Goal: Information Seeking & Learning: Learn about a topic

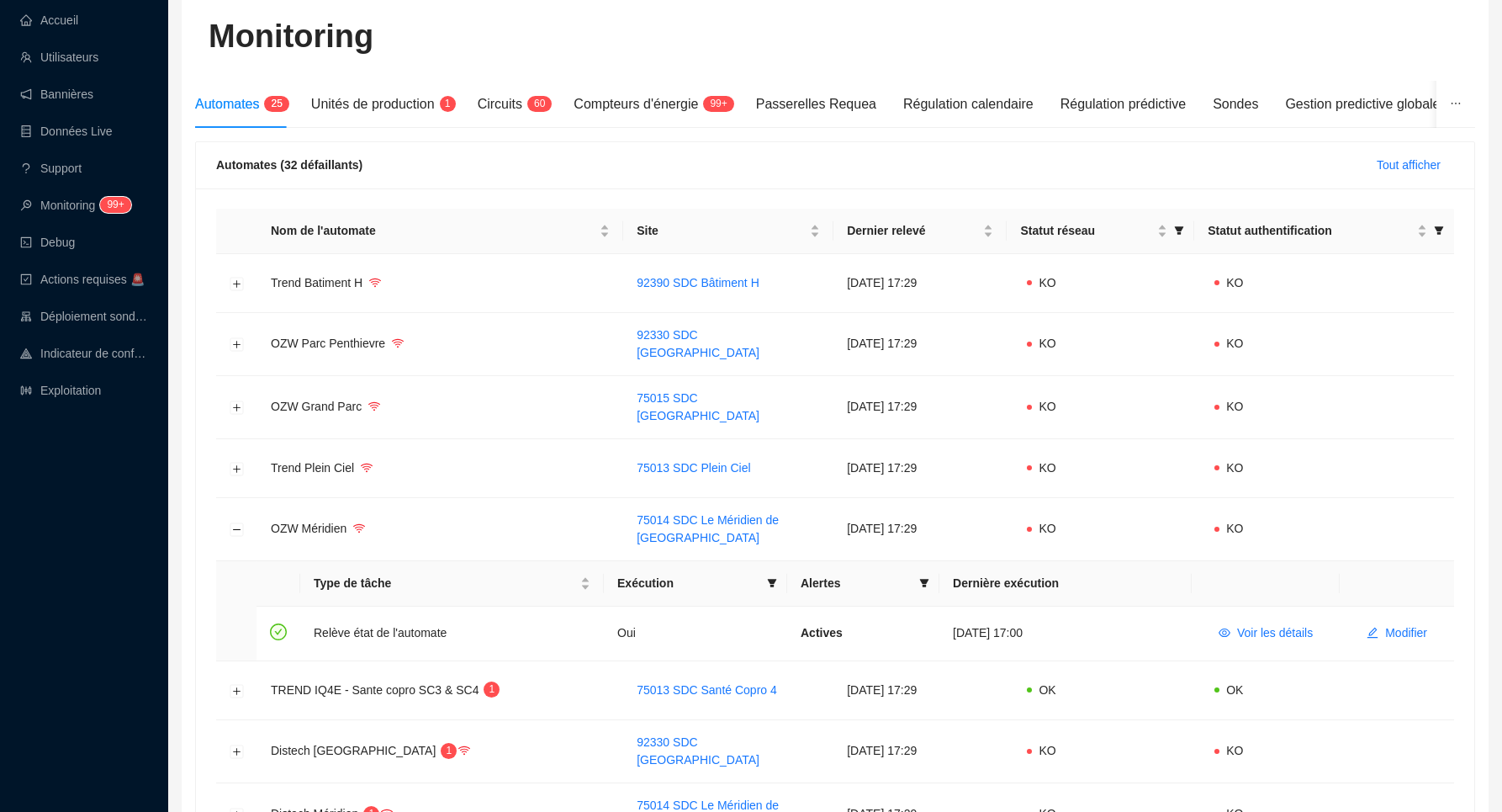
click at [74, 21] on link "Accueil" at bounding box center [49, 21] width 58 height 14
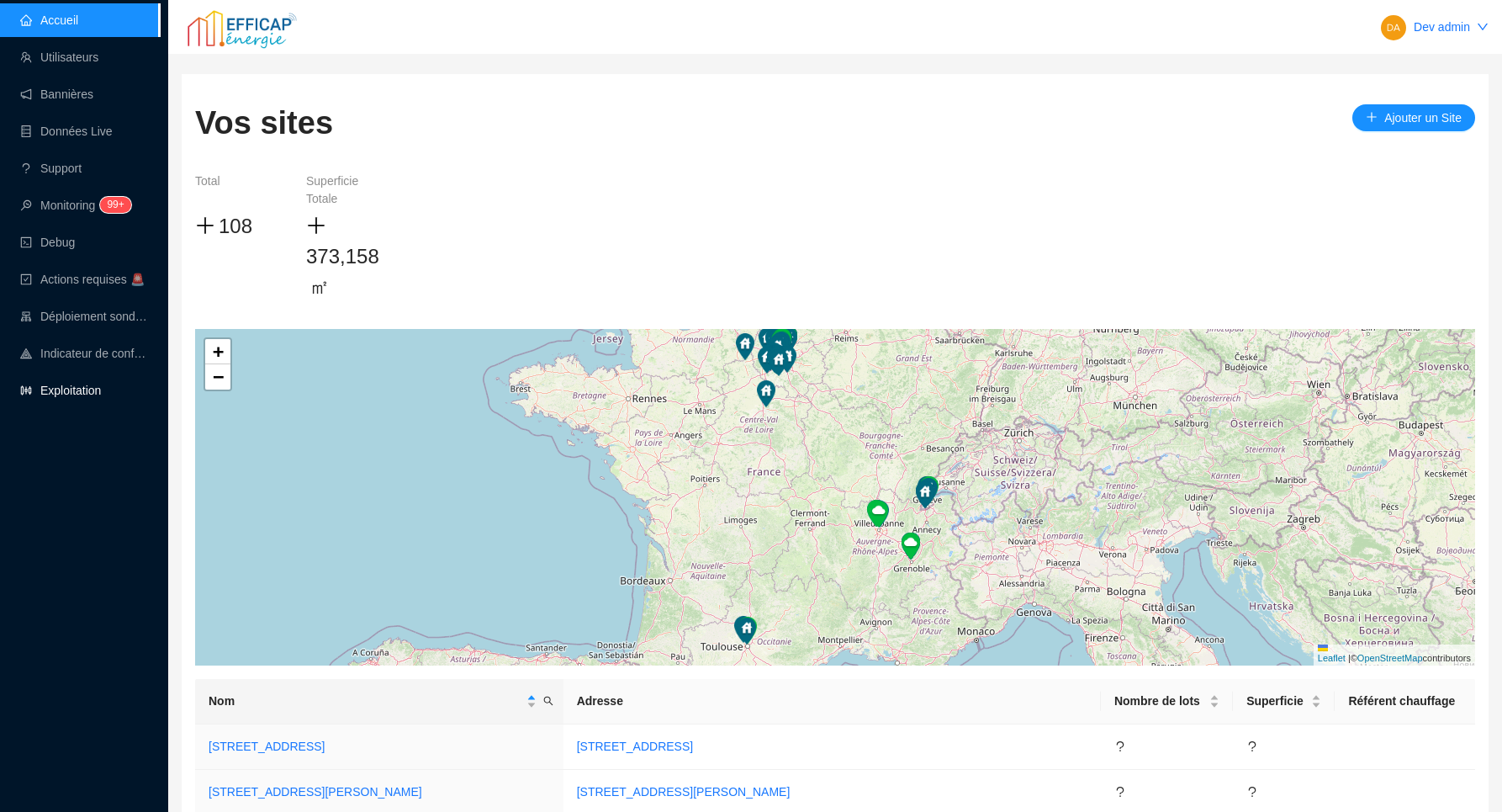
click at [101, 390] on link "Exploitation" at bounding box center [60, 391] width 81 height 14
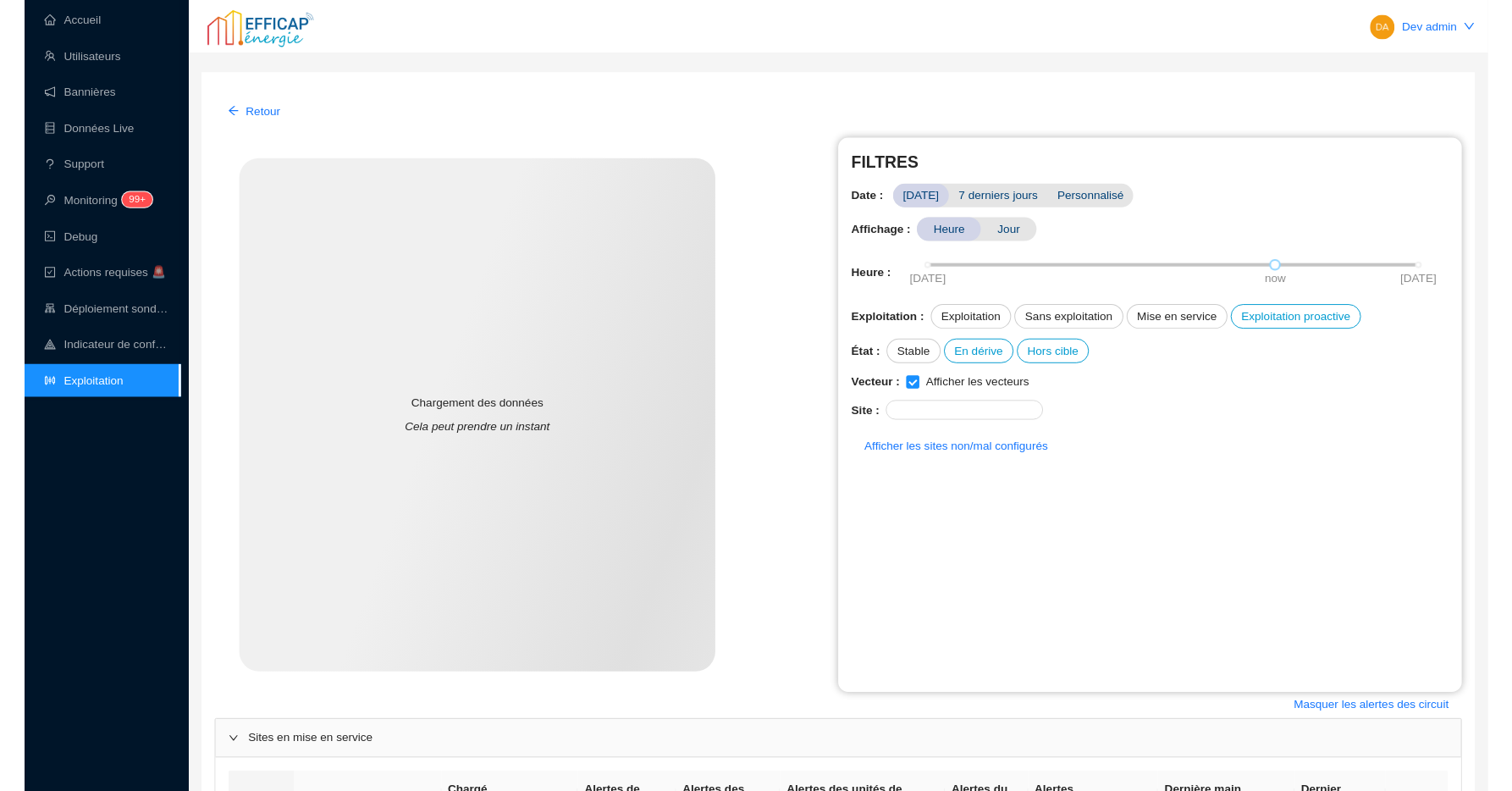
scroll to position [505, 0]
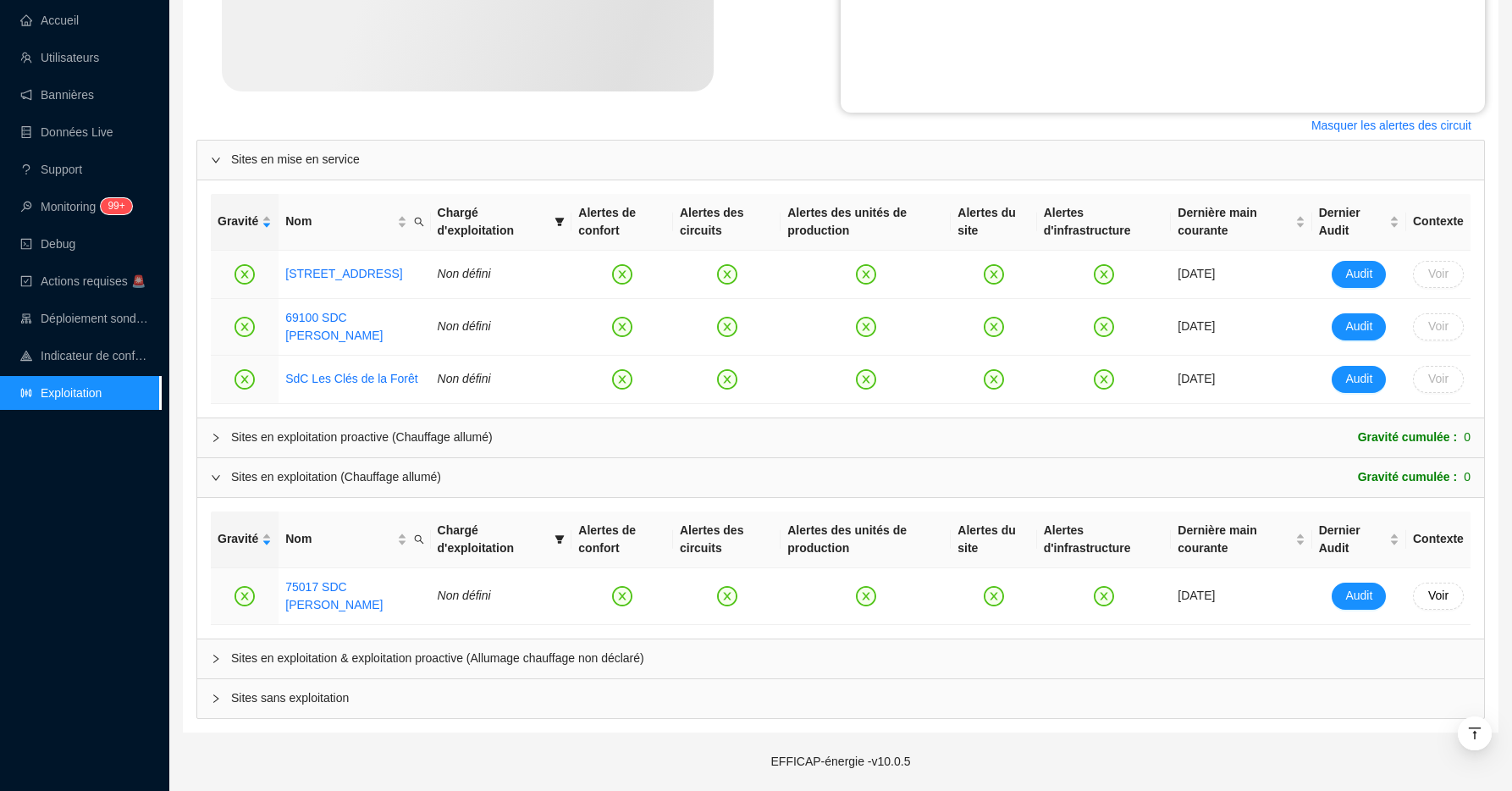
click at [482, 659] on span "Sites en exploitation & exploitation proactive (Allumage chauffage non déclaré)" at bounding box center [851, 658] width 1240 height 17
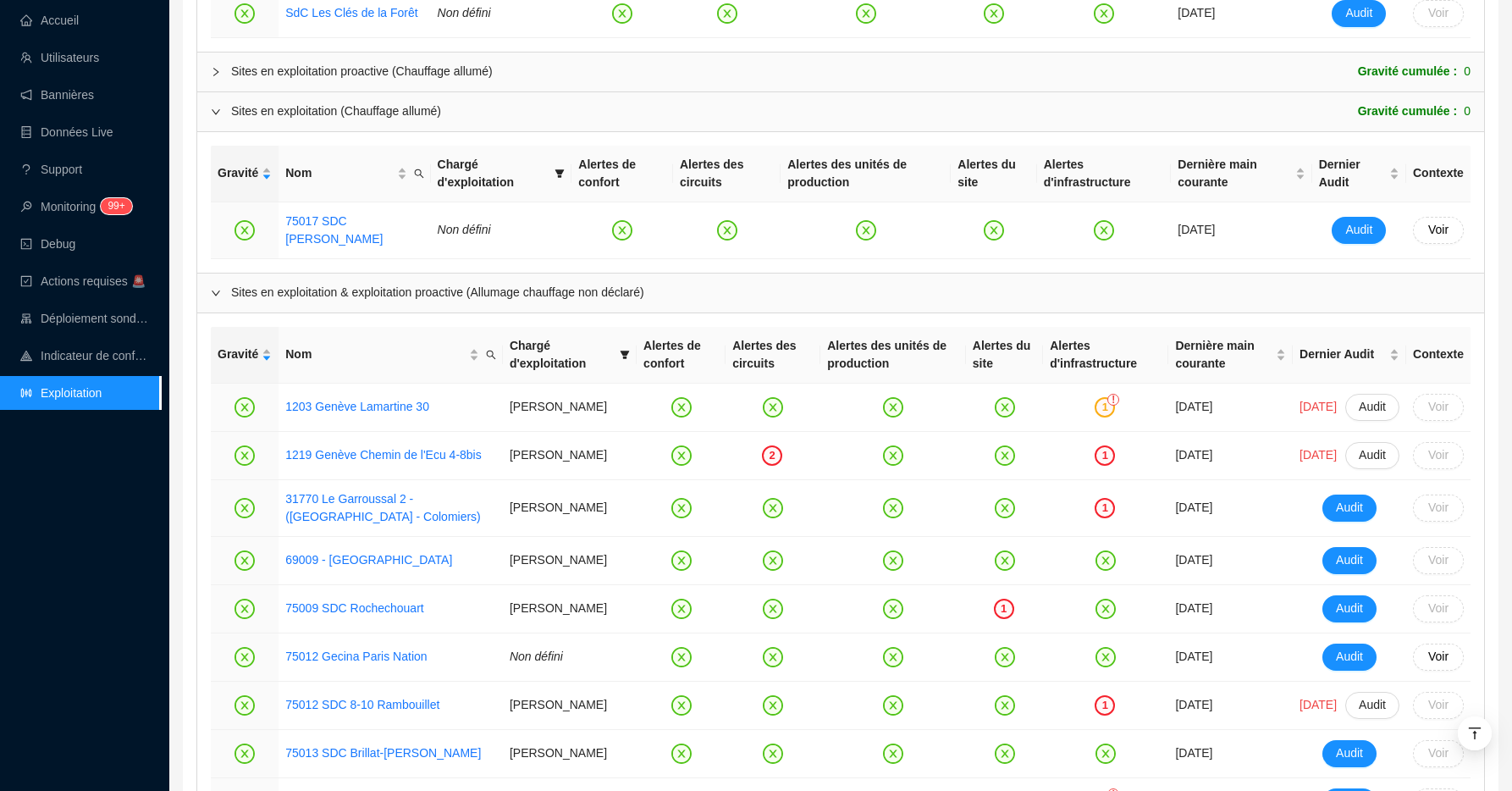
scroll to position [947, 0]
click at [284, 78] on div "Sites en exploitation proactive (Chauffage allumé)" at bounding box center [362, 73] width 262 height 17
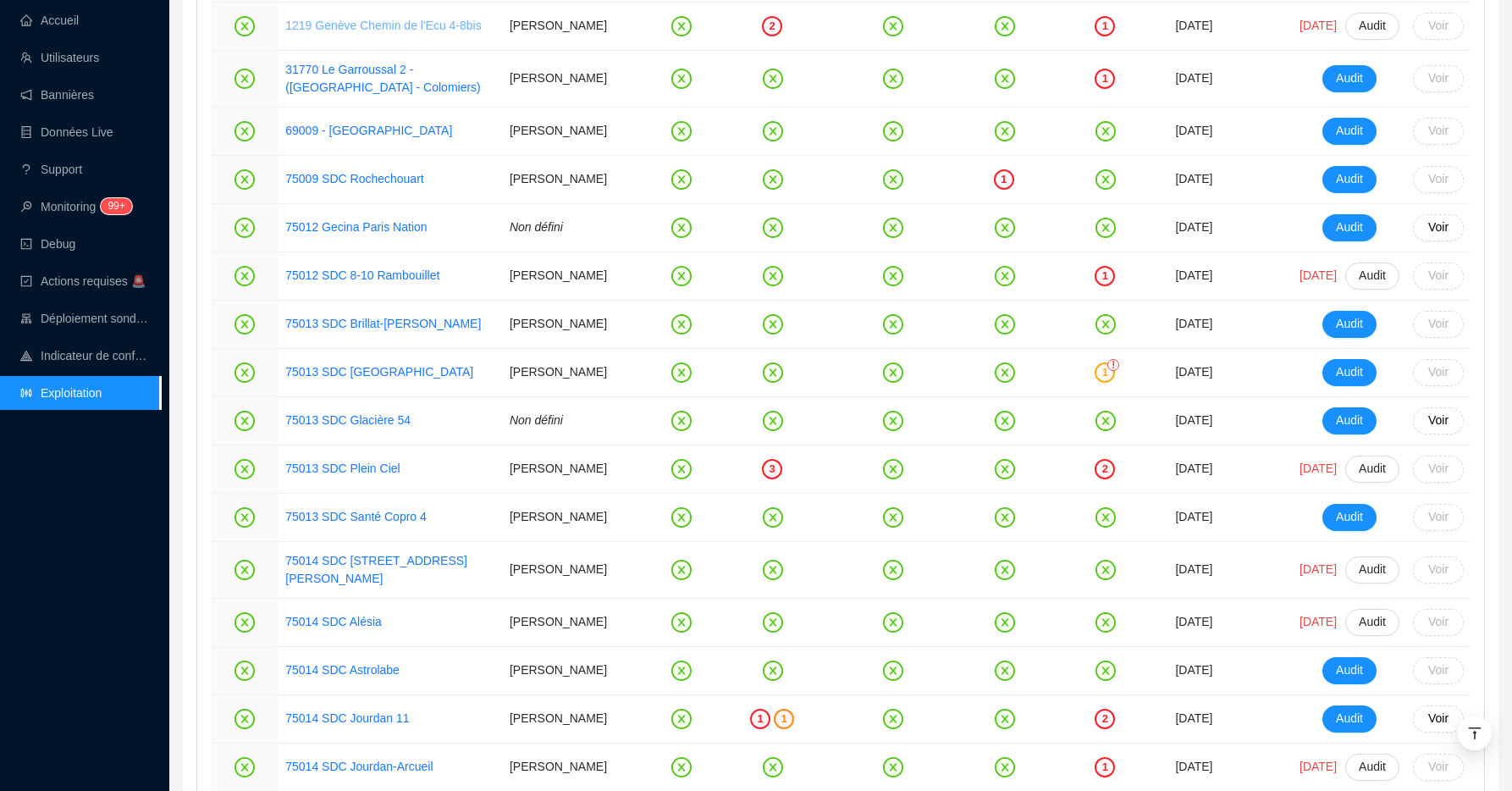
scroll to position [3631, 0]
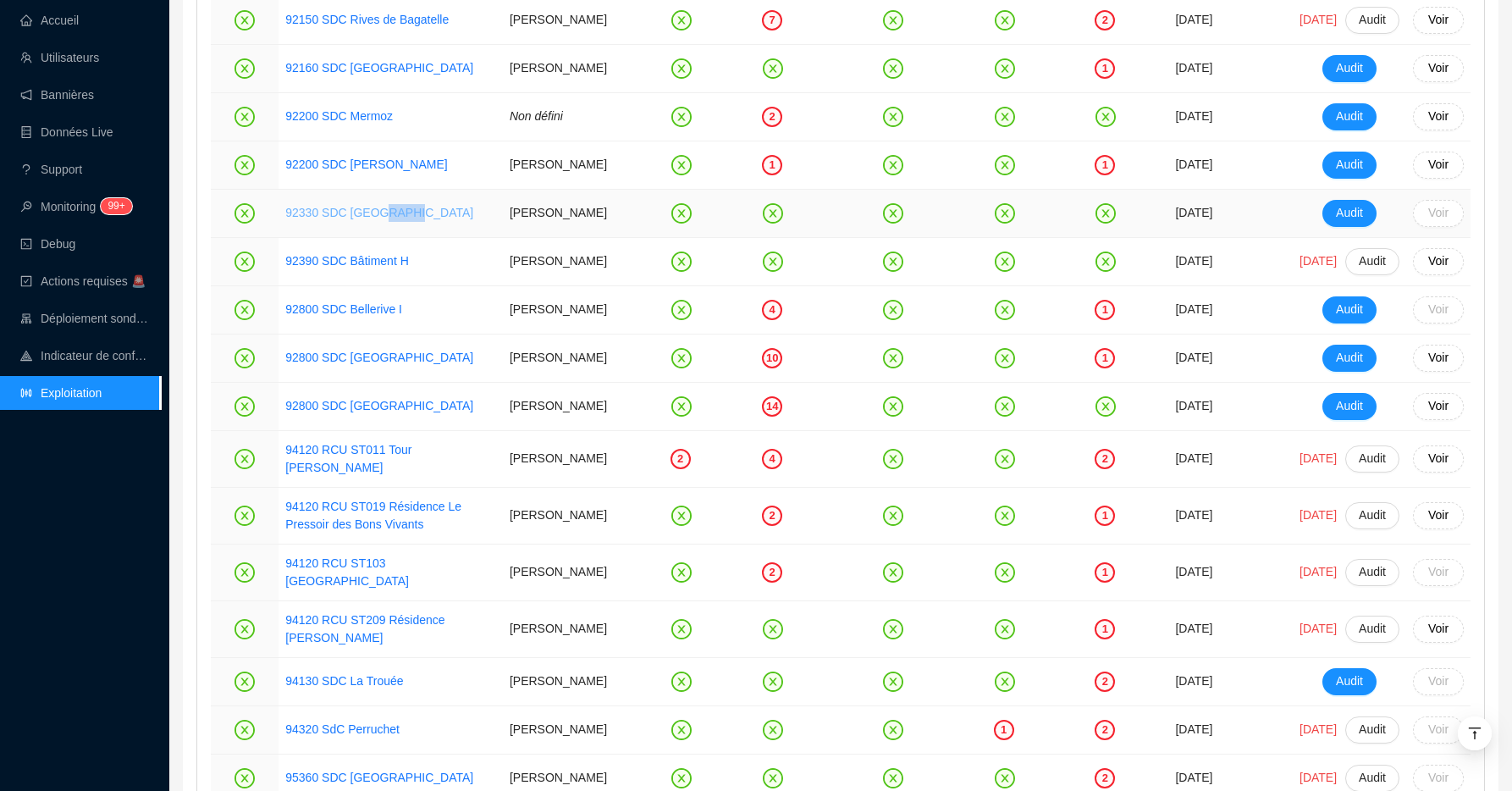
click at [388, 219] on link "92330 SDC [GEOGRAPHIC_DATA]" at bounding box center [379, 213] width 188 height 14
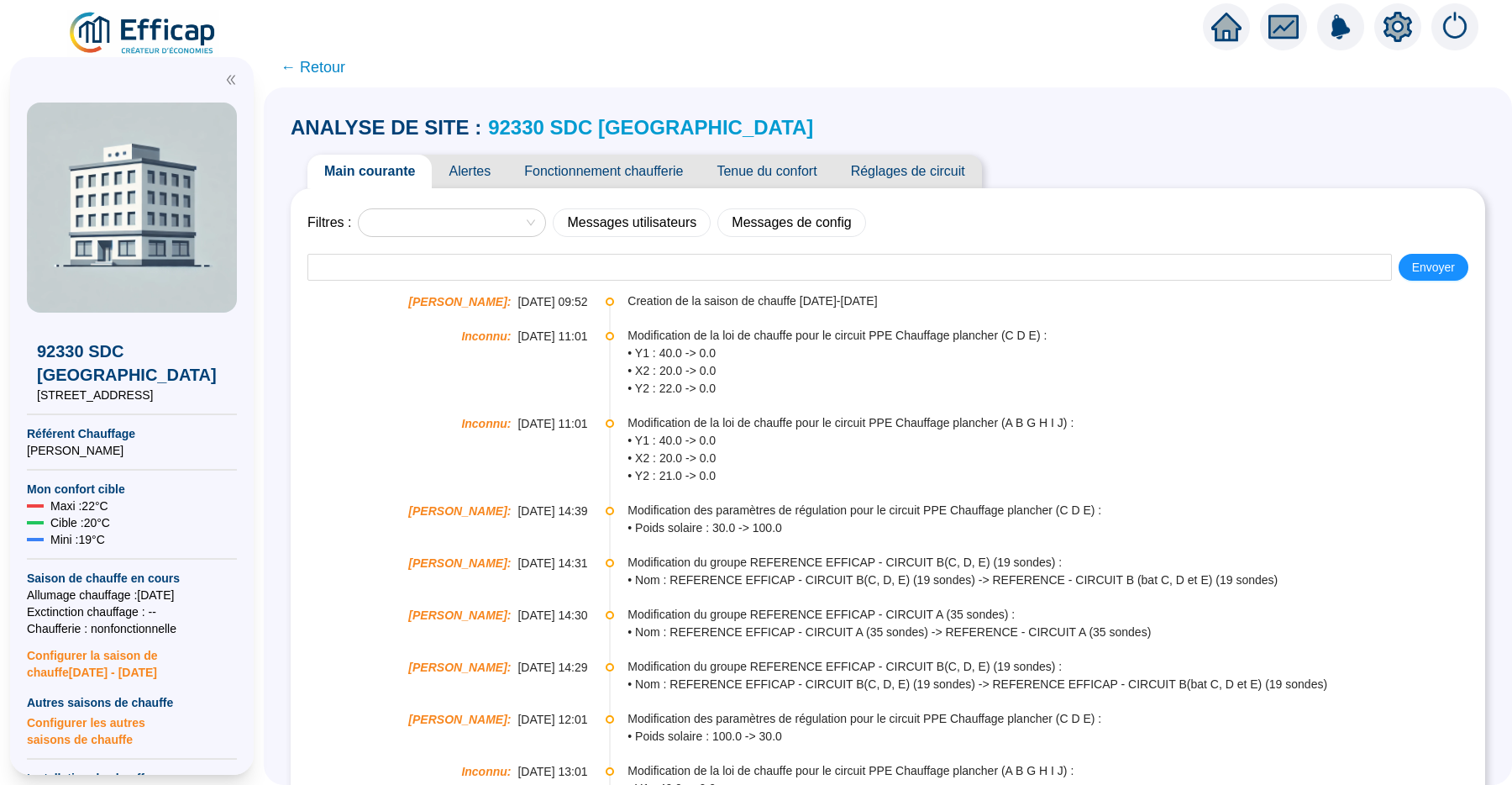
click at [786, 172] on span "Tenue du confort" at bounding box center [766, 171] width 133 height 34
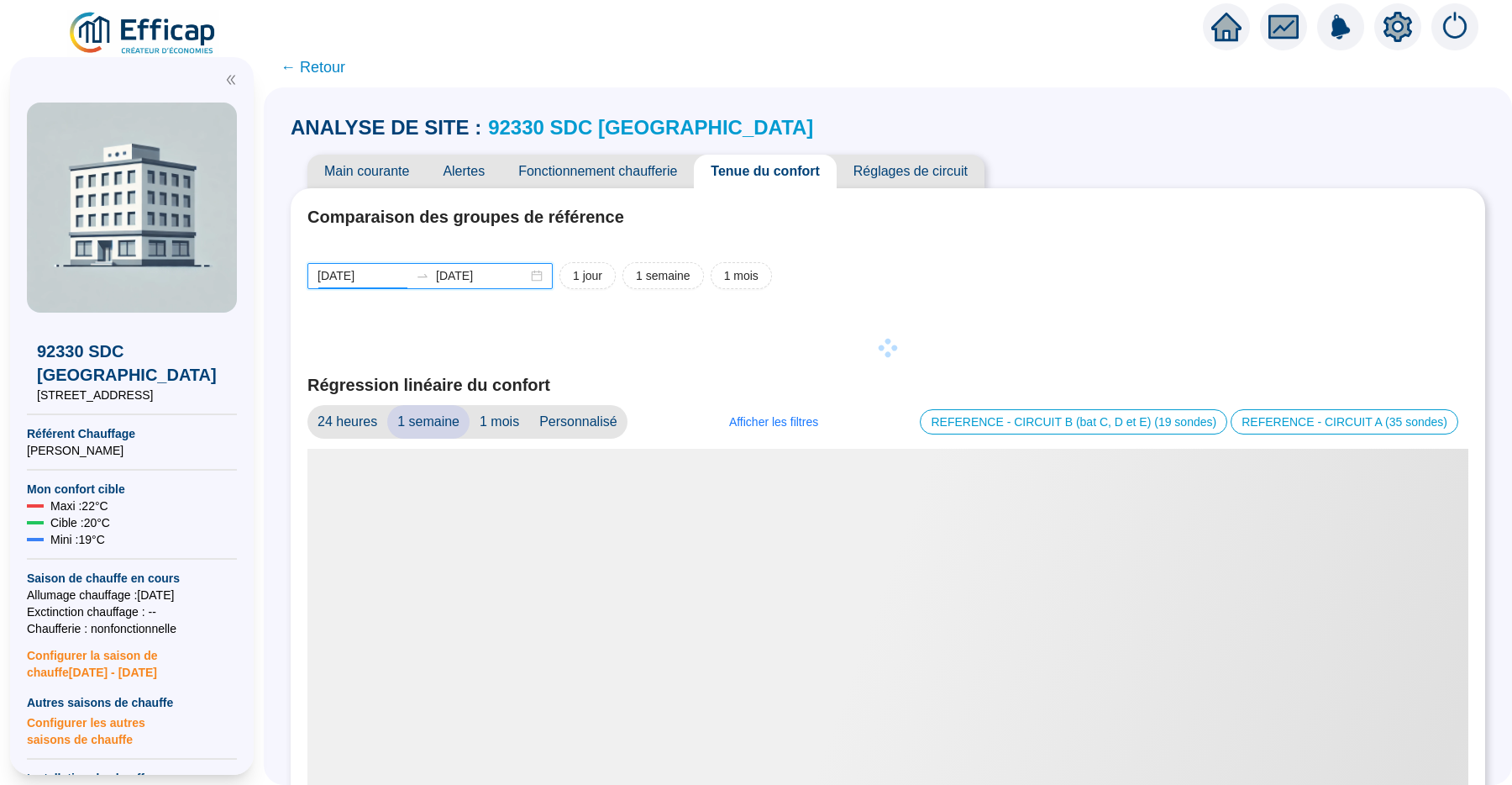
click at [383, 277] on input "2025-08-18" at bounding box center [364, 276] width 92 height 17
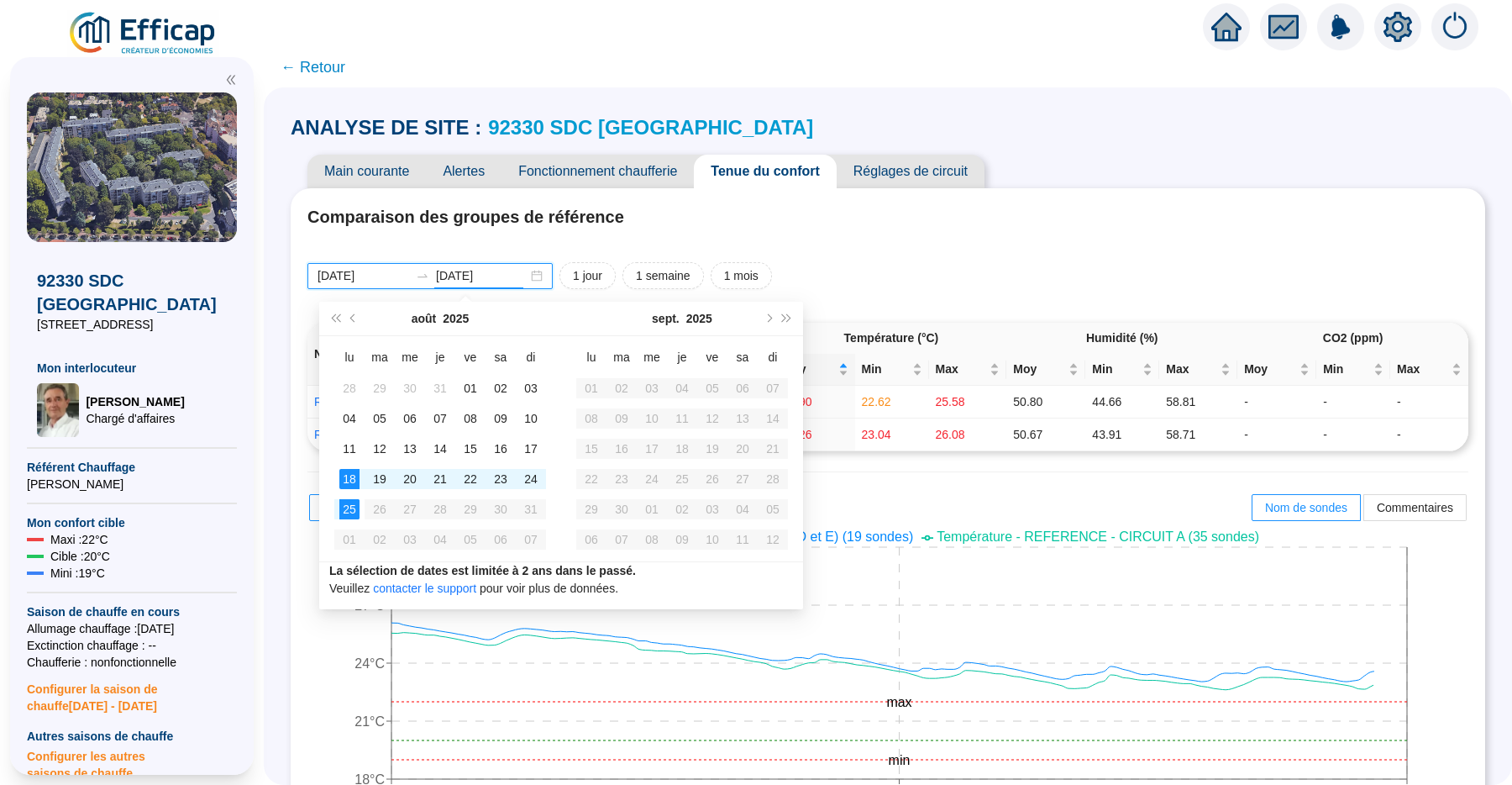
click at [480, 273] on input "2025-08-25" at bounding box center [482, 276] width 92 height 17
click at [357, 316] on span "Mois précédent (PageUp)" at bounding box center [355, 319] width 9 height 9
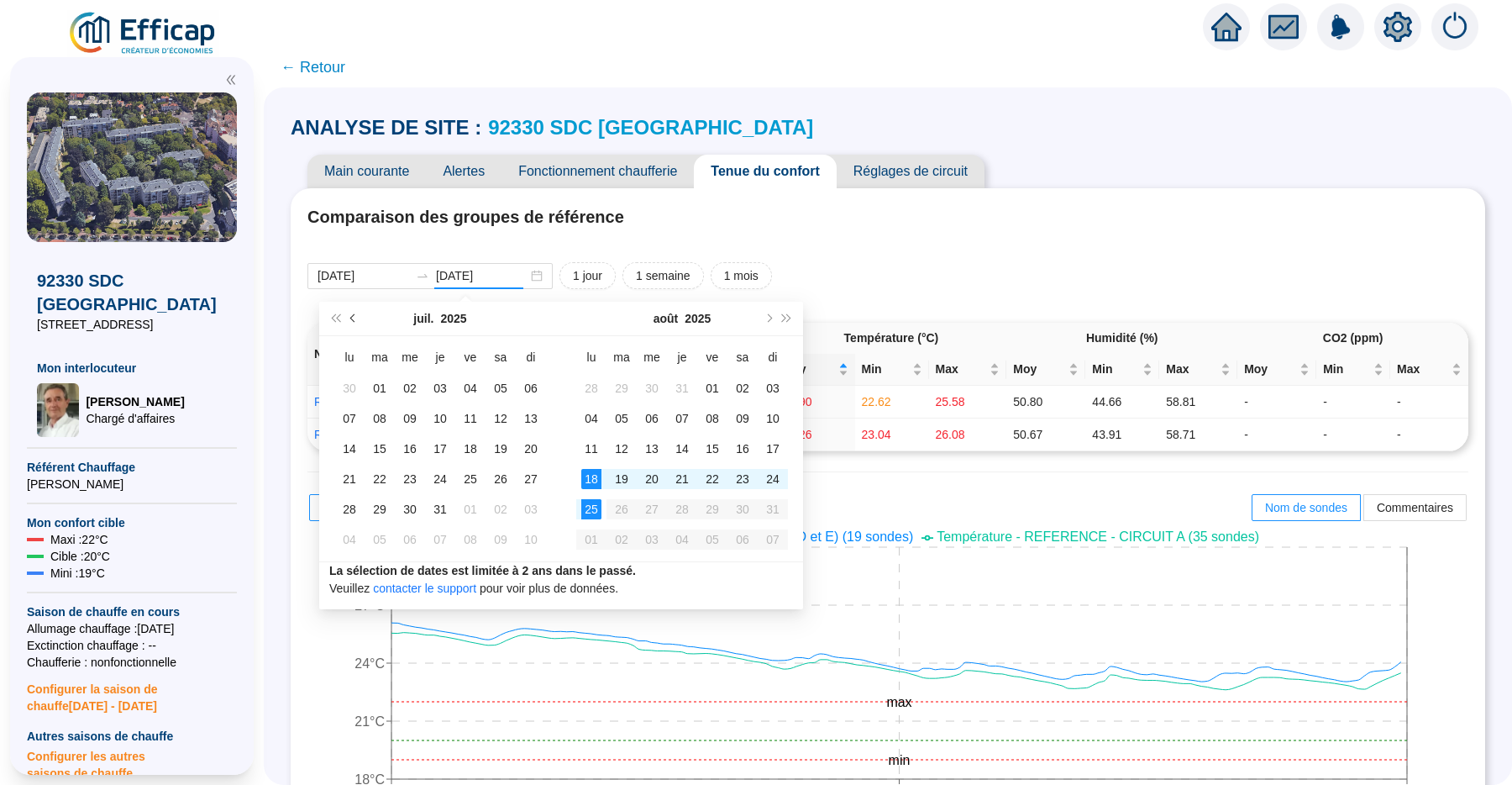
click at [357, 316] on span "Mois précédent (PageUp)" at bounding box center [355, 319] width 9 height 9
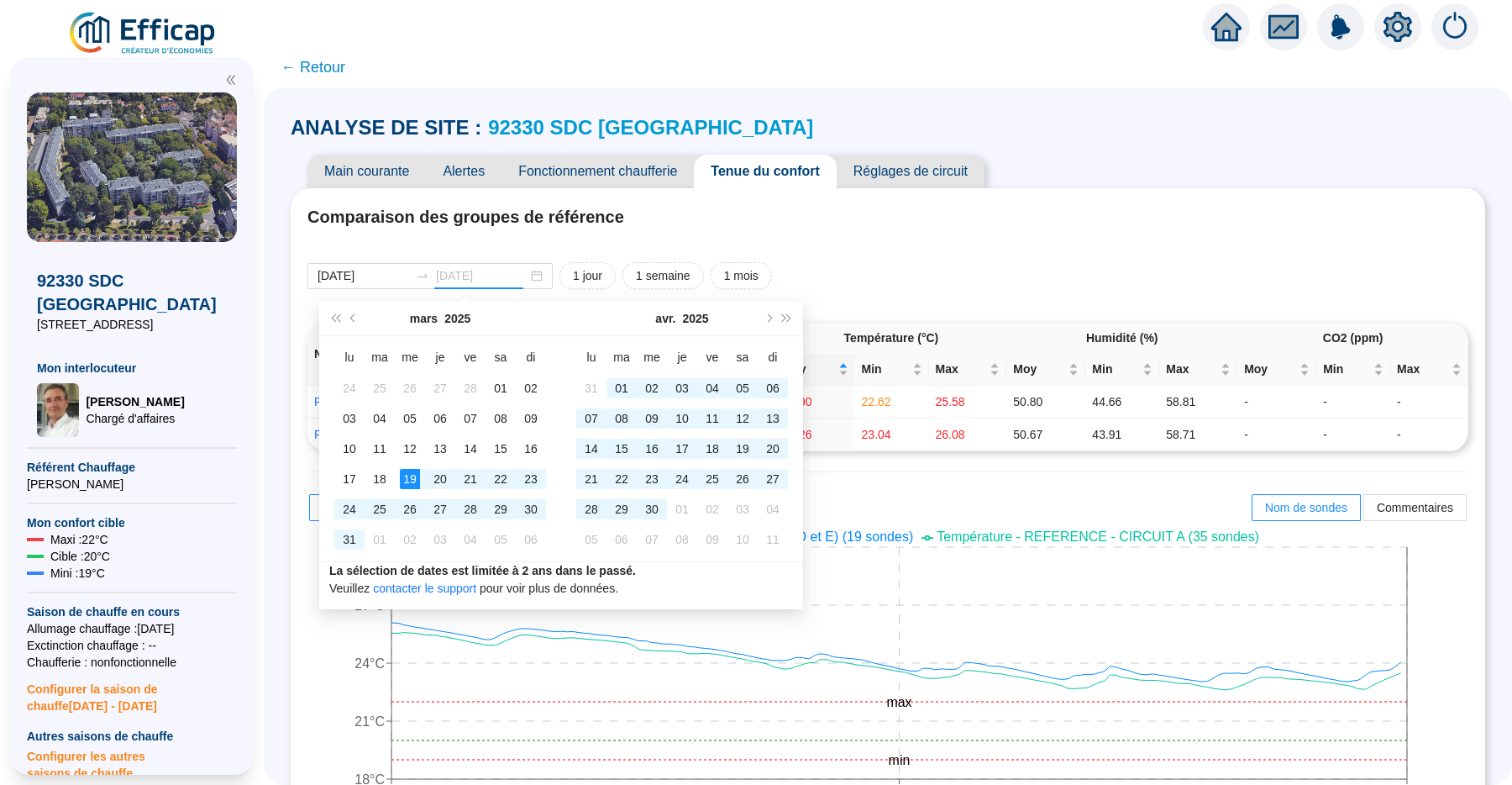
type input "2025-03-19"
click at [409, 477] on div "19" at bounding box center [409, 479] width 20 height 20
type input "2025-03-19"
type input "2025-08-18"
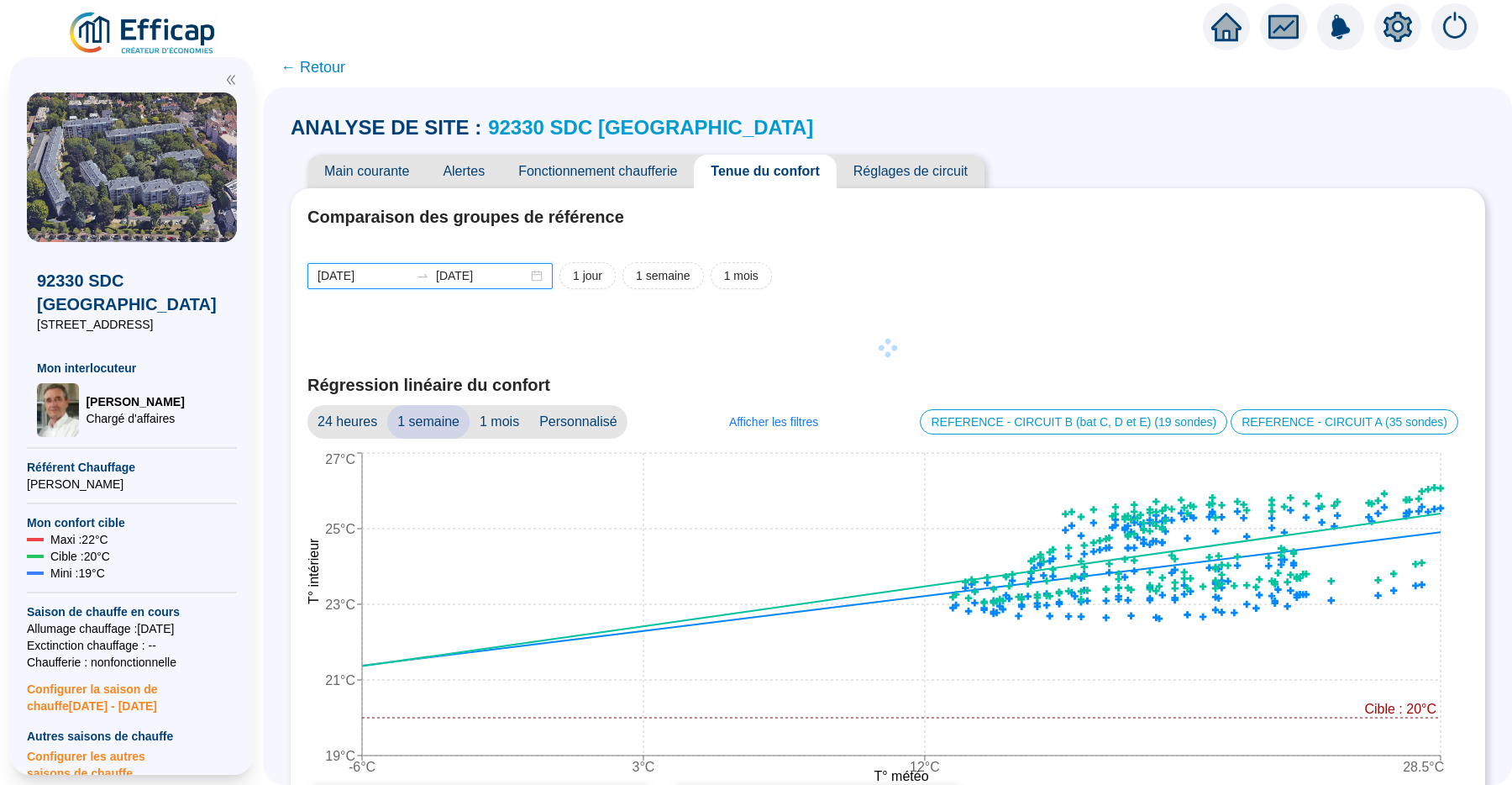
click at [403, 277] on input "2025-03-19" at bounding box center [364, 276] width 92 height 17
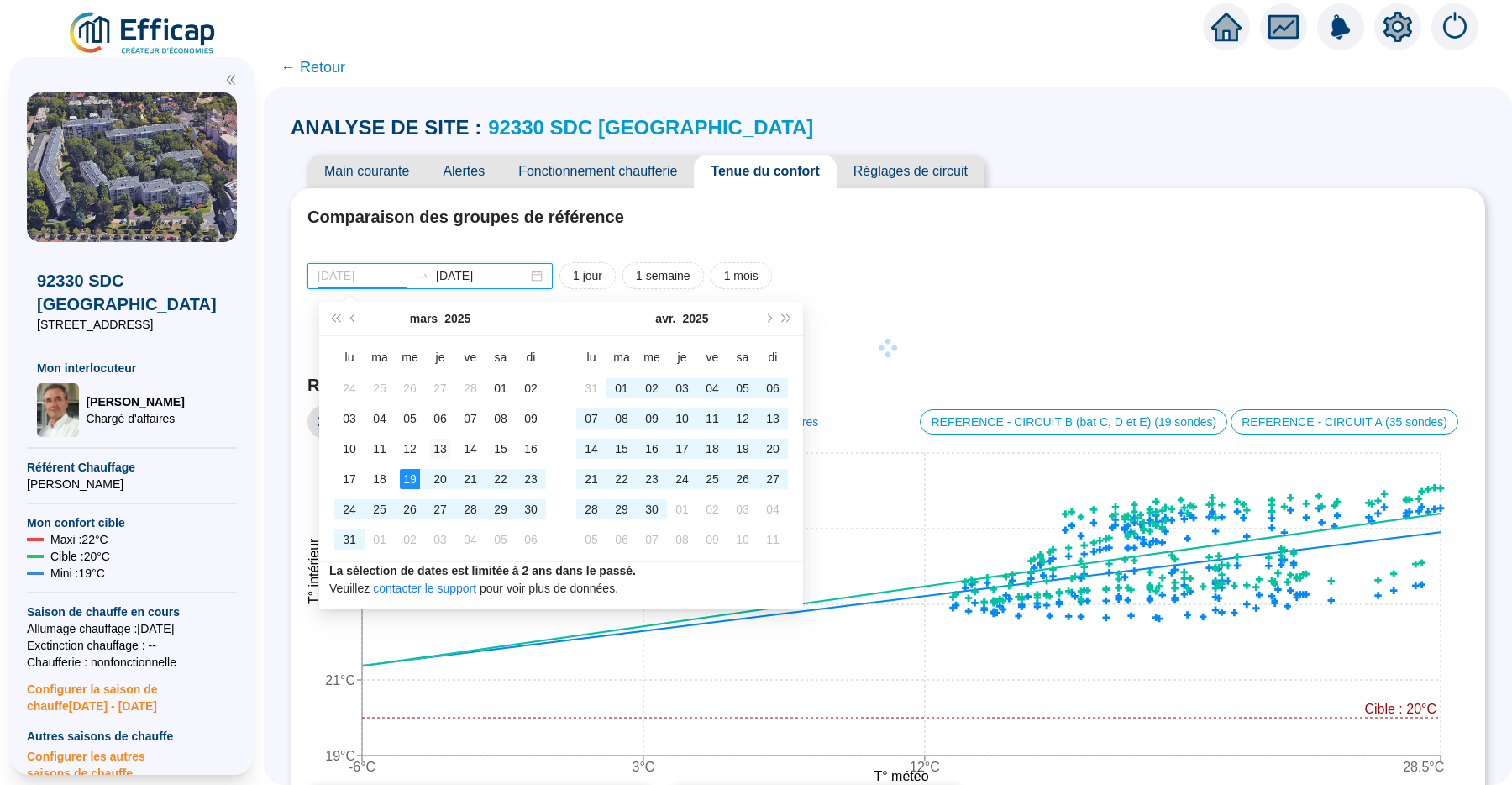
type input "2025-03-13"
click at [440, 447] on div "13" at bounding box center [440, 448] width 20 height 20
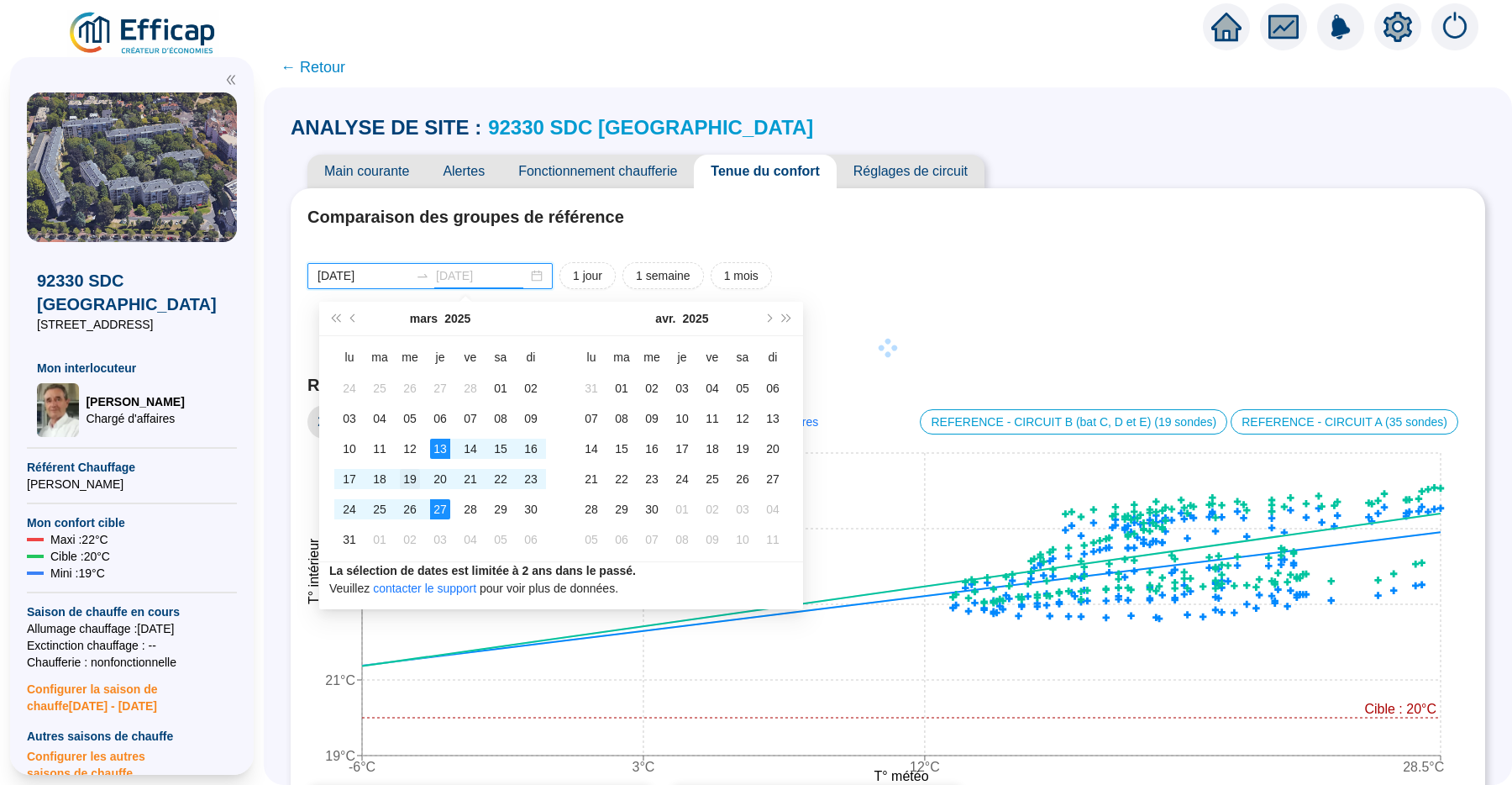
type input "2025-03-19"
click at [416, 483] on div "19" at bounding box center [409, 479] width 20 height 20
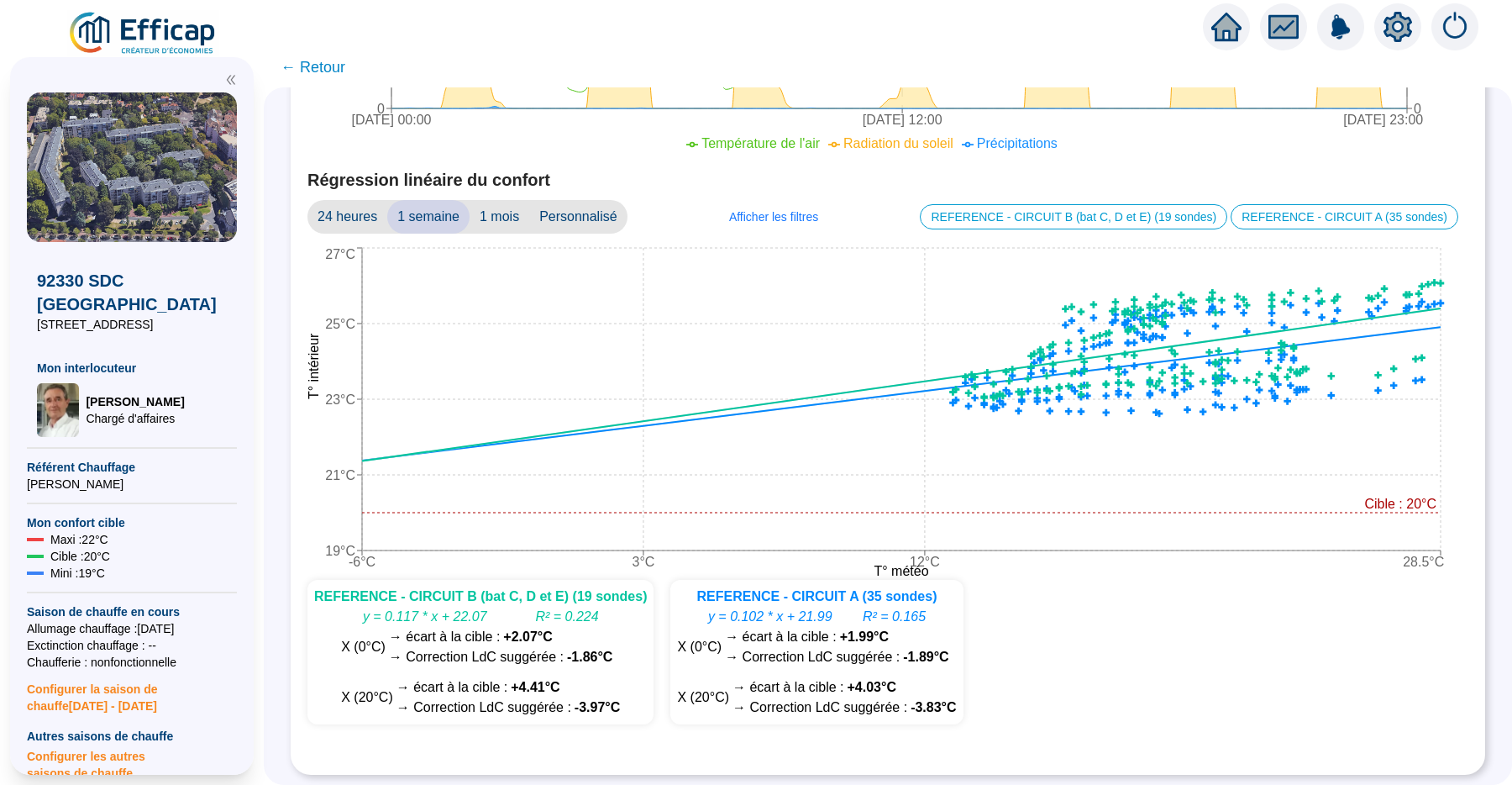
scroll to position [1033, 0]
click at [592, 217] on span "Personnalisé" at bounding box center [578, 216] width 99 height 34
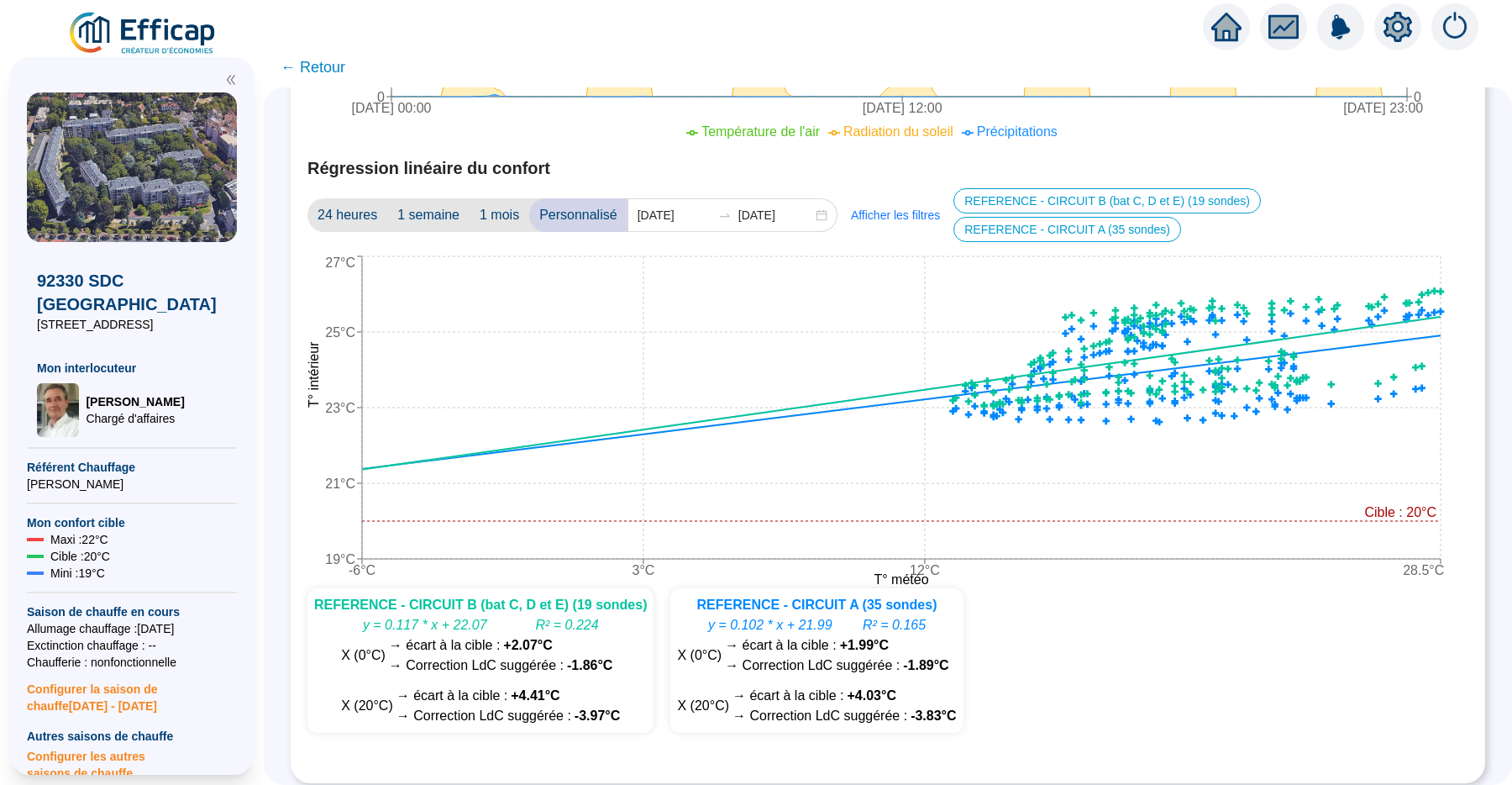
click at [363, 212] on span "24 heures" at bounding box center [347, 215] width 80 height 34
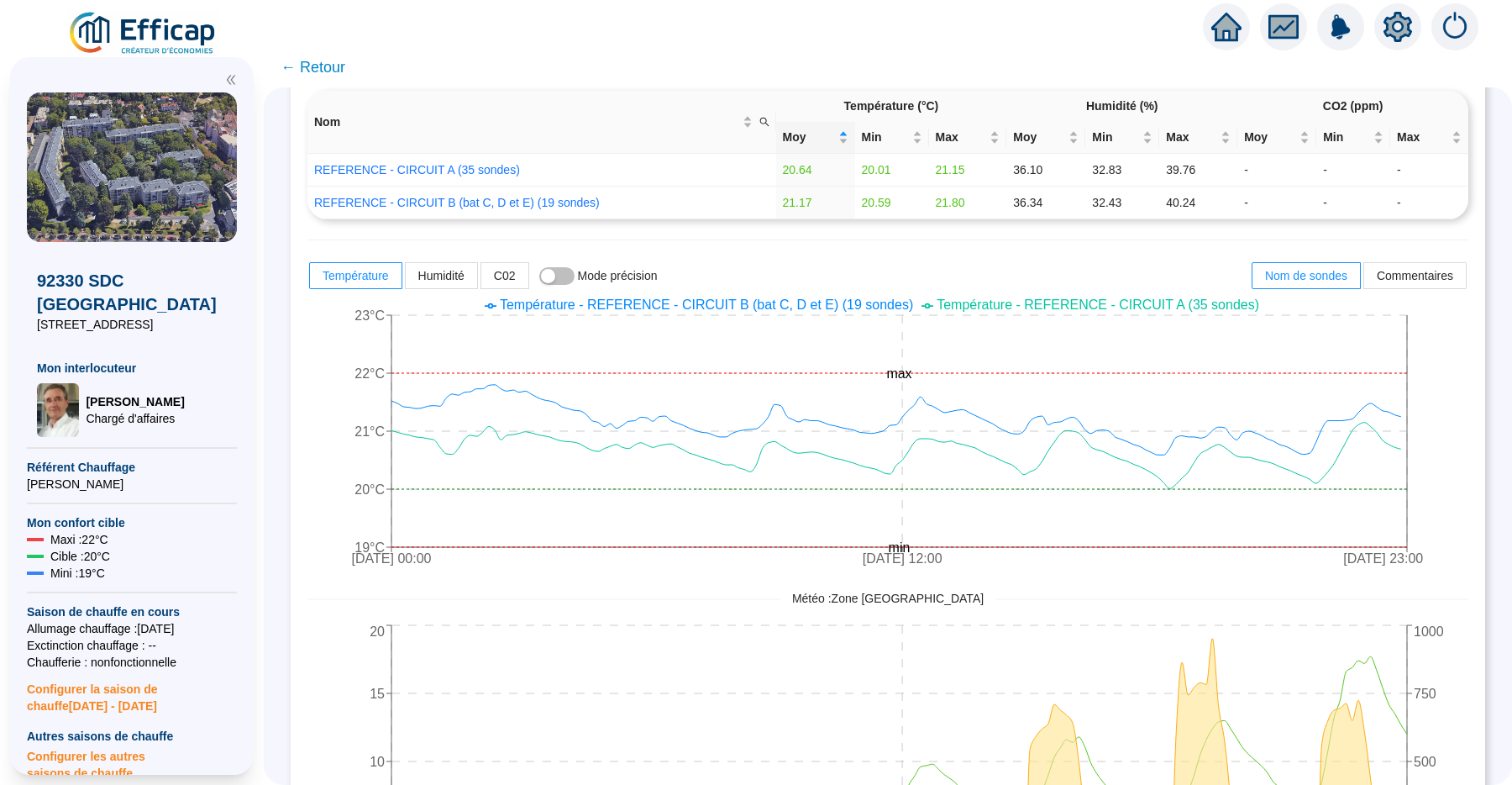
scroll to position [210, 0]
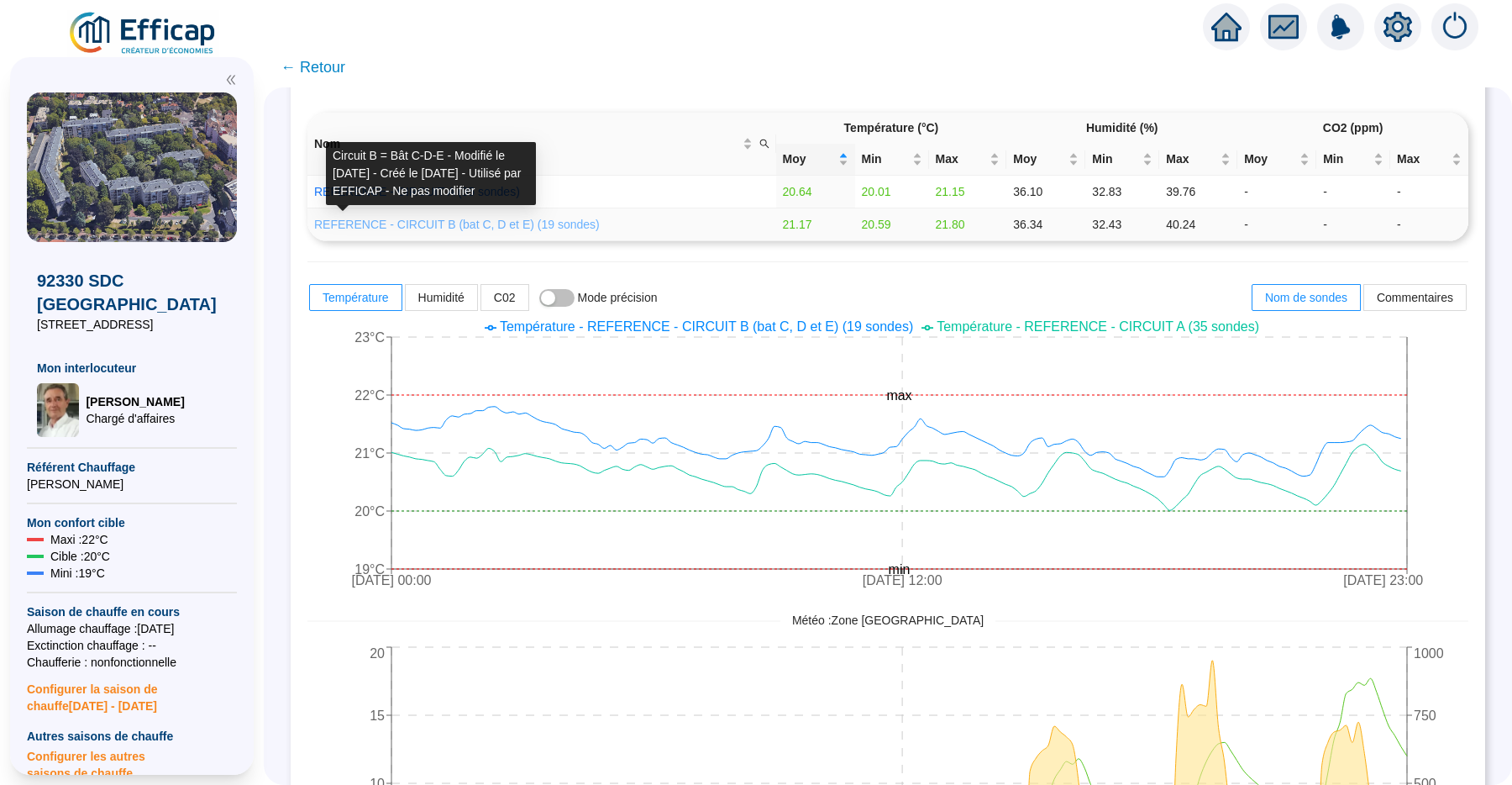
click at [497, 217] on link "REFERENCE - CIRCUIT B (bat C, D et E) (19 sondes)" at bounding box center [457, 224] width 286 height 14
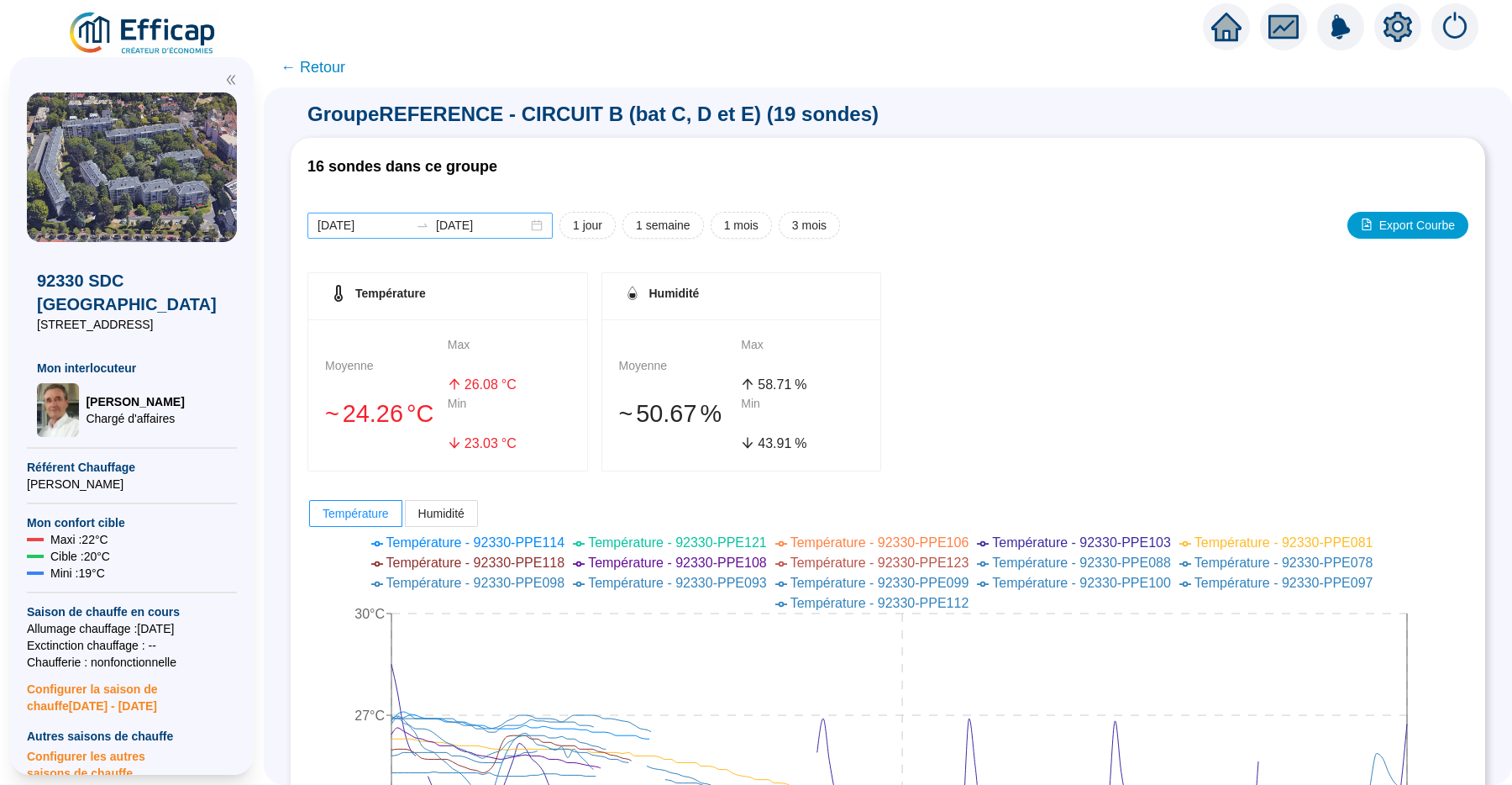
click at [403, 215] on div "2025-08-18 2025-08-25" at bounding box center [429, 226] width 245 height 26
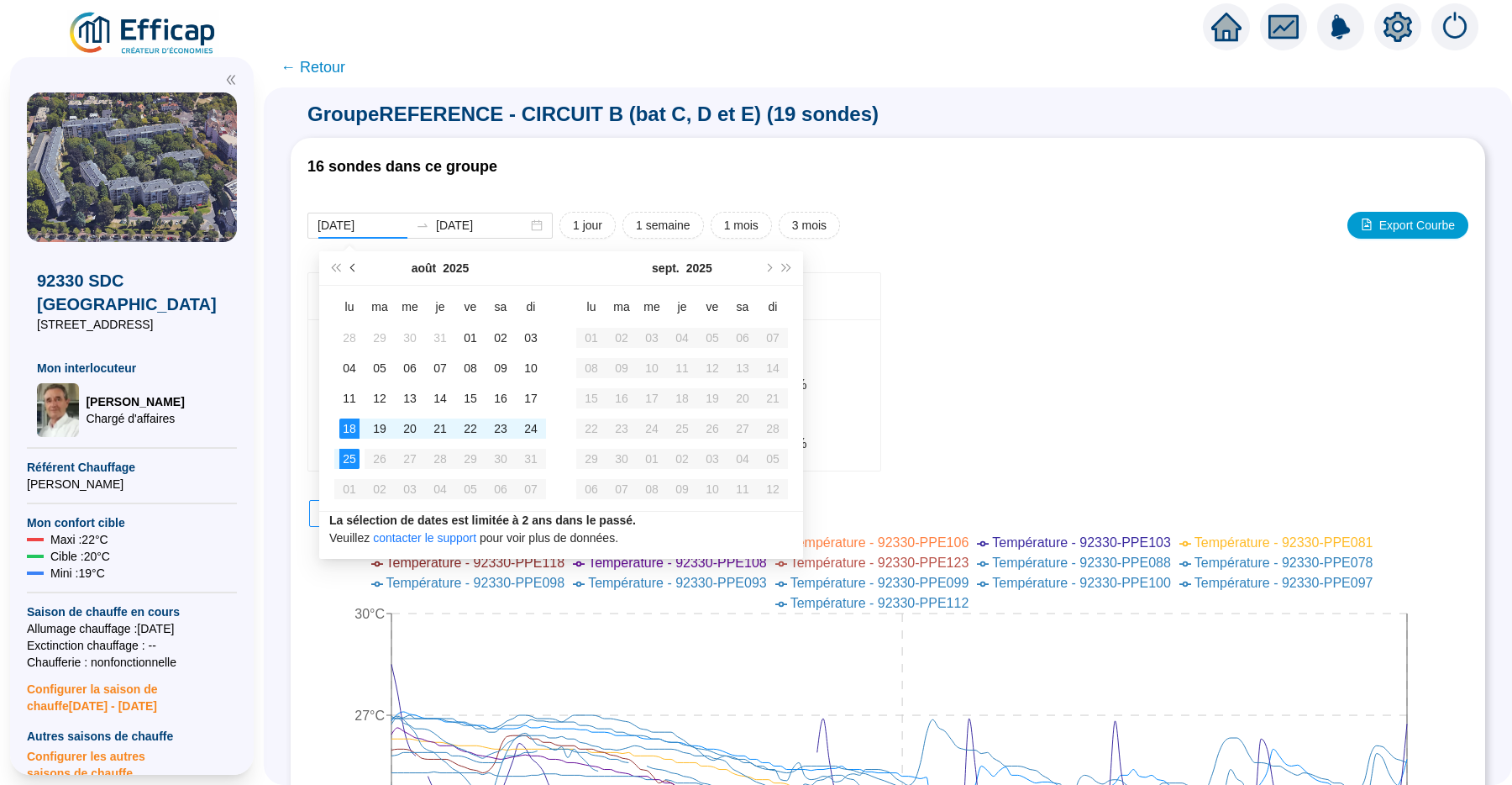
click at [351, 271] on button "Mois précédent (PageUp)" at bounding box center [353, 267] width 18 height 34
click at [505, 231] on input "2025-08-25" at bounding box center [482, 225] width 92 height 17
click at [353, 268] on span "Mois précédent (PageUp)" at bounding box center [355, 268] width 9 height 9
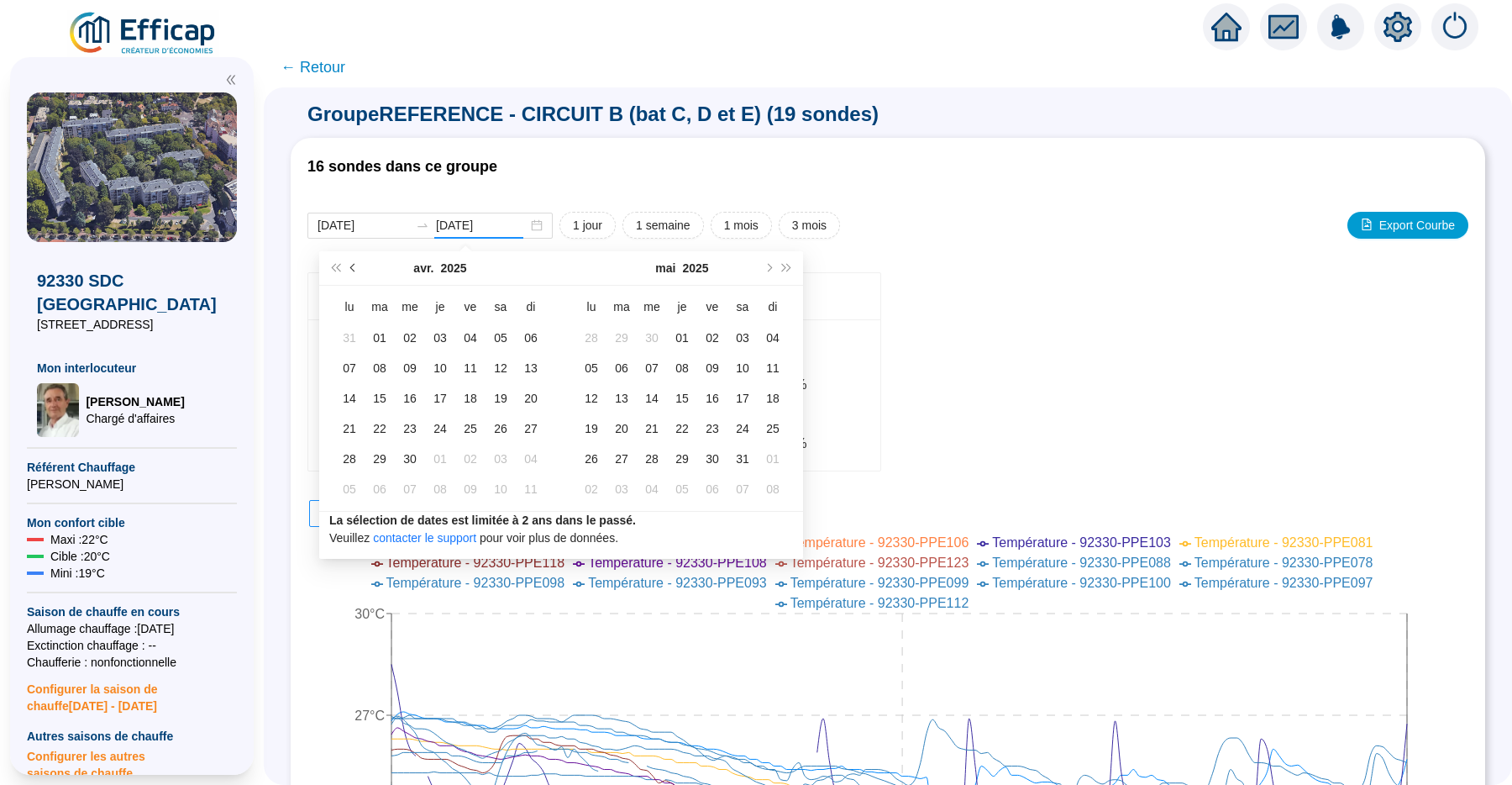
click at [353, 268] on span "Mois précédent (PageUp)" at bounding box center [355, 268] width 9 height 9
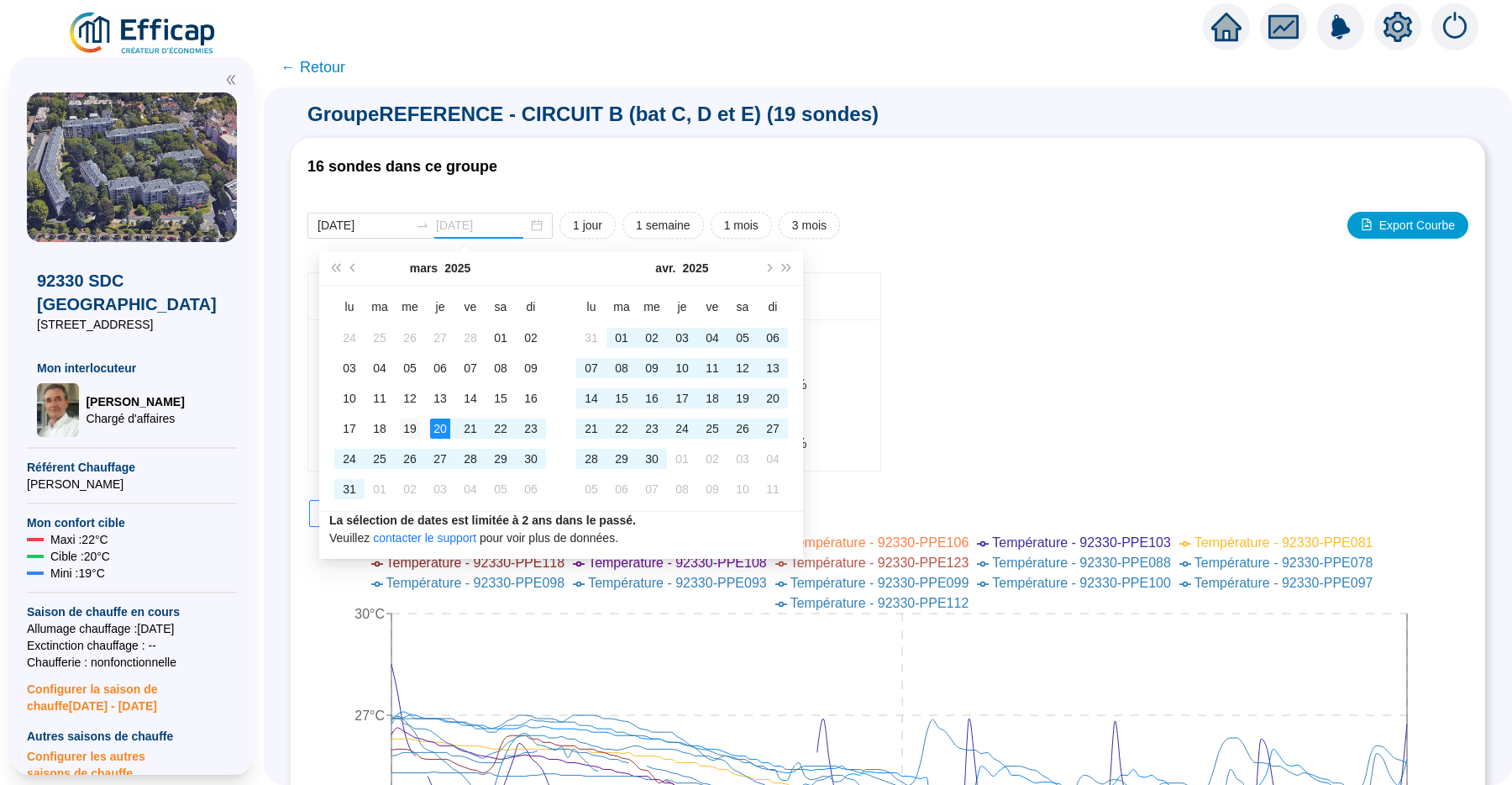
type input "2025-03-19"
click at [412, 428] on div "19" at bounding box center [409, 428] width 20 height 20
type input "2025-03-19"
type input "2025-08-18"
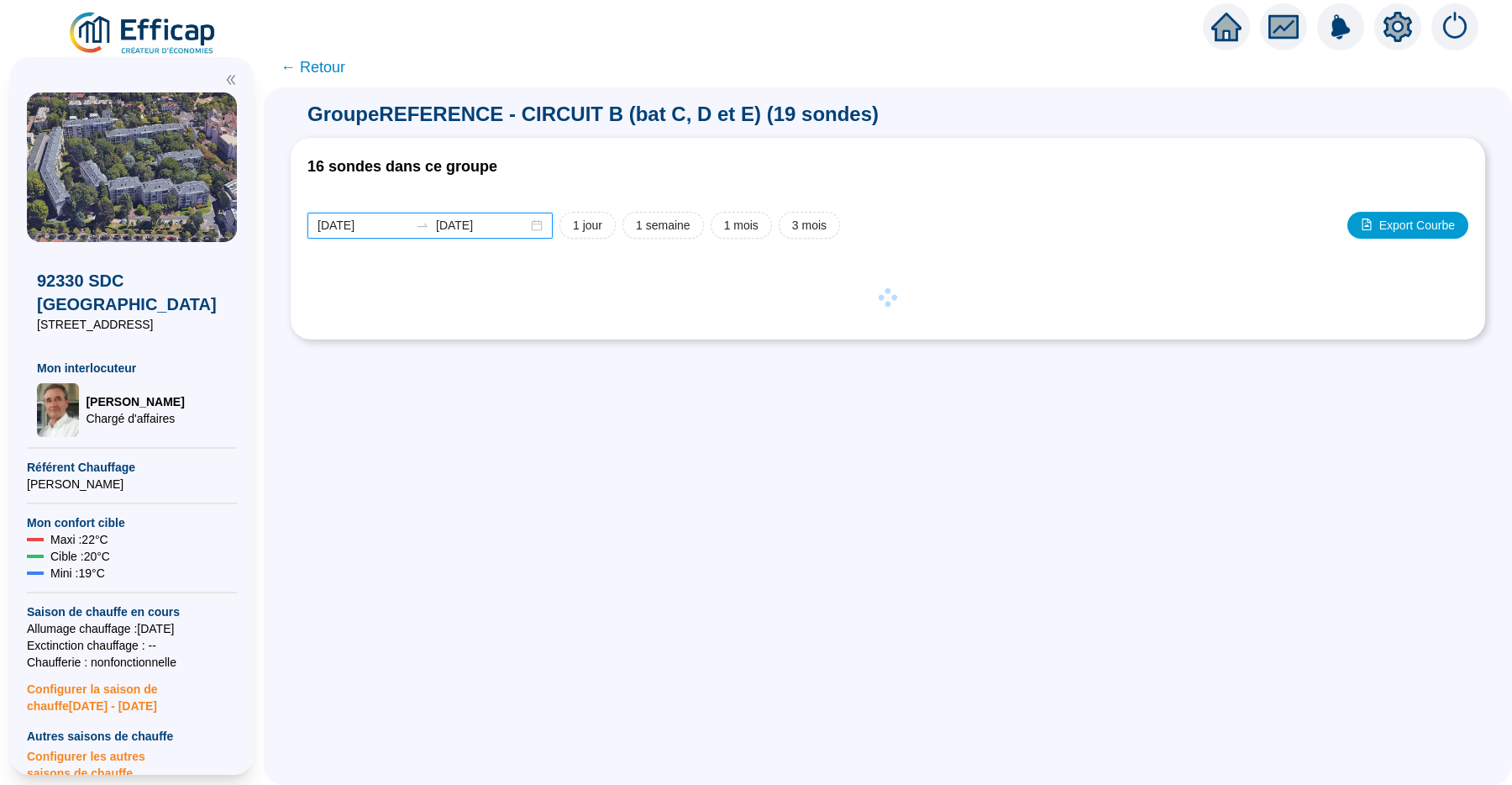
click at [374, 223] on input "2025-03-19" at bounding box center [364, 225] width 92 height 17
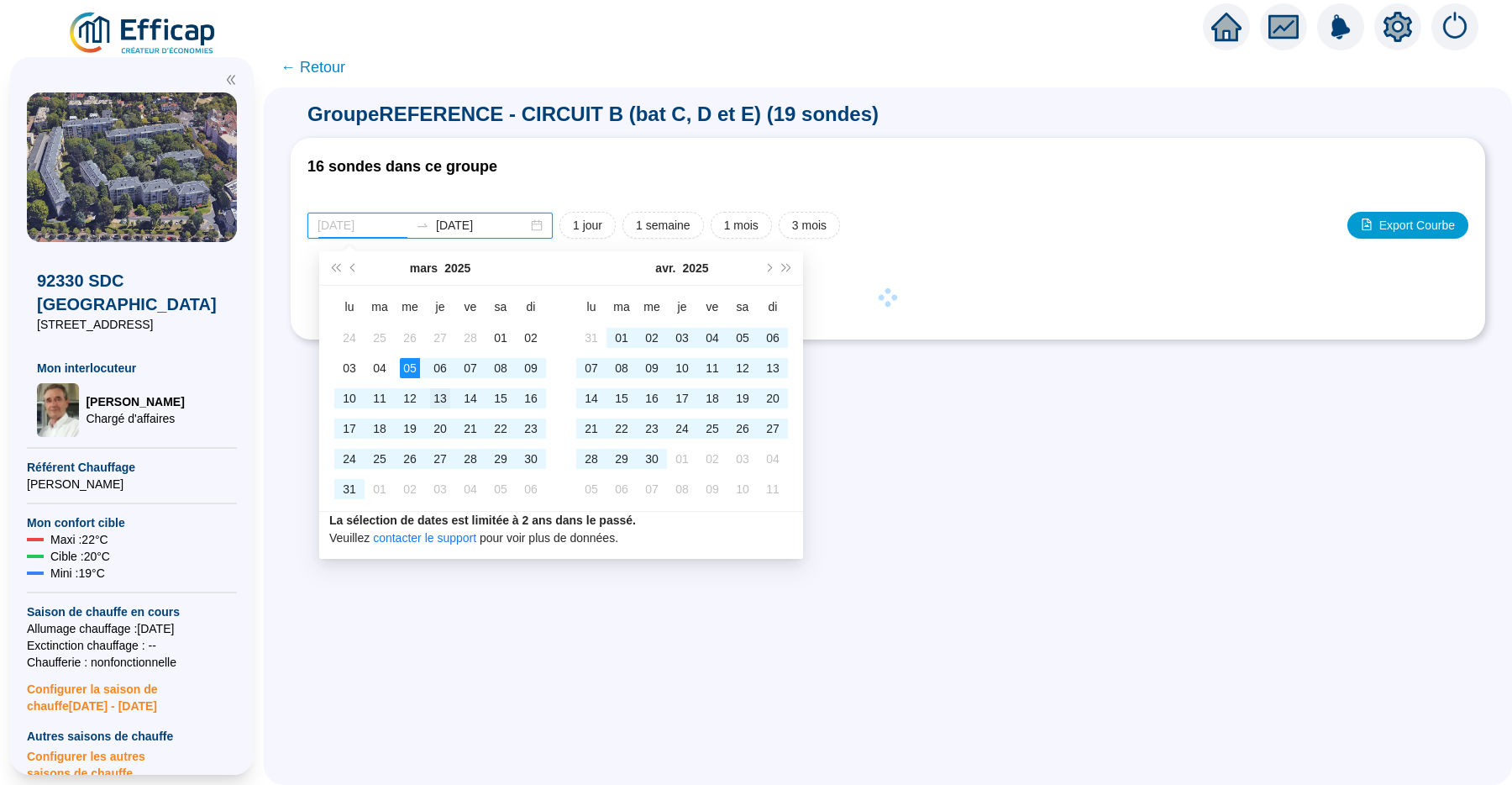
type input "2025-03-13"
click at [435, 392] on div "13" at bounding box center [440, 397] width 20 height 20
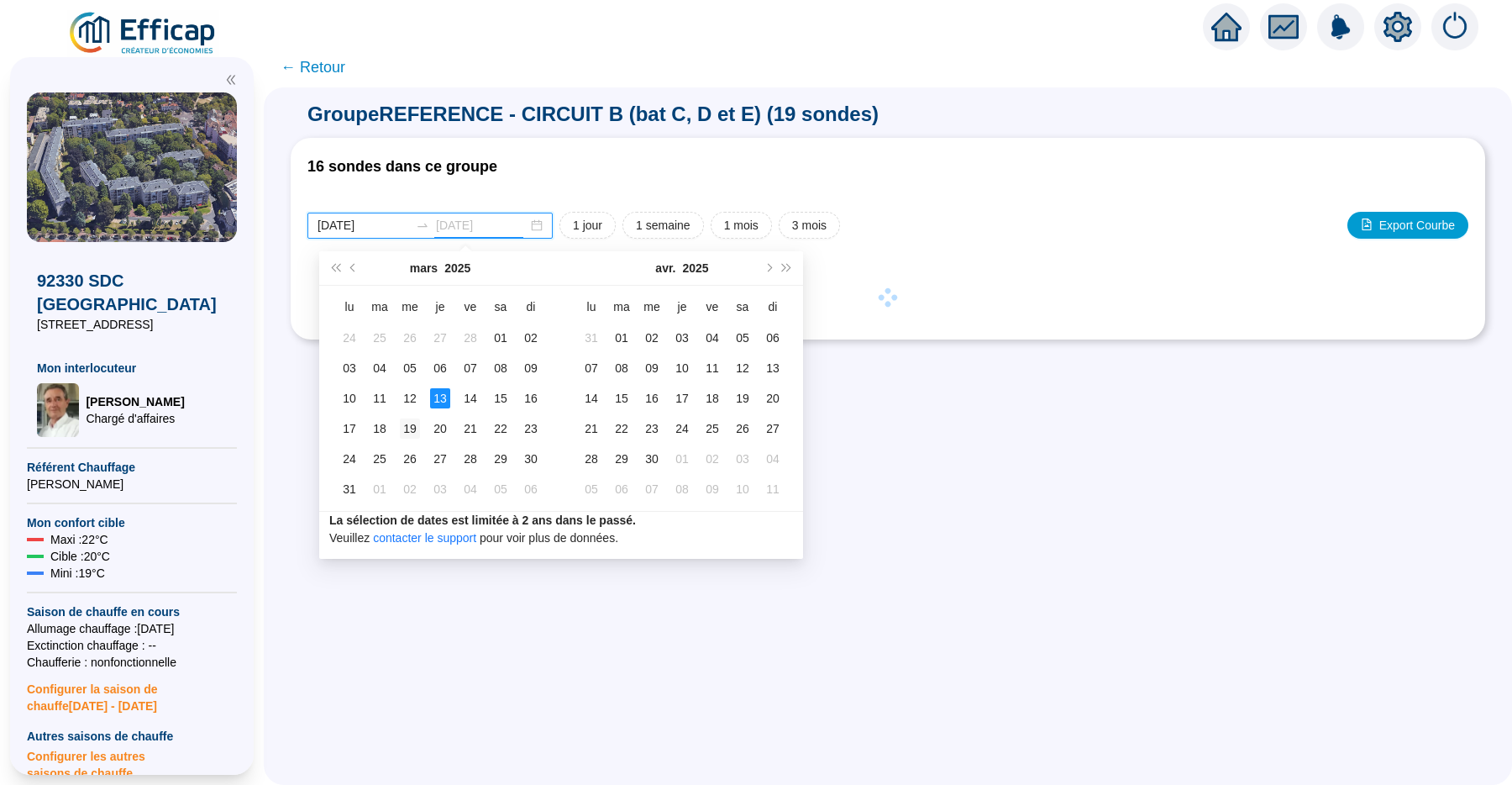
type input "2025-03-19"
click at [409, 420] on div "19" at bounding box center [409, 428] width 20 height 20
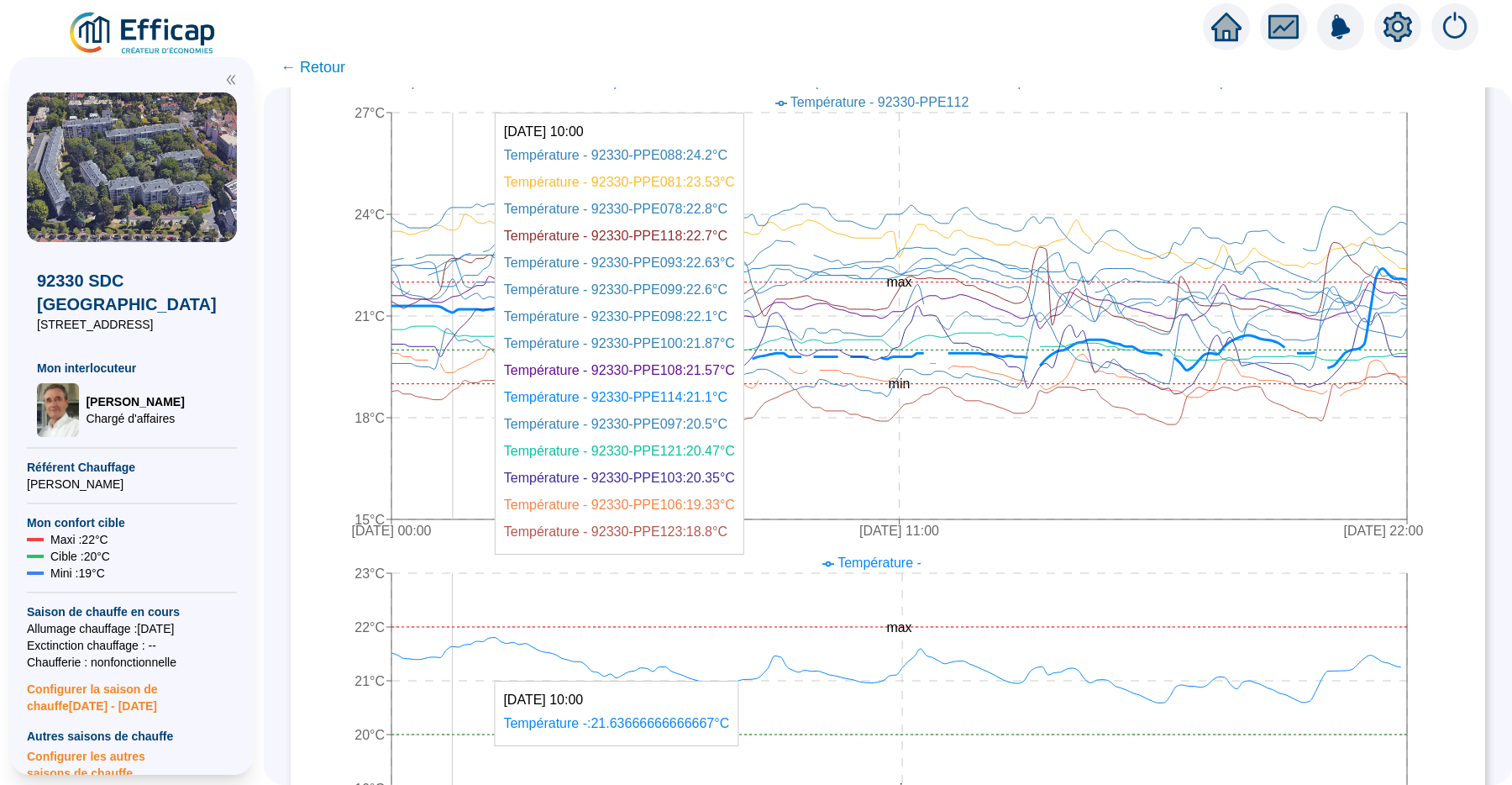
scroll to position [502, 0]
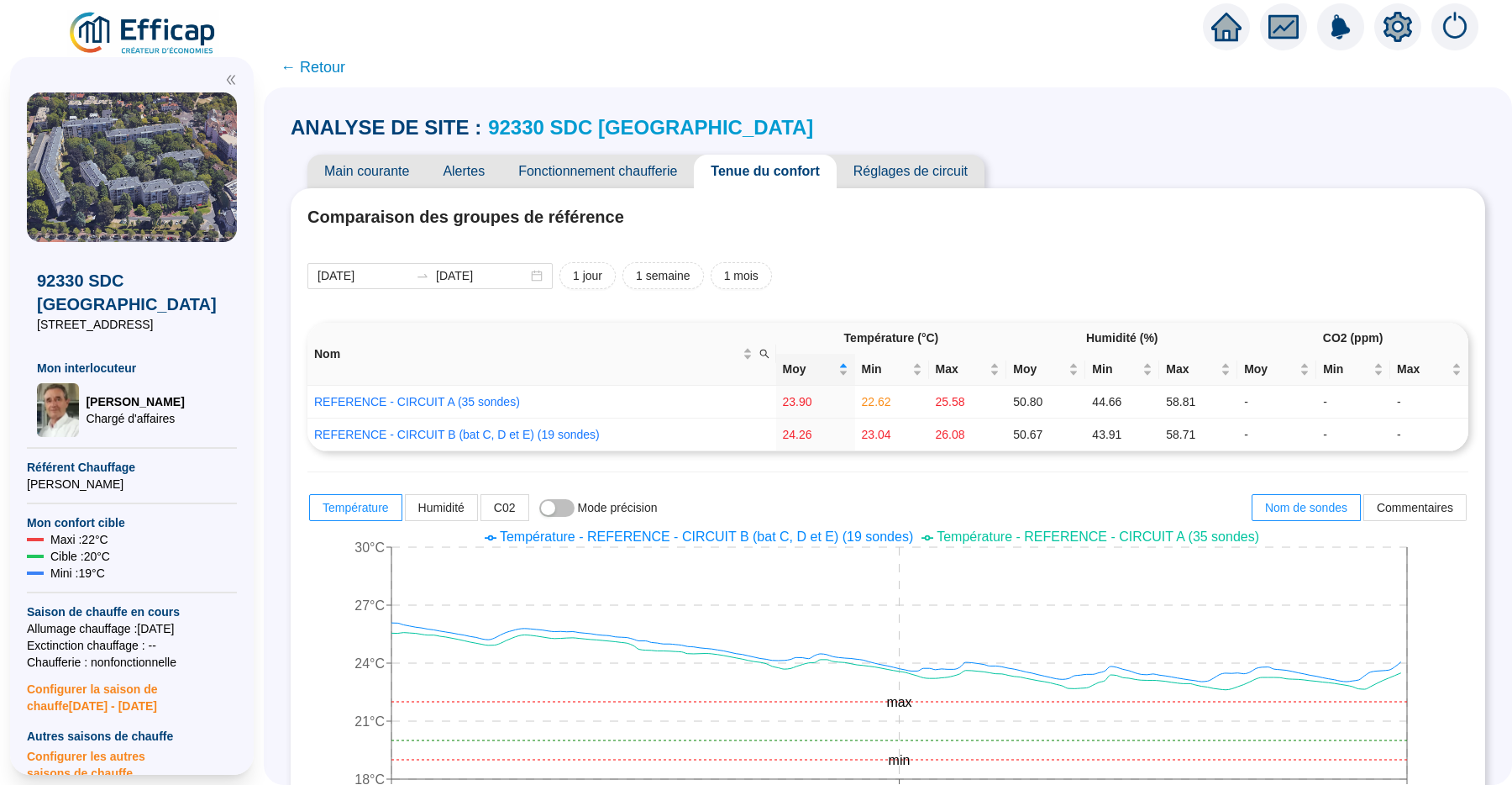
click at [405, 218] on h4 "Comparaison des groupes de référence" at bounding box center [887, 216] width 1161 height 23
drag, startPoint x: 405, startPoint y: 218, endPoint x: 564, endPoint y: 218, distance: 159.0
click at [564, 218] on h4 "Comparaison des groupes de référence" at bounding box center [887, 216] width 1161 height 23
copy h4 "Comparaison des groupes de référence"
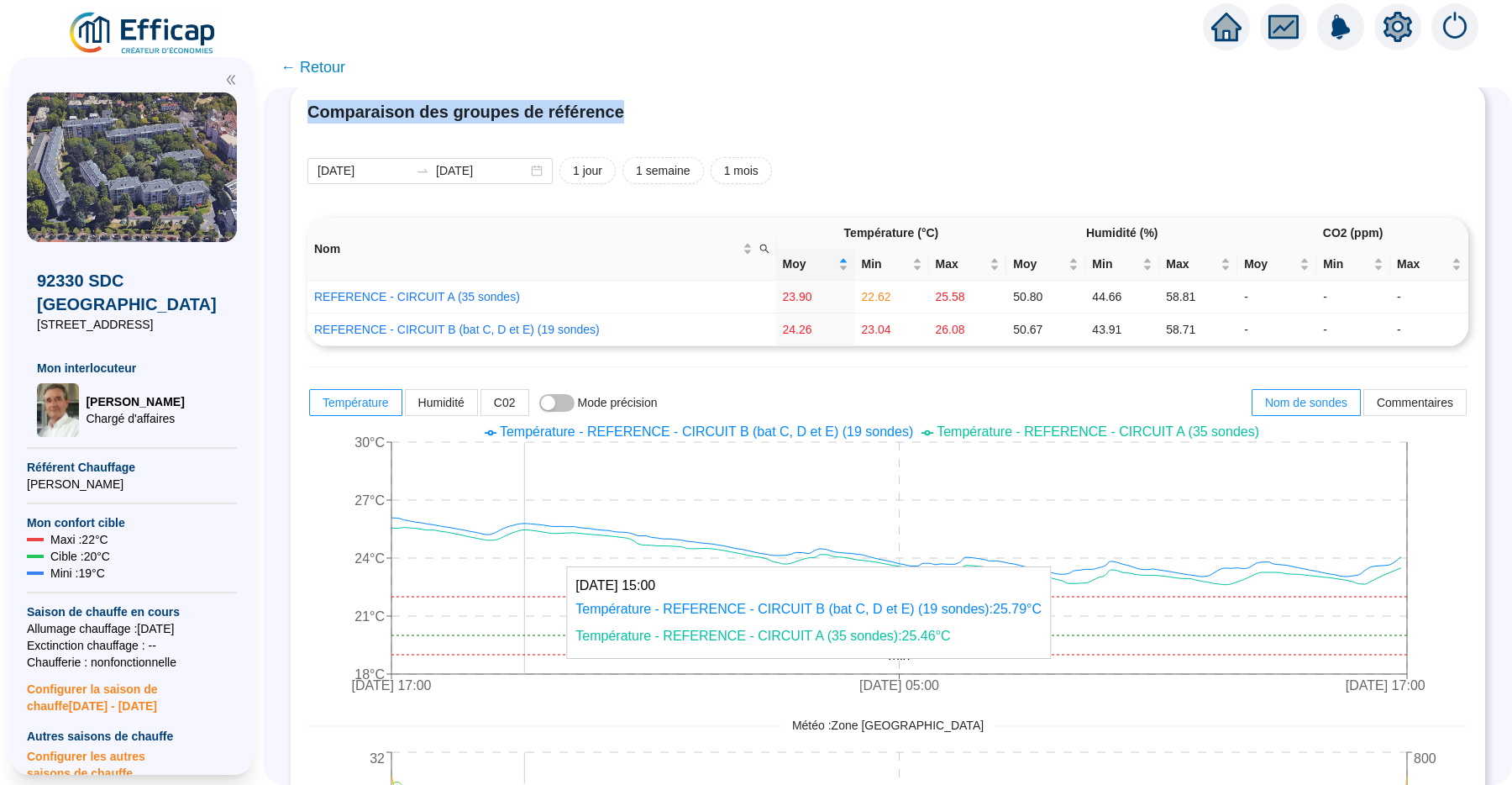
scroll to position [38, 0]
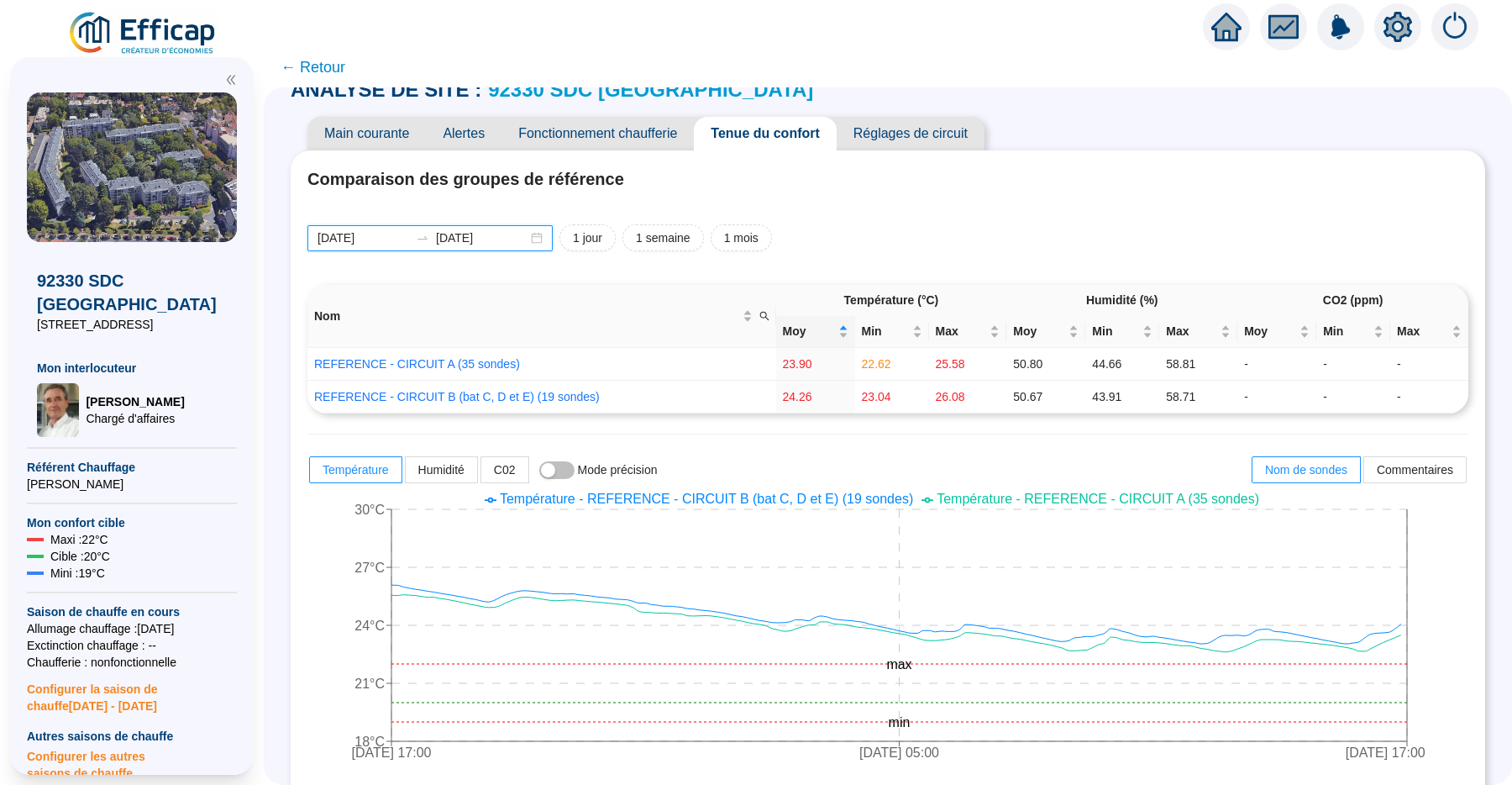
click at [401, 245] on input "2025-08-18" at bounding box center [364, 238] width 92 height 17
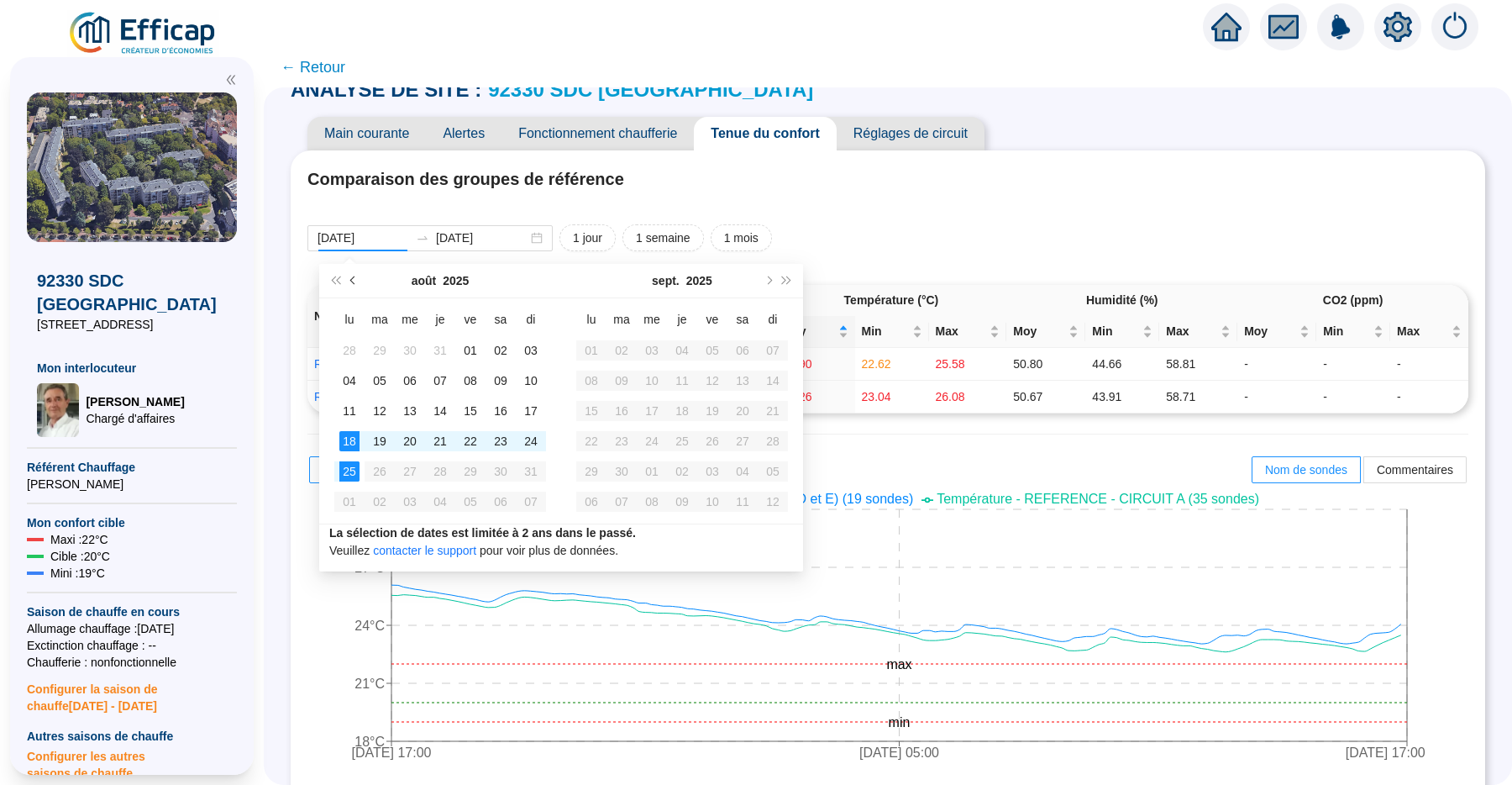
click at [351, 281] on span "Mois précédent (PageUp)" at bounding box center [355, 280] width 9 height 9
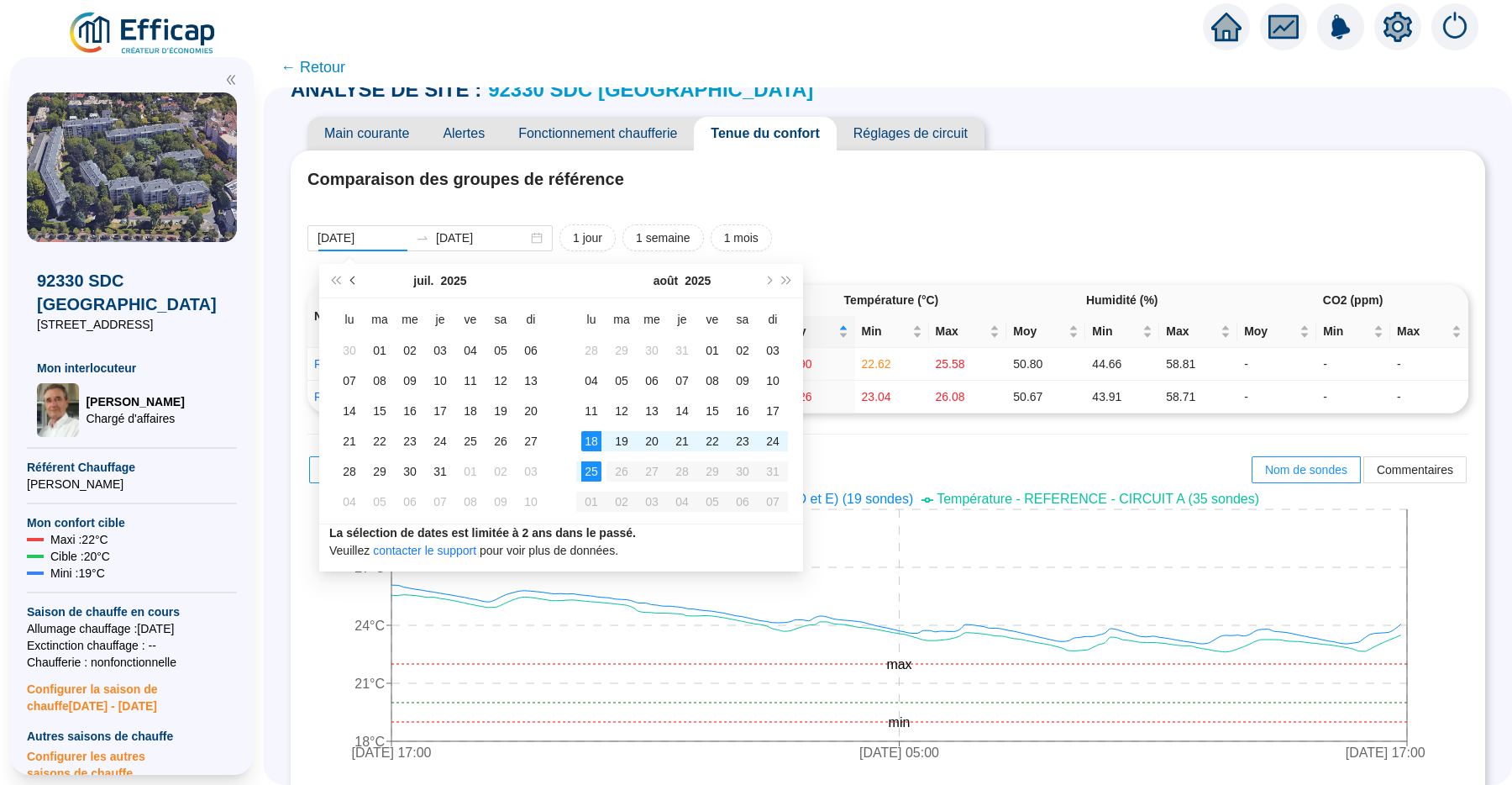
click at [351, 281] on span "Mois précédent (PageUp)" at bounding box center [355, 280] width 9 height 9
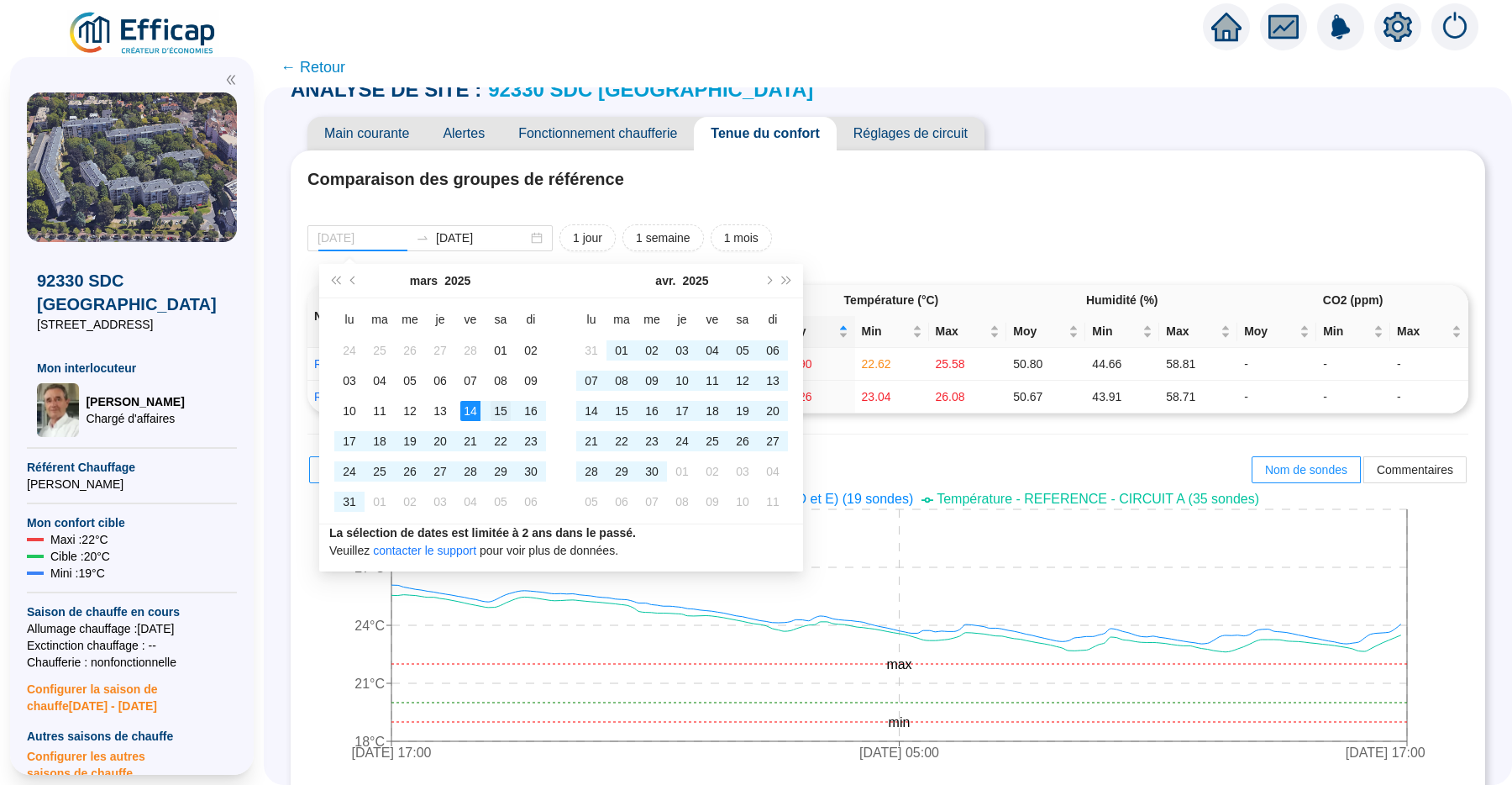
type input "2025-03-15"
click at [493, 407] on div "15" at bounding box center [500, 410] width 20 height 20
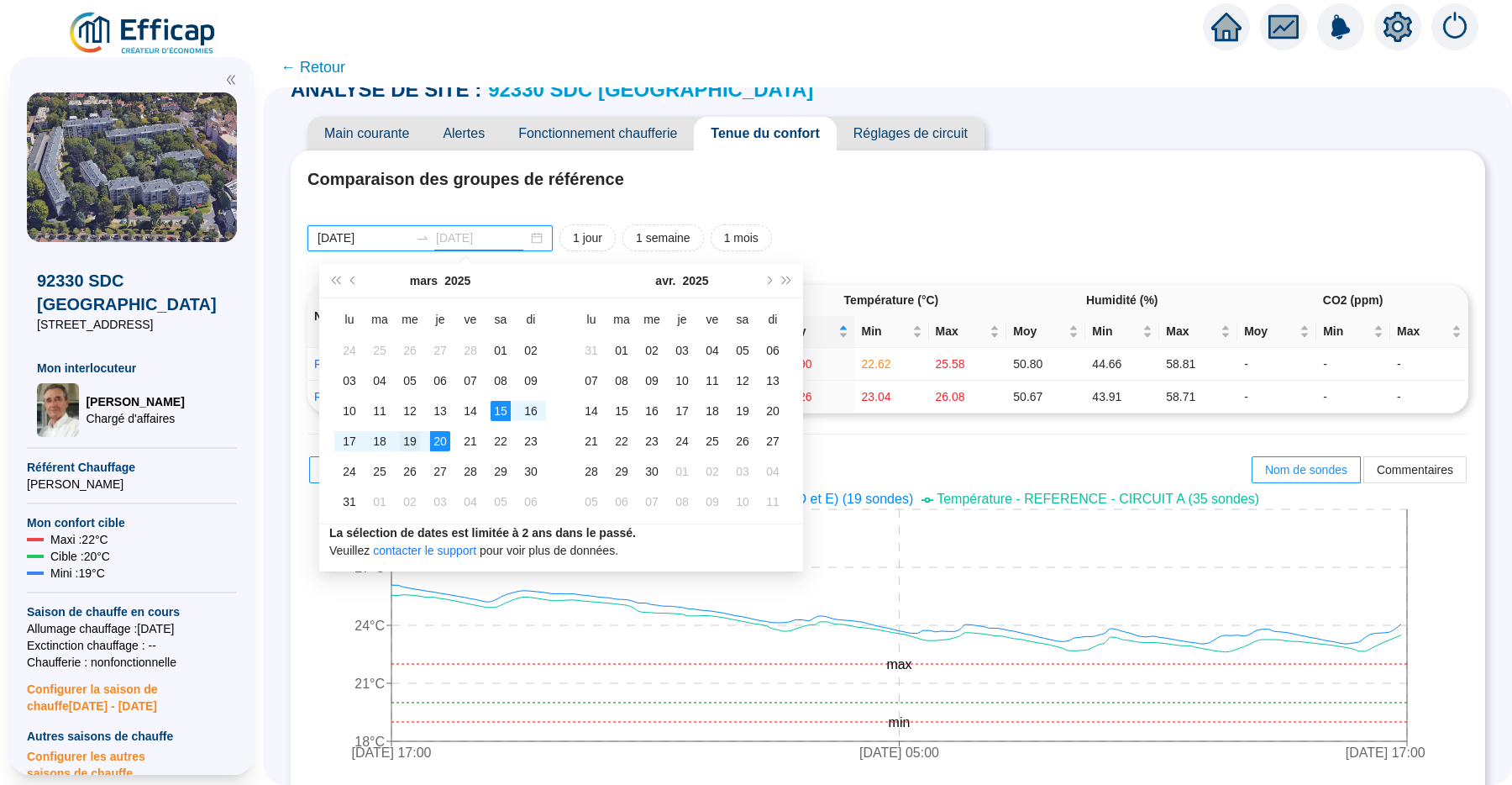
type input "2025-03-19"
click at [419, 438] on td "19" at bounding box center [409, 441] width 30 height 30
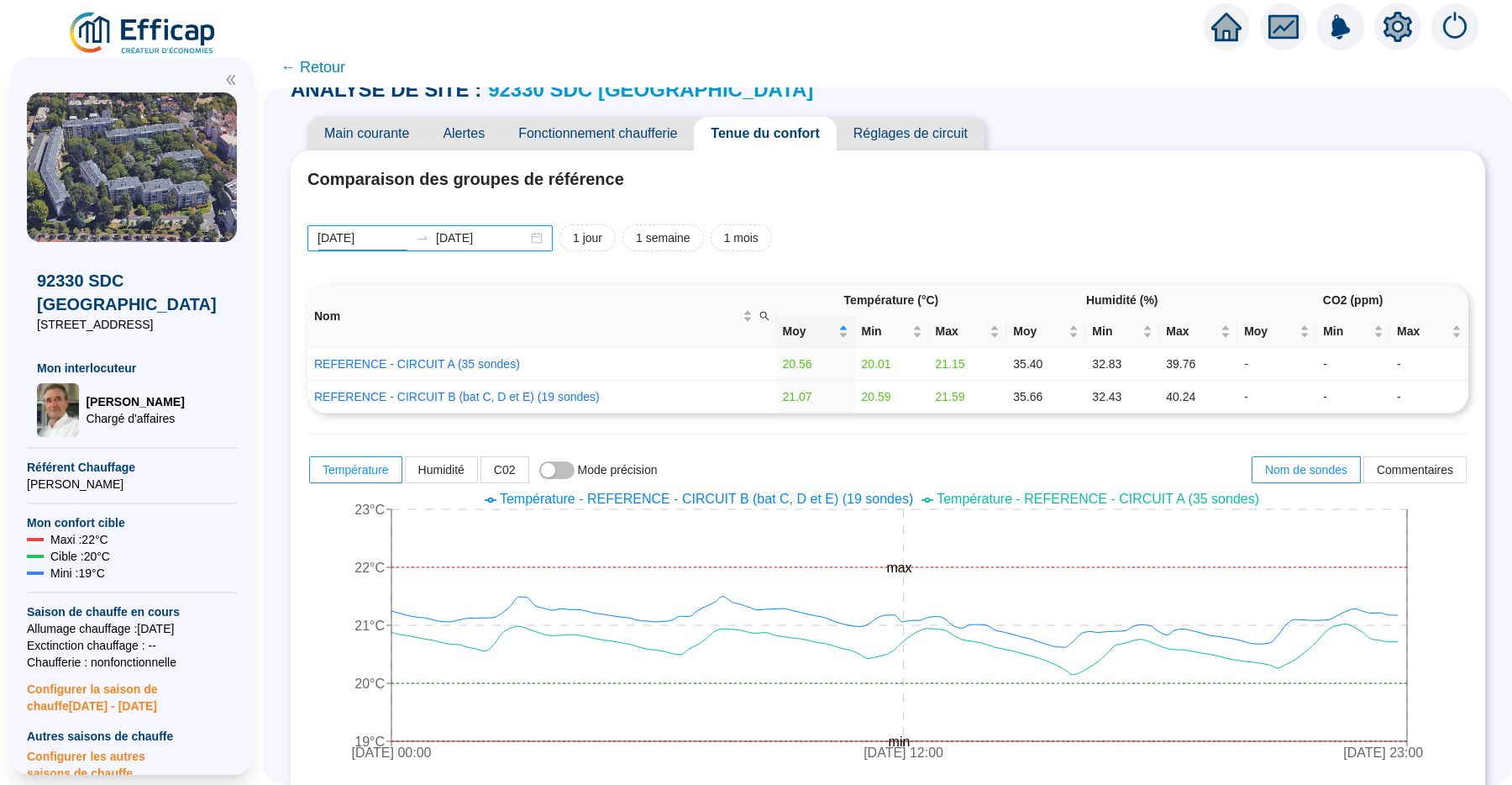
click at [409, 240] on input "2025-03-15" at bounding box center [364, 238] width 92 height 17
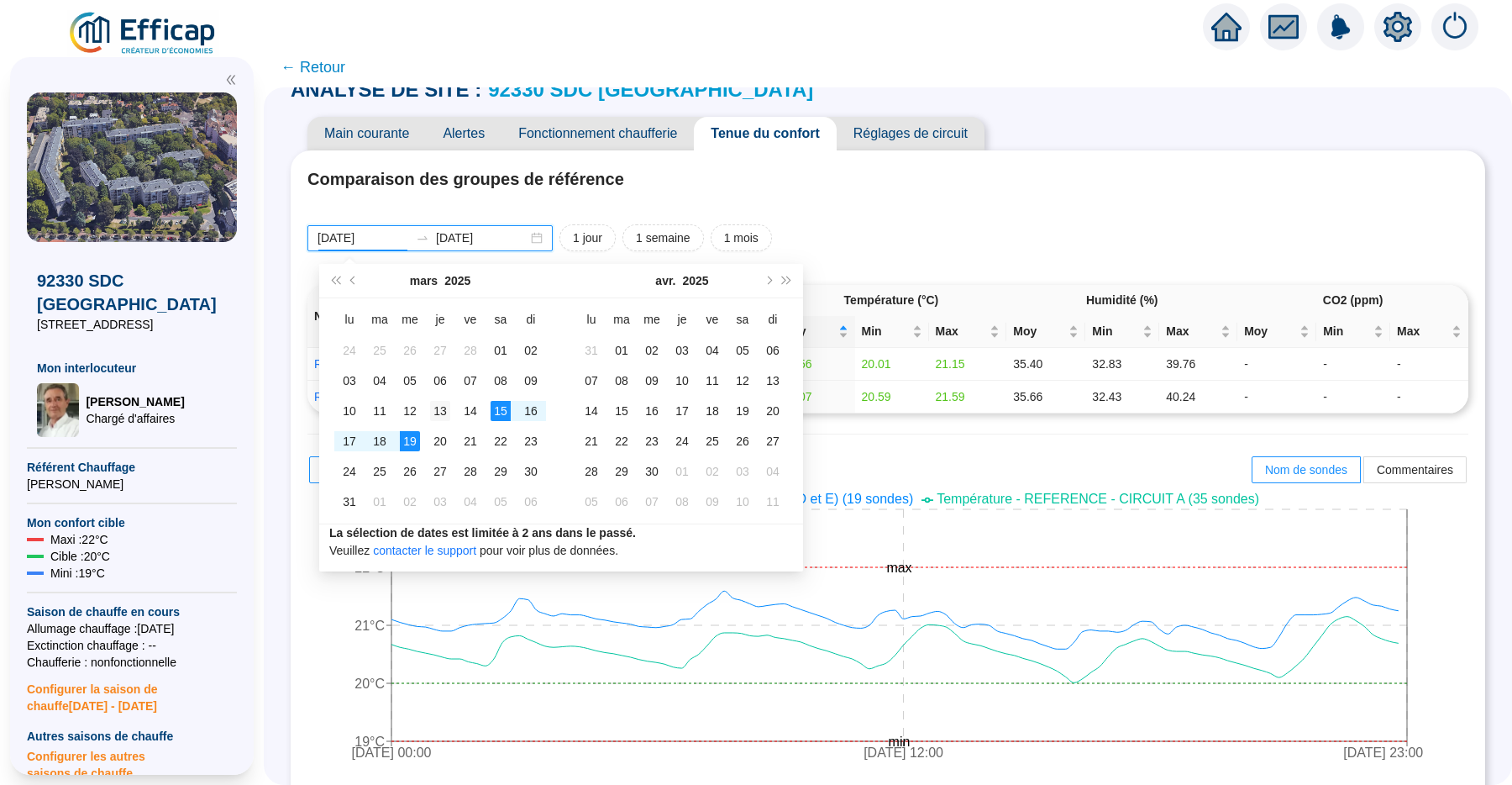
type input "2025-03-13"
click at [441, 415] on div "13" at bounding box center [440, 410] width 20 height 20
type input "2025-03-15"
click at [507, 409] on div "15" at bounding box center [500, 410] width 20 height 20
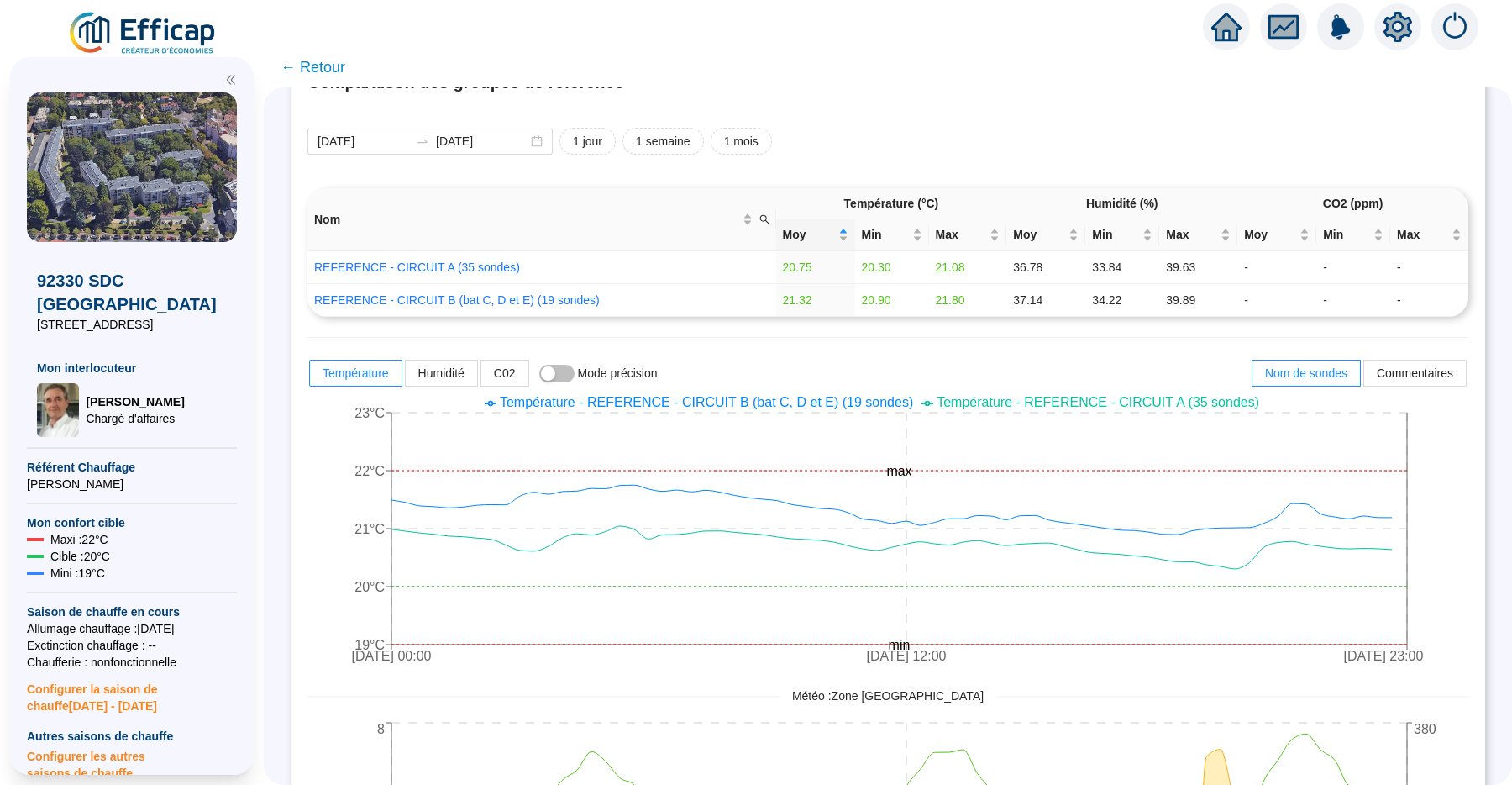
scroll to position [144, 0]
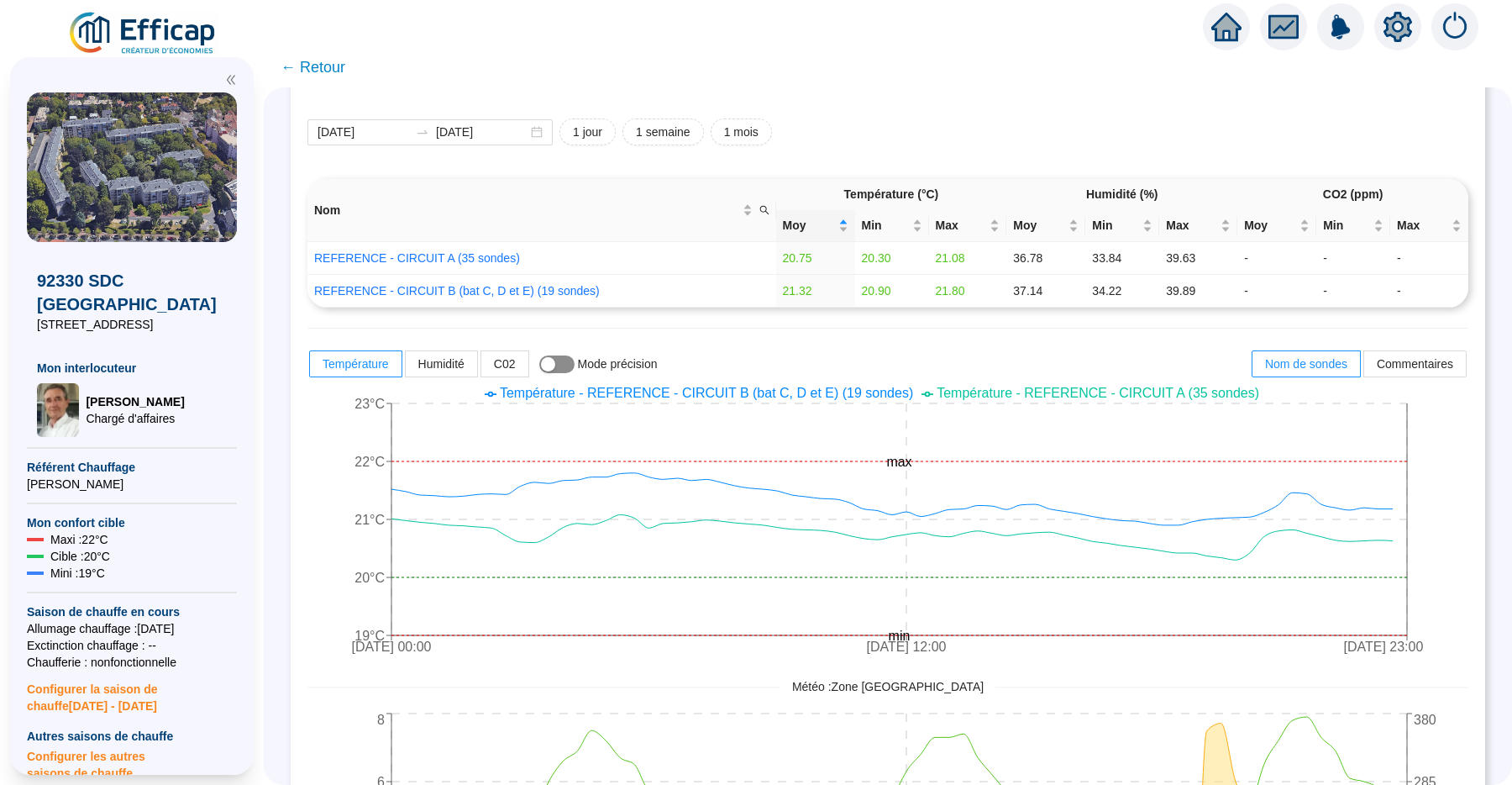
click at [575, 368] on span "button" at bounding box center [557, 364] width 35 height 17
click at [592, 373] on div "Température Humidité C02 Mode précision" at bounding box center [483, 364] width 351 height 30
click at [575, 373] on button "button" at bounding box center [557, 364] width 35 height 17
click at [344, 70] on span "← Retour" at bounding box center [312, 67] width 65 height 23
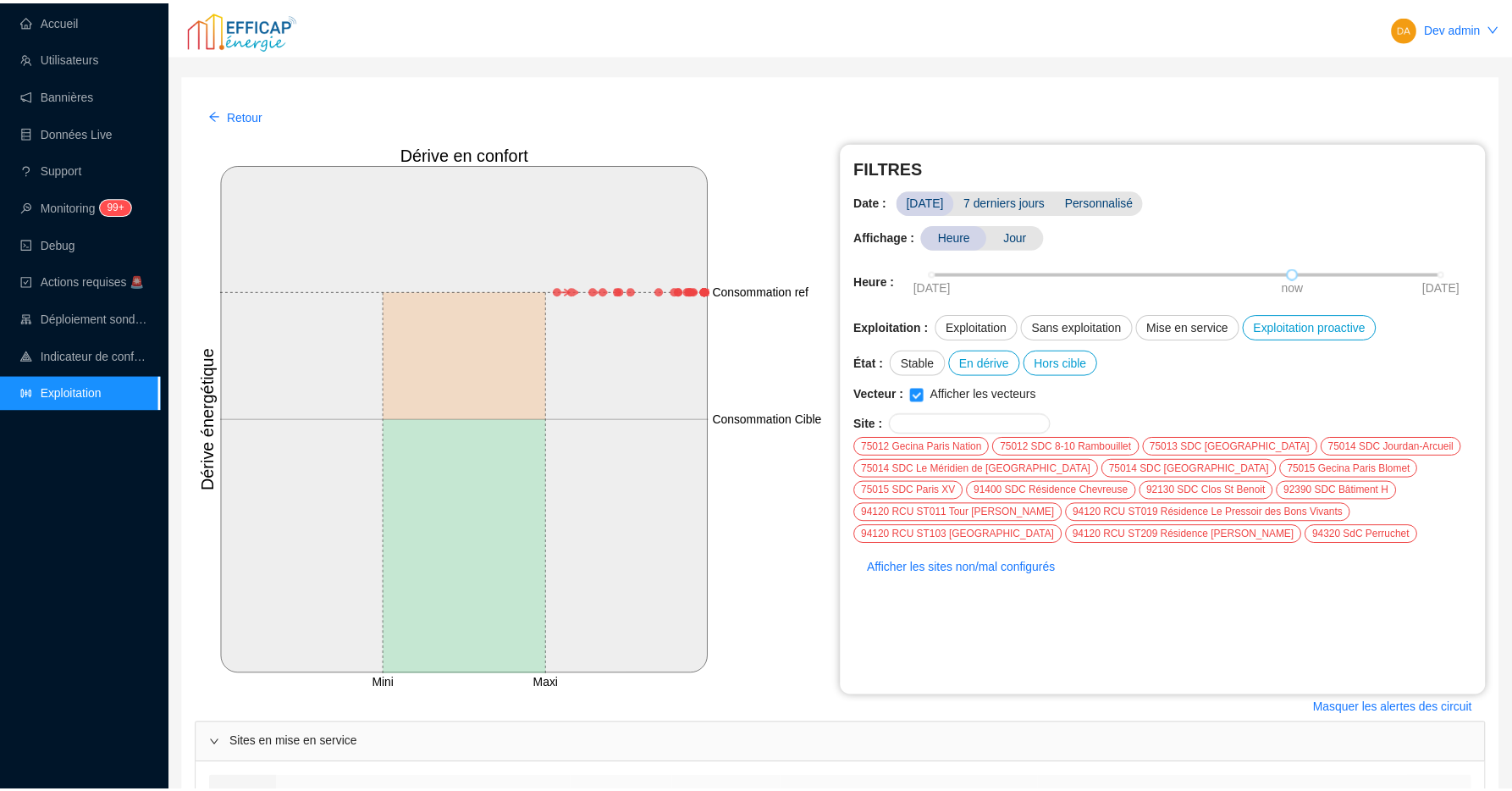
scroll to position [591, 0]
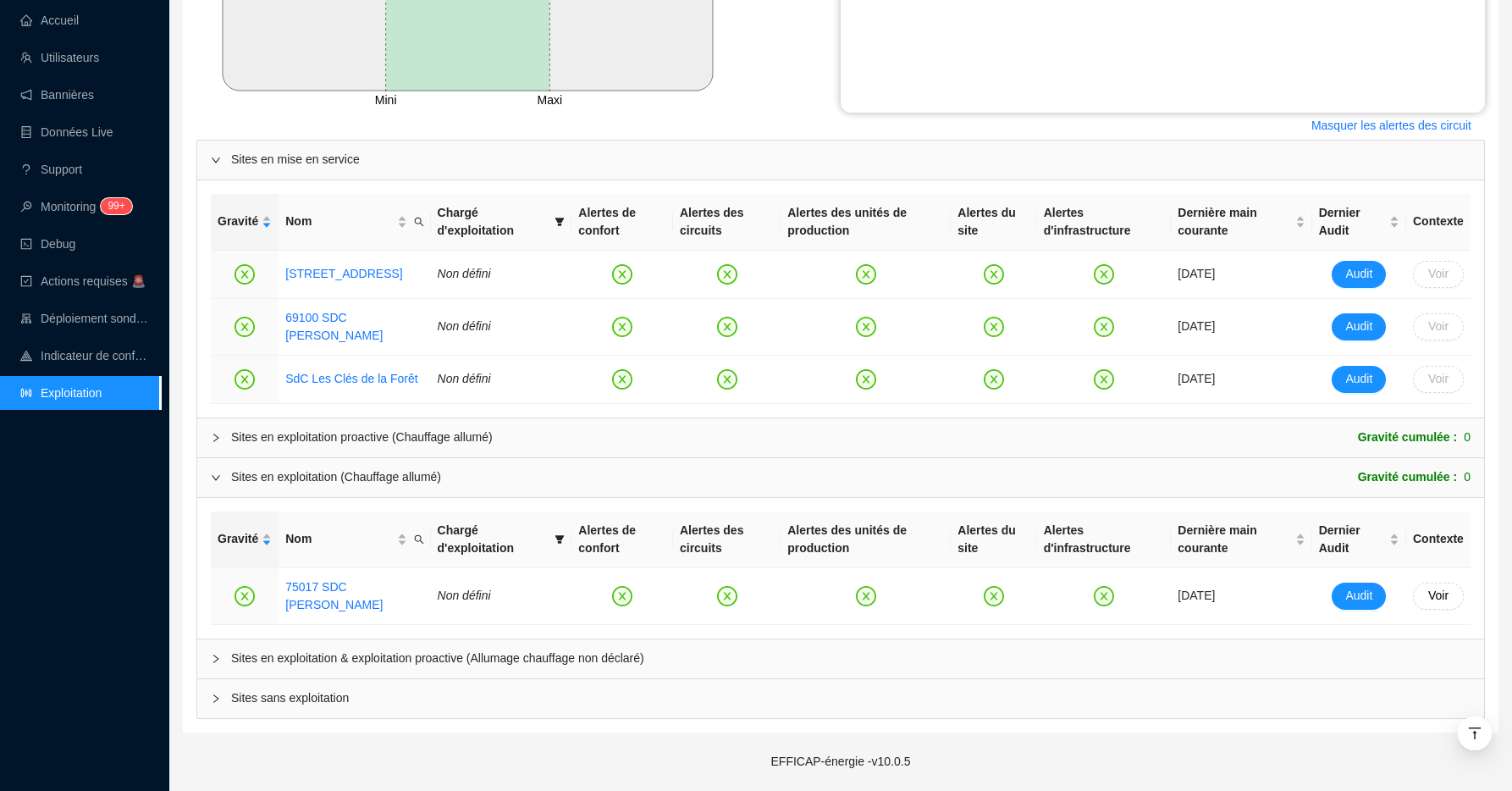
click at [292, 442] on div "Sites en exploitation proactive (Chauffage allumé)" at bounding box center [362, 437] width 262 height 17
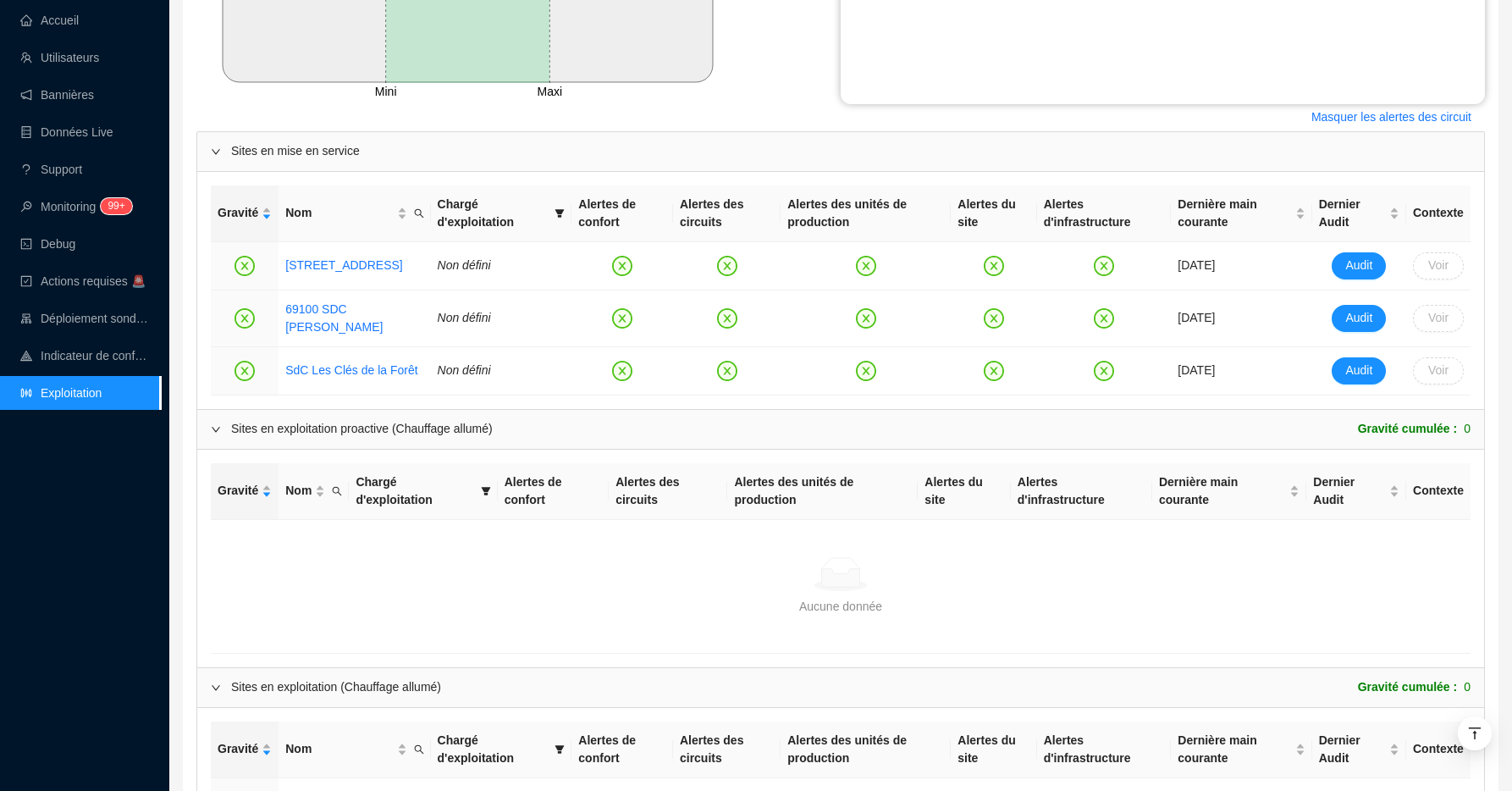
scroll to position [737, 0]
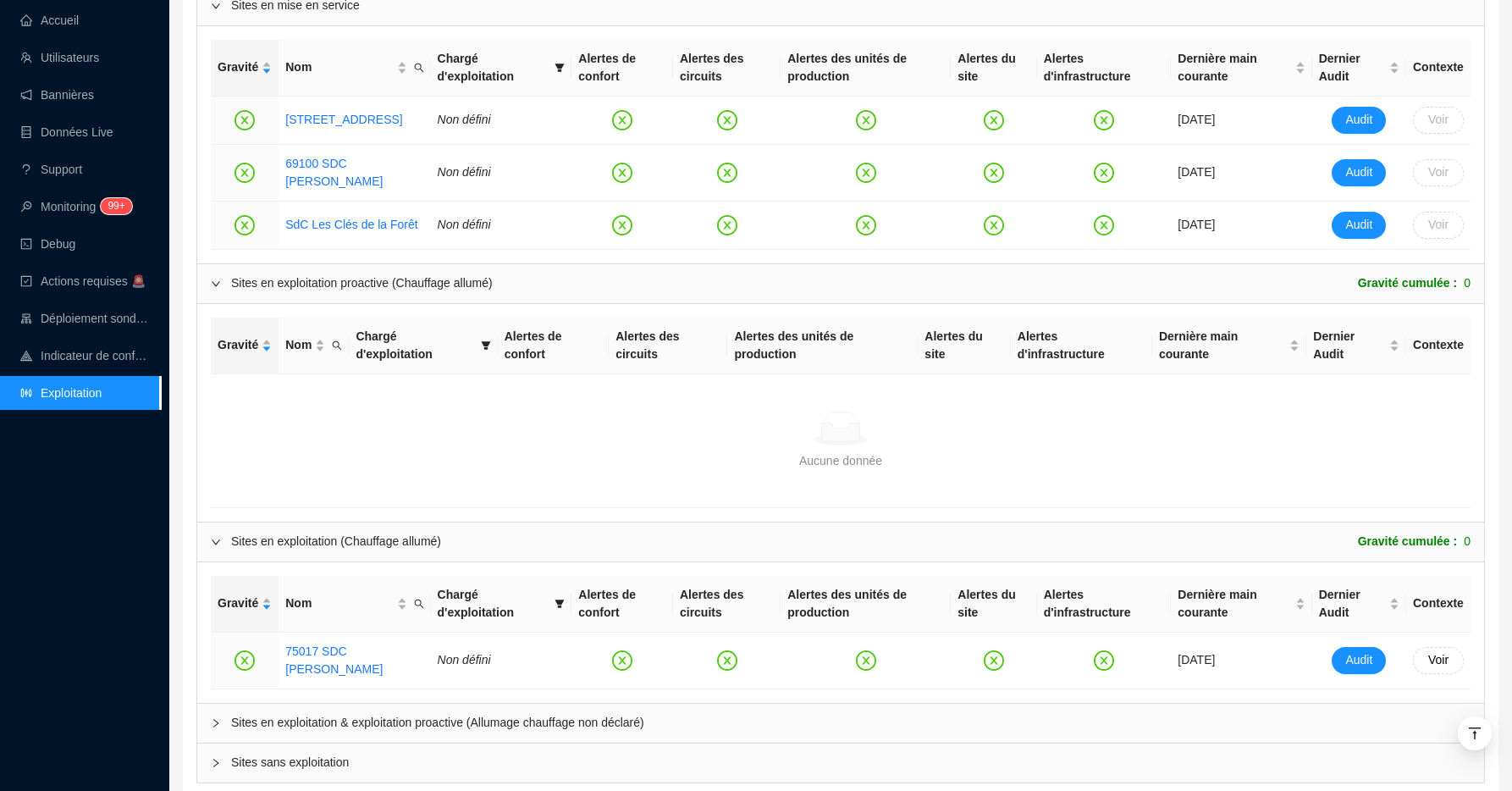
click at [314, 727] on span "Sites en exploitation & exploitation proactive (Allumage chauffage non déclaré)" at bounding box center [851, 722] width 1240 height 17
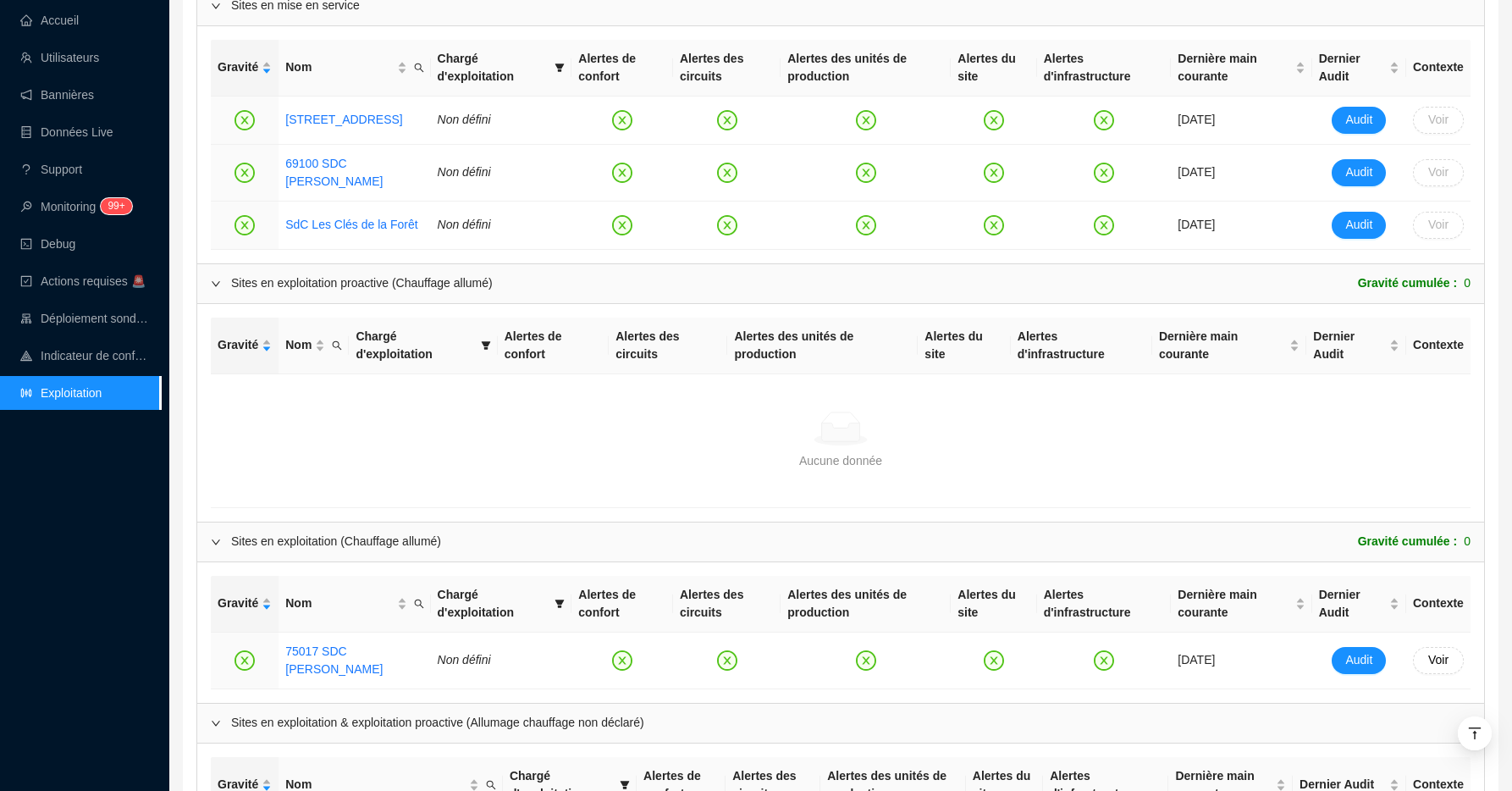
scroll to position [3631, 0]
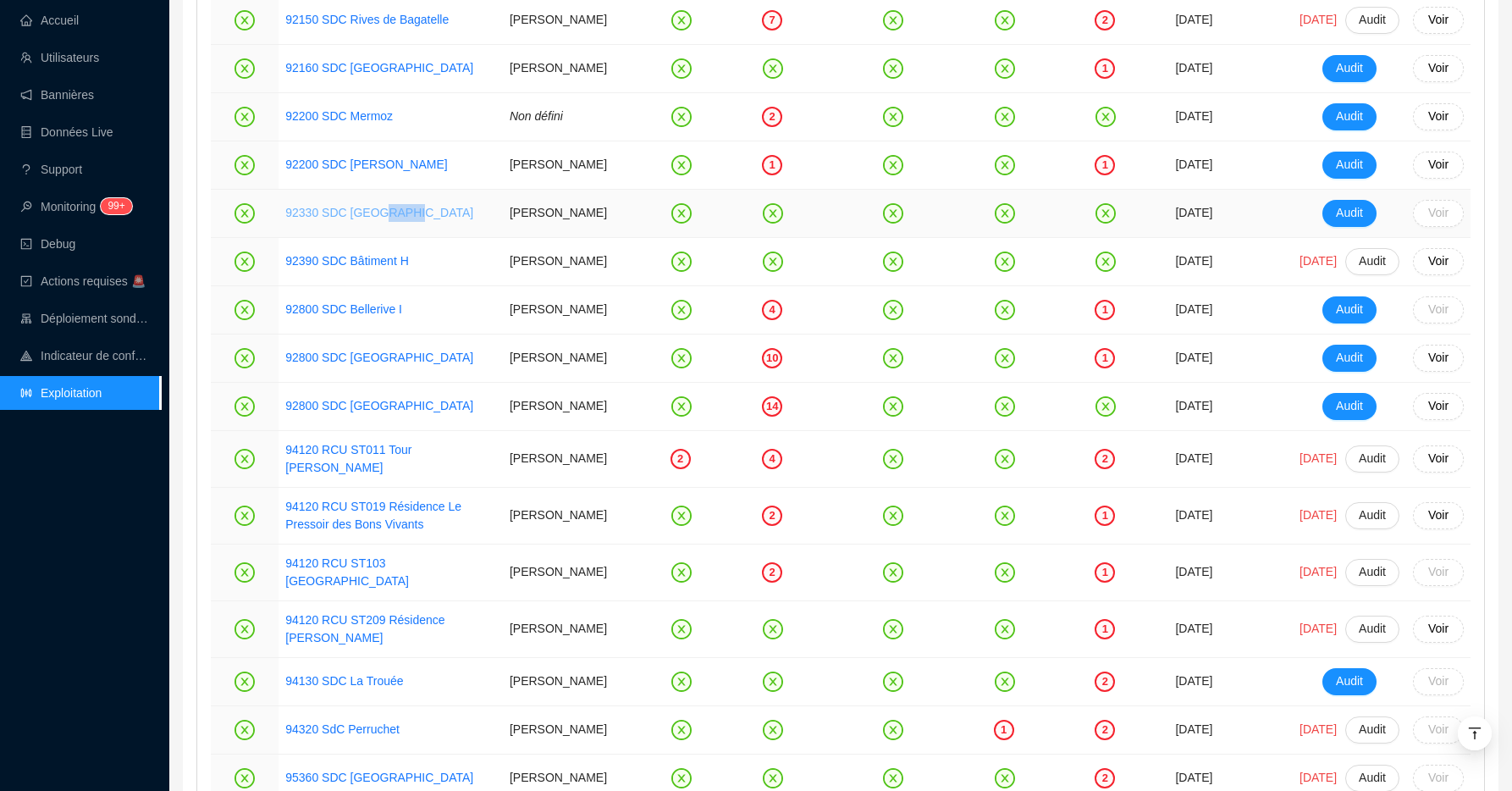
click at [388, 219] on link "92330 SDC [GEOGRAPHIC_DATA]" at bounding box center [379, 213] width 188 height 14
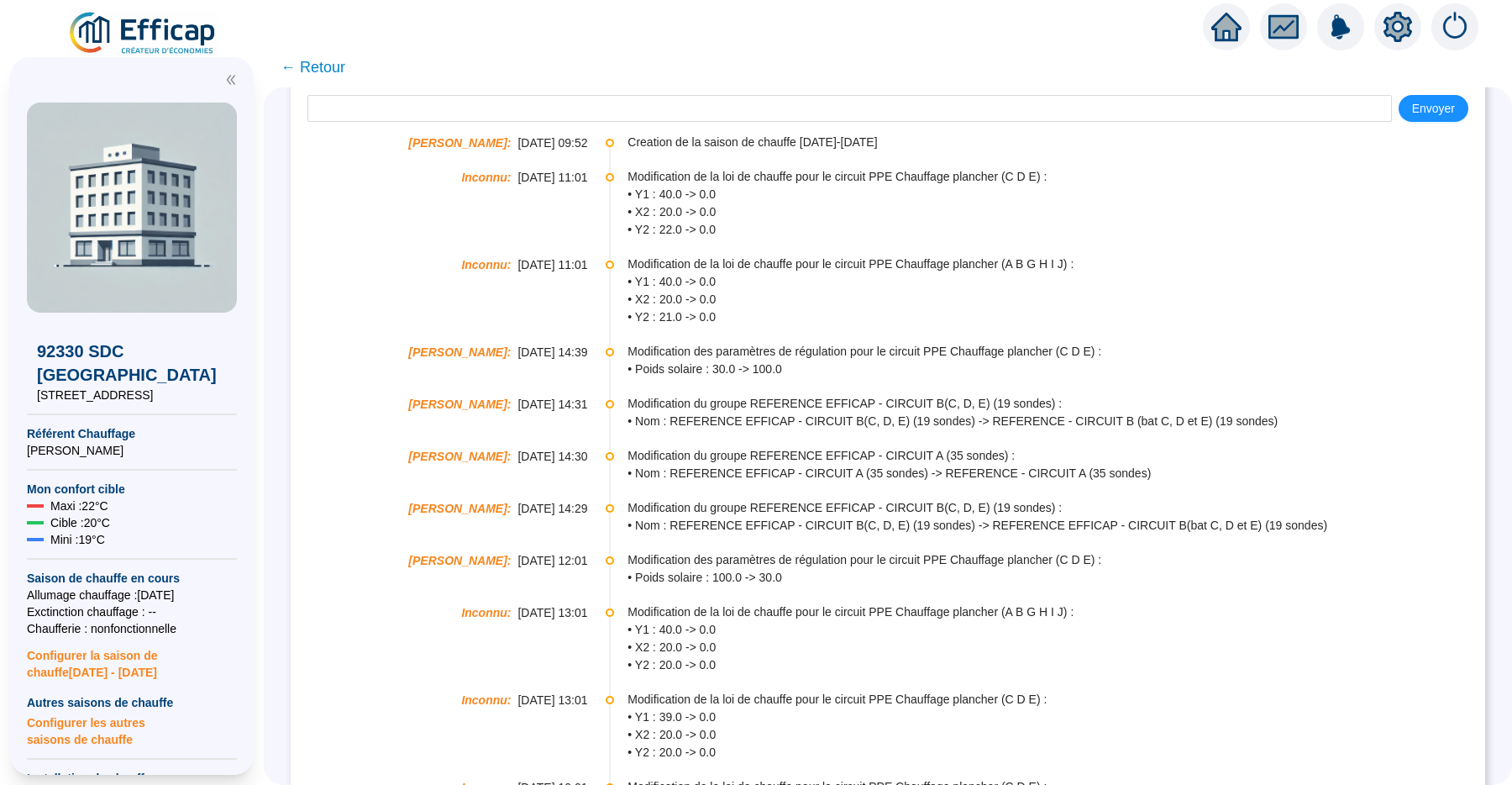
scroll to position [233, 0]
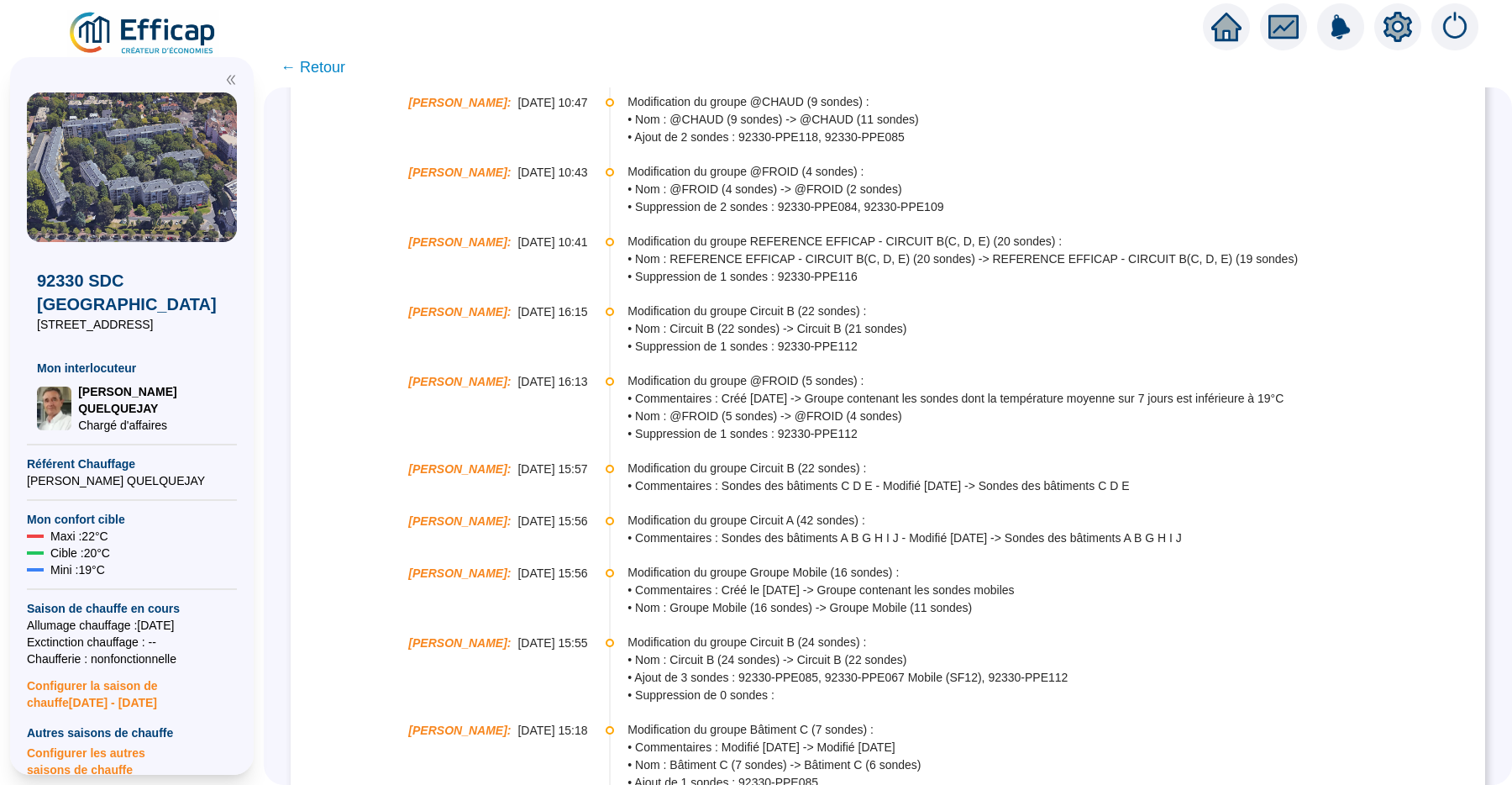
scroll to position [1880, 0]
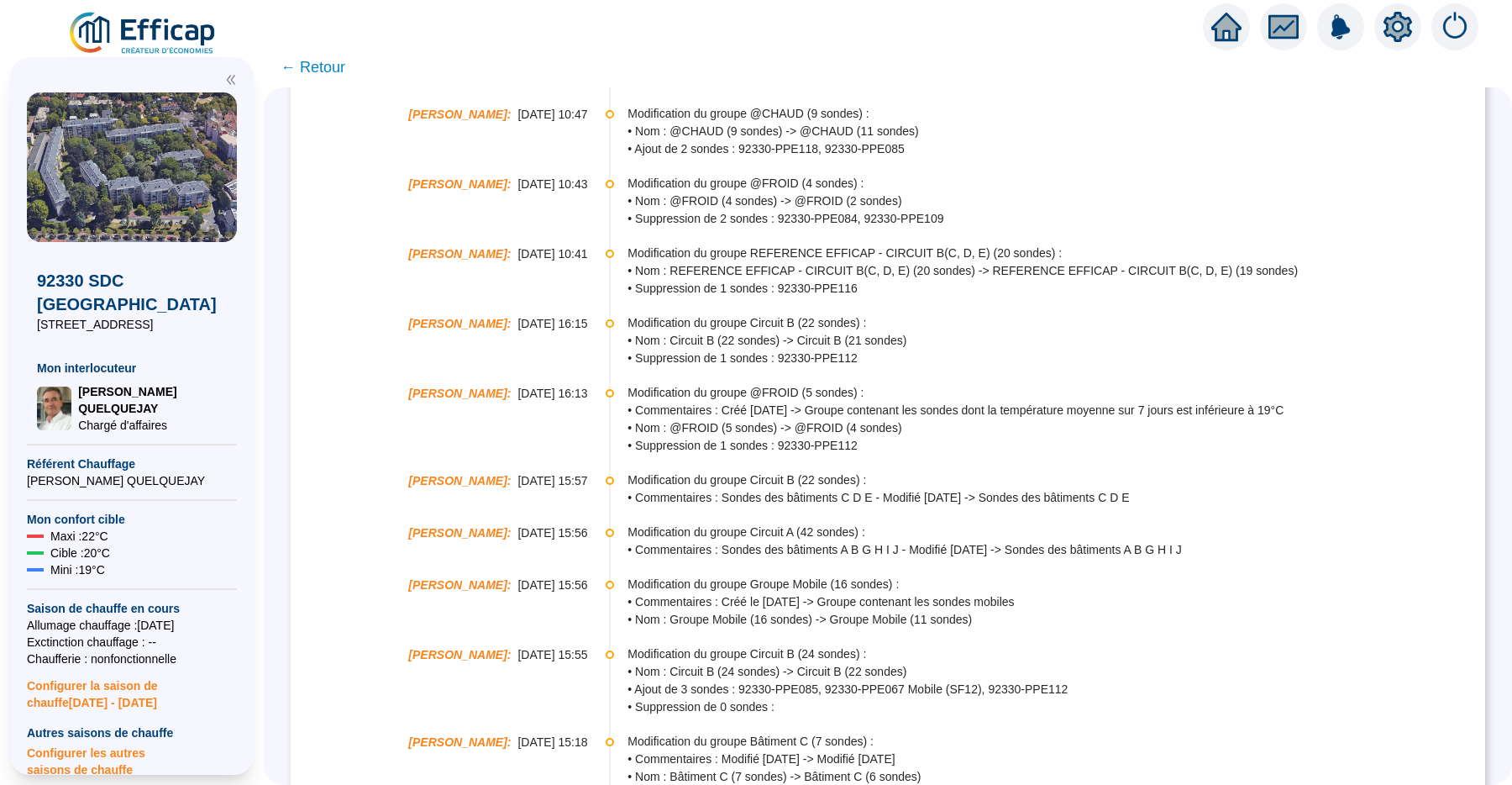
click at [853, 290] on span "• Suppression de 1 sondes : 92330-PPE116" at bounding box center [1055, 288] width 856 height 17
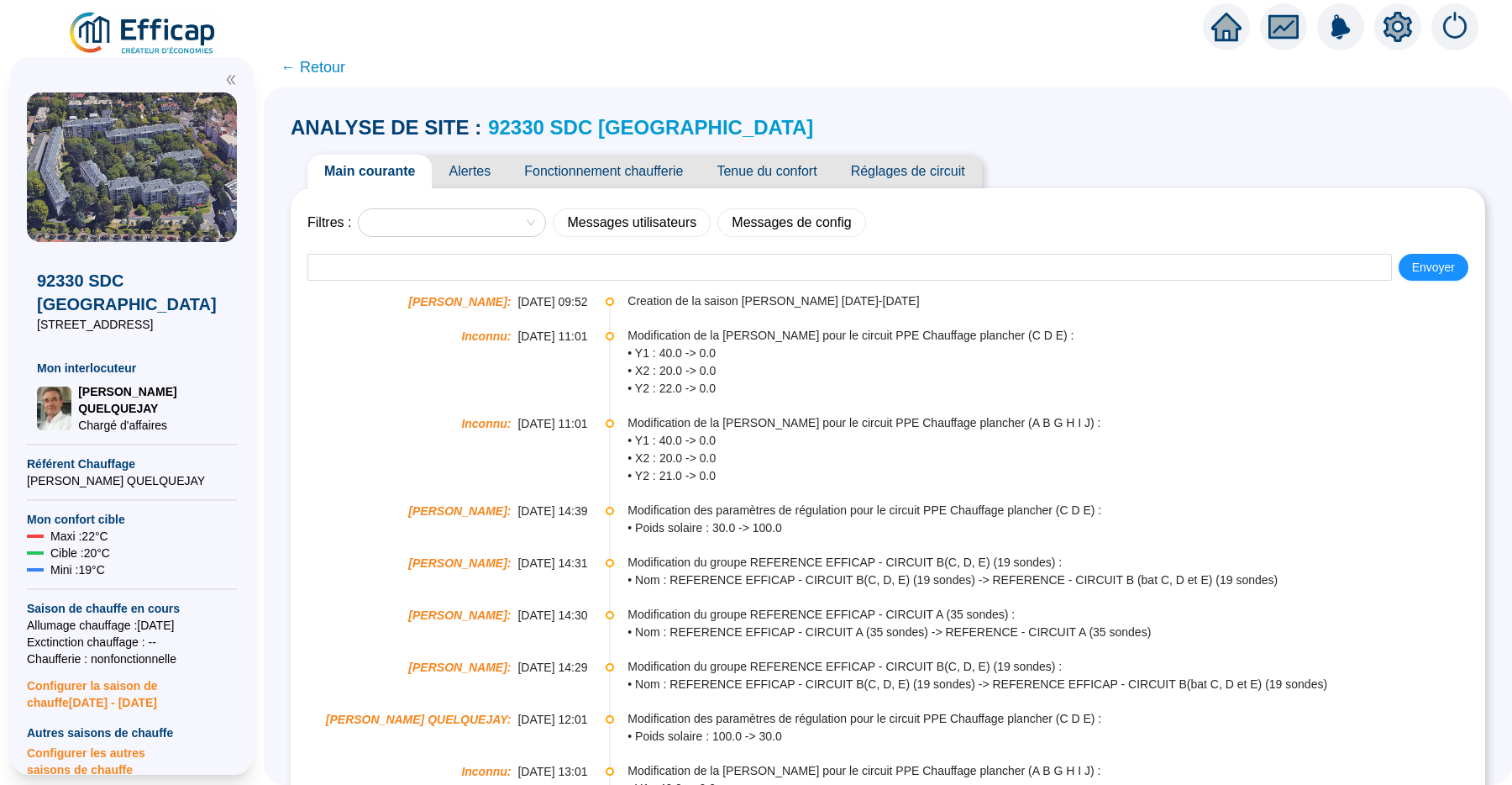
scroll to position [0, 0]
click at [534, 128] on link "92330 SDC [GEOGRAPHIC_DATA]" at bounding box center [651, 127] width 325 height 23
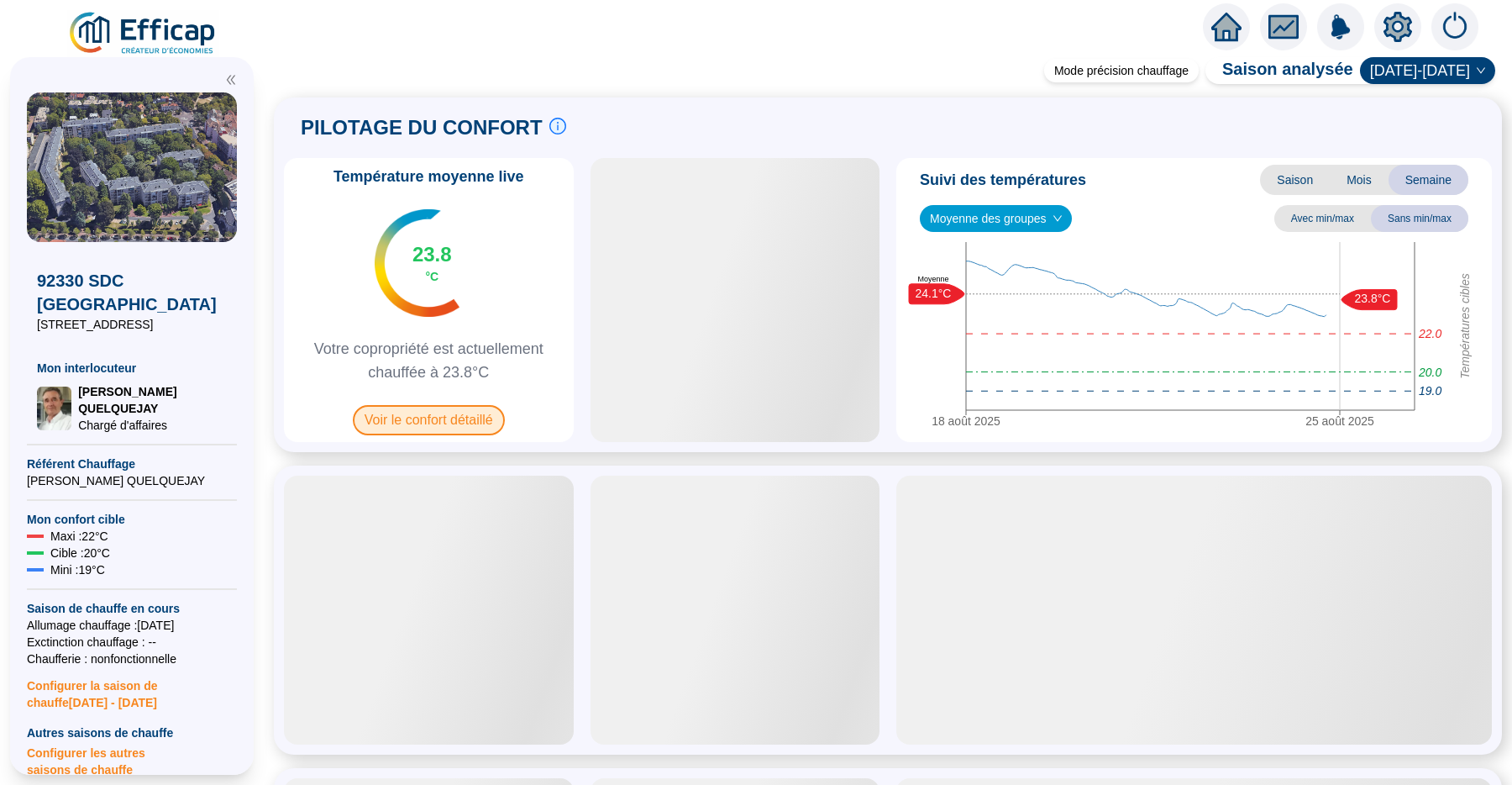
click at [476, 428] on span "Voir le confort détaillé" at bounding box center [429, 420] width 152 height 30
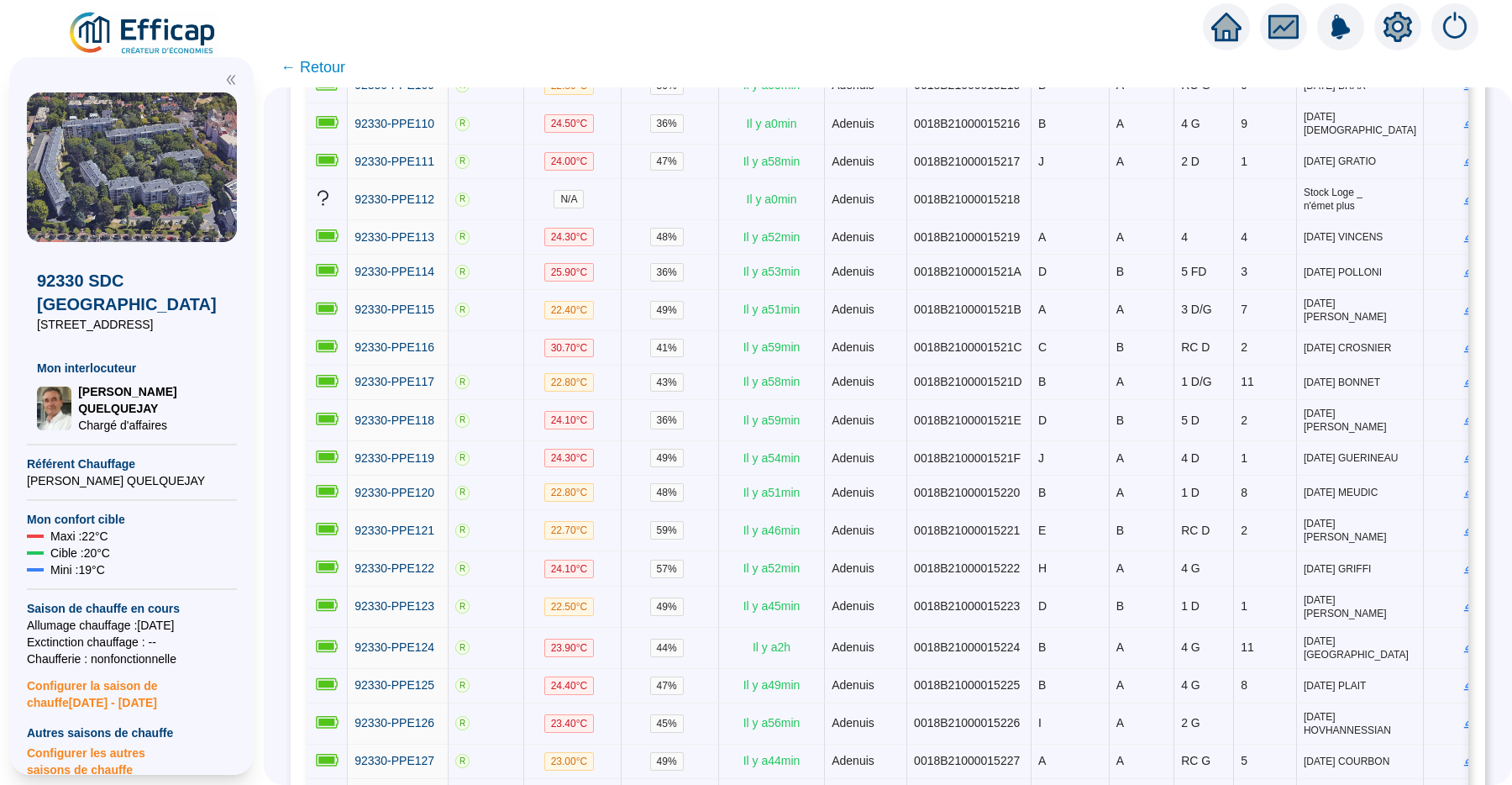
scroll to position [1955, 0]
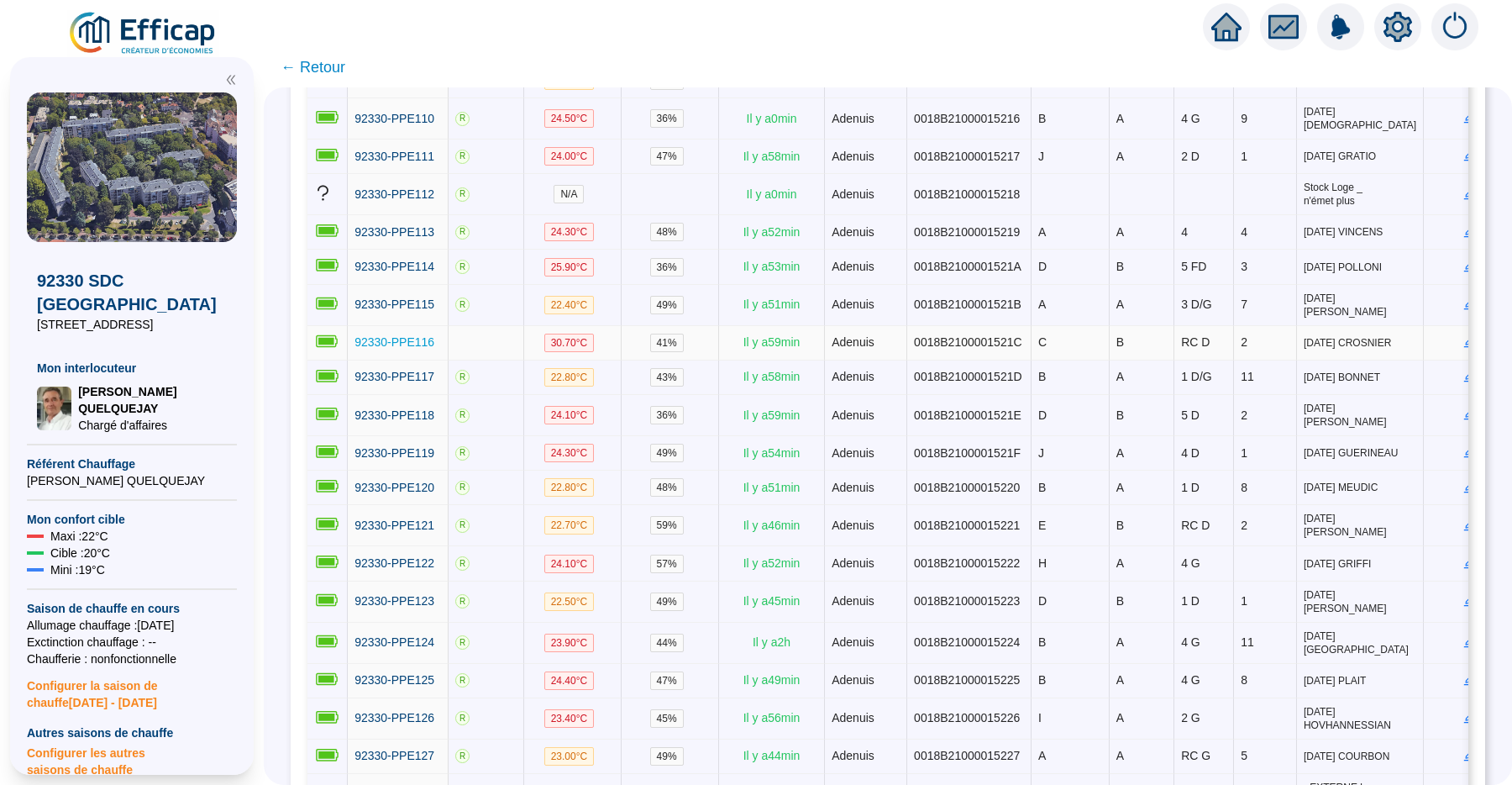
click at [432, 349] on span "92330-PPE116" at bounding box center [395, 342] width 80 height 14
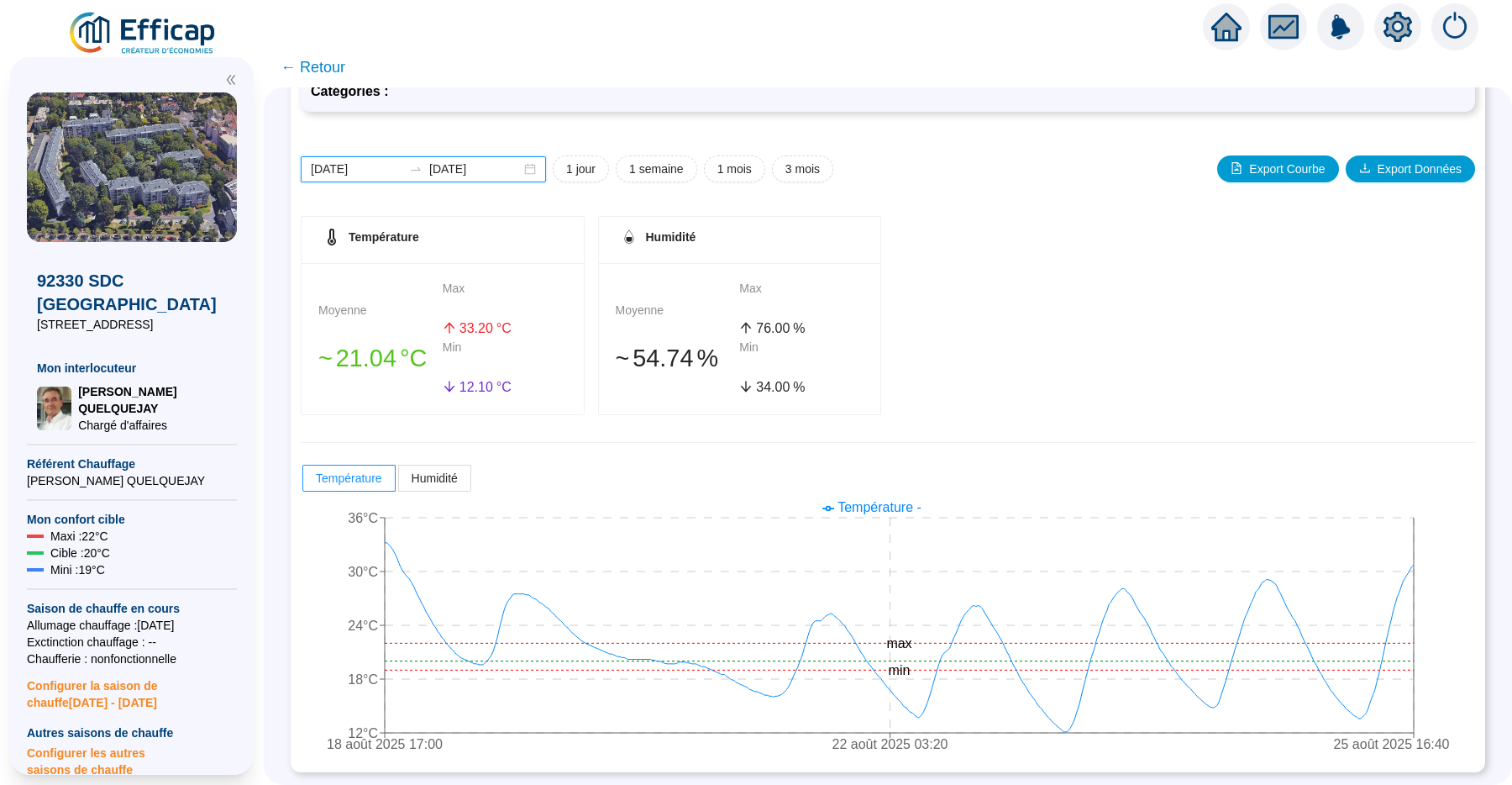
click at [390, 169] on input "2025-08-18" at bounding box center [357, 169] width 92 height 17
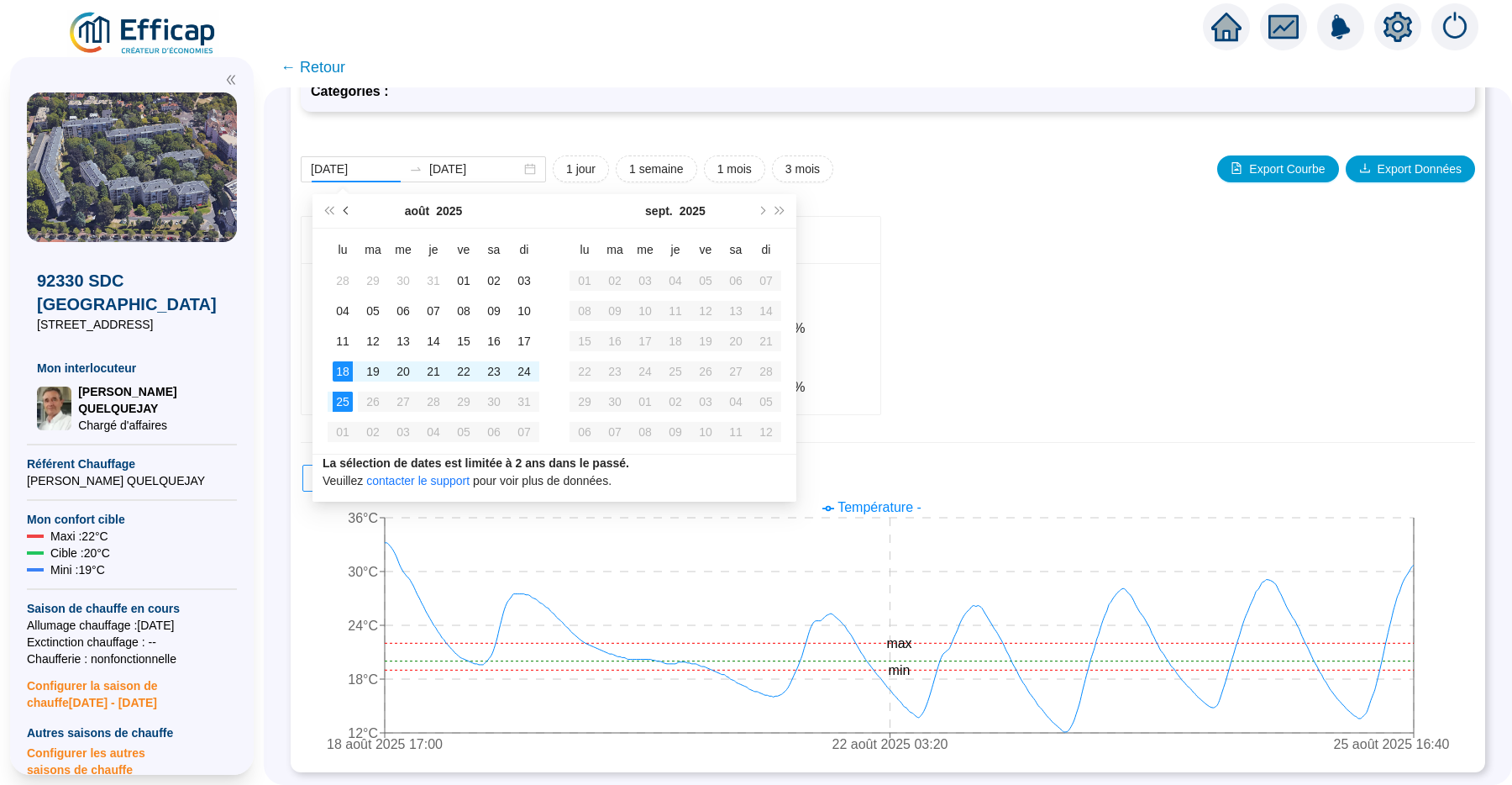
click at [351, 212] on span "Mois précédent (PageUp)" at bounding box center [348, 211] width 9 height 9
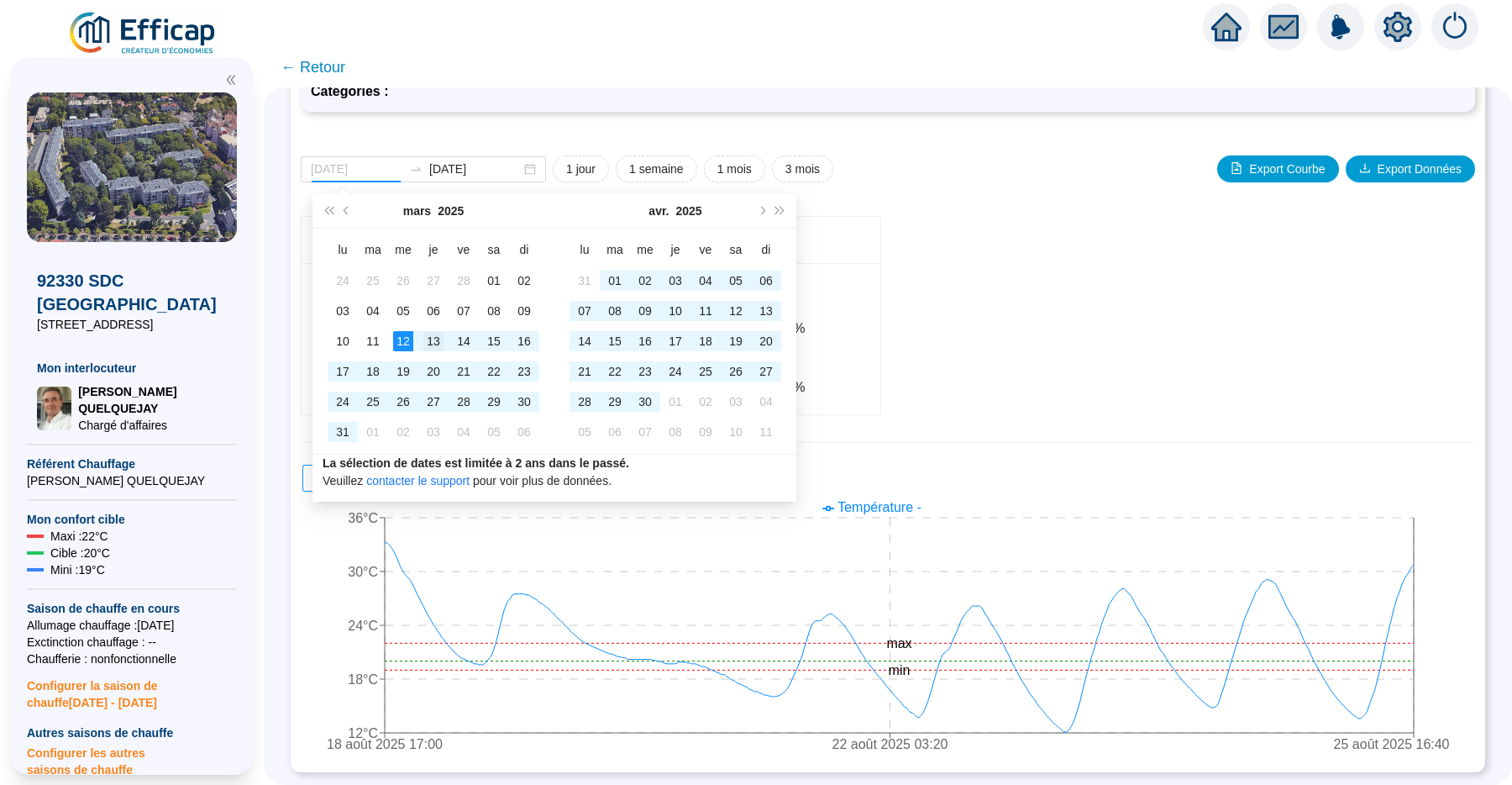
type input "2025-03-13"
click at [427, 334] on div "13" at bounding box center [433, 340] width 20 height 20
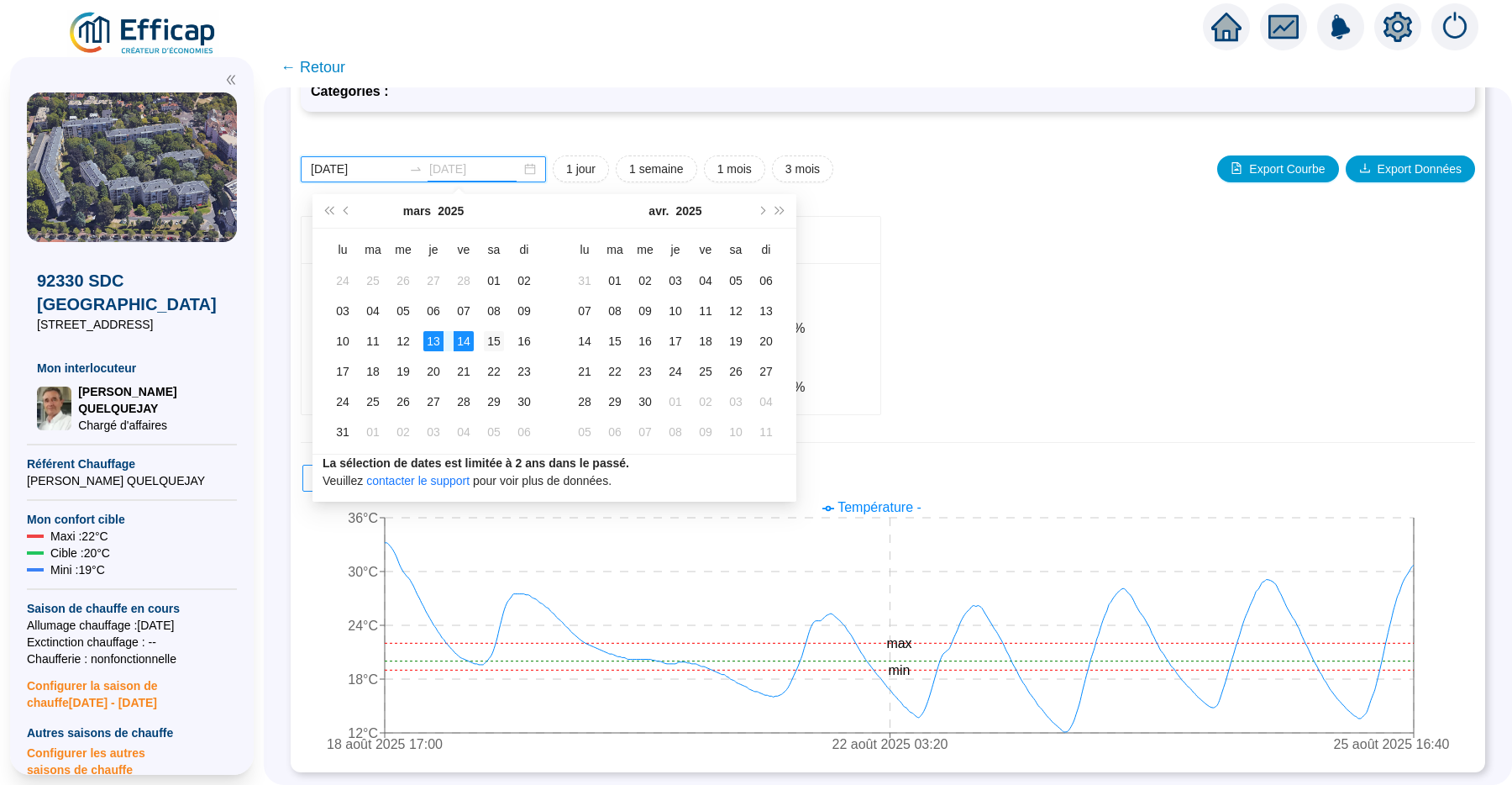
type input "2025-03-15"
click at [493, 338] on div "15" at bounding box center [493, 340] width 20 height 20
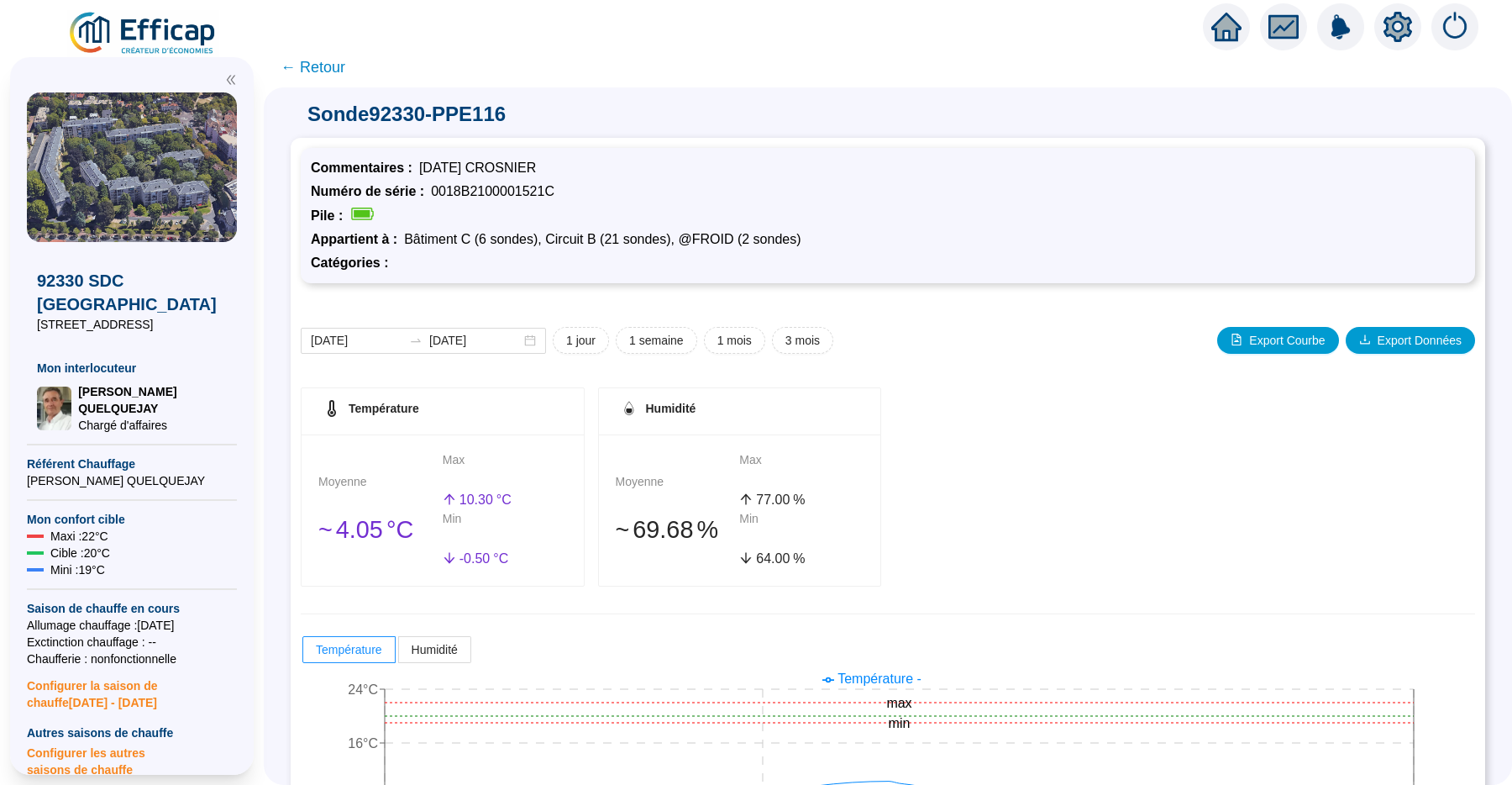
click at [345, 64] on span "← Retour" at bounding box center [312, 67] width 65 height 23
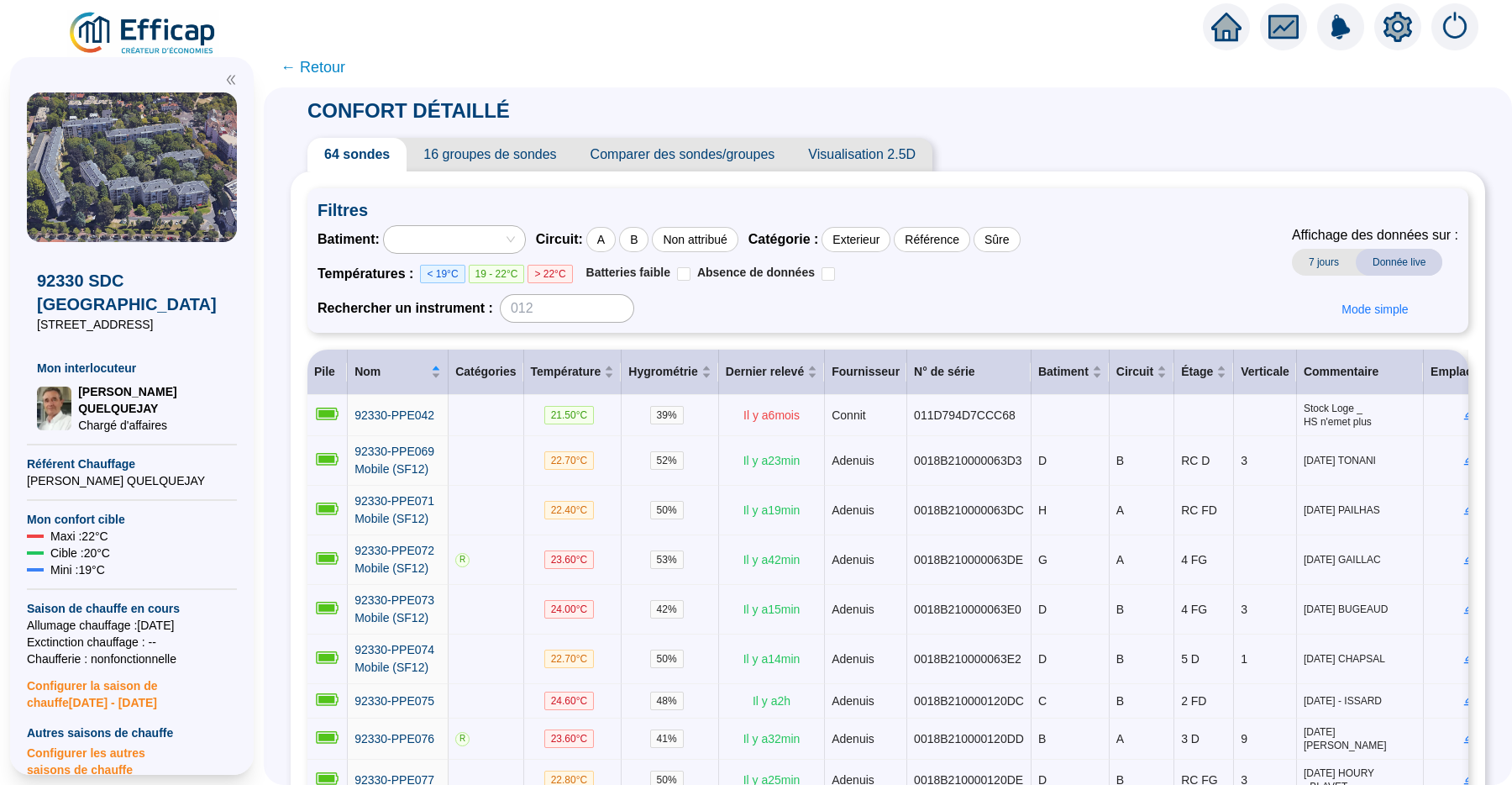
click at [705, 158] on span "Comparer des sondes/groupes" at bounding box center [683, 154] width 218 height 34
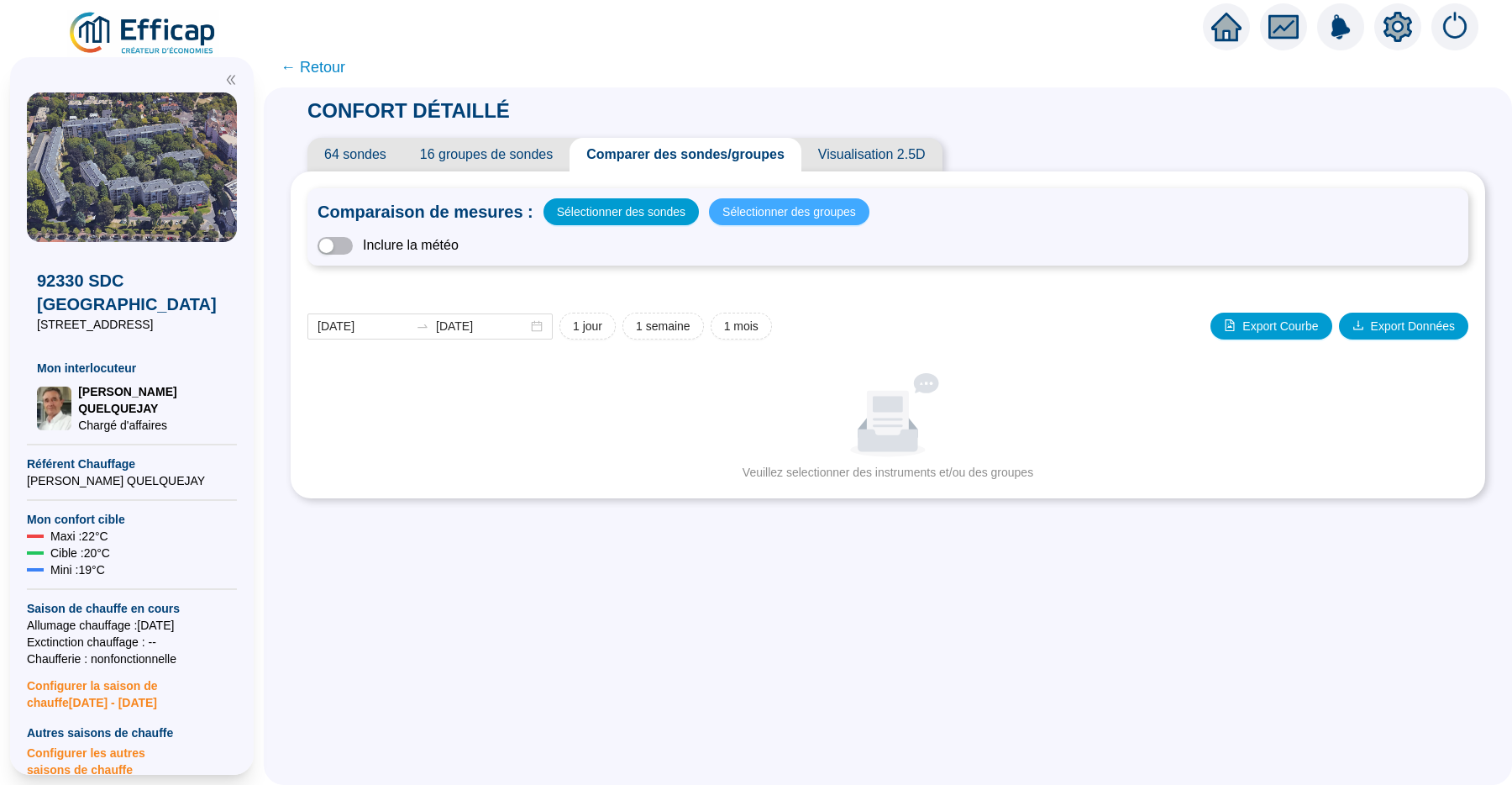
click at [849, 214] on span "Sélectionner des groupes" at bounding box center [789, 211] width 133 height 23
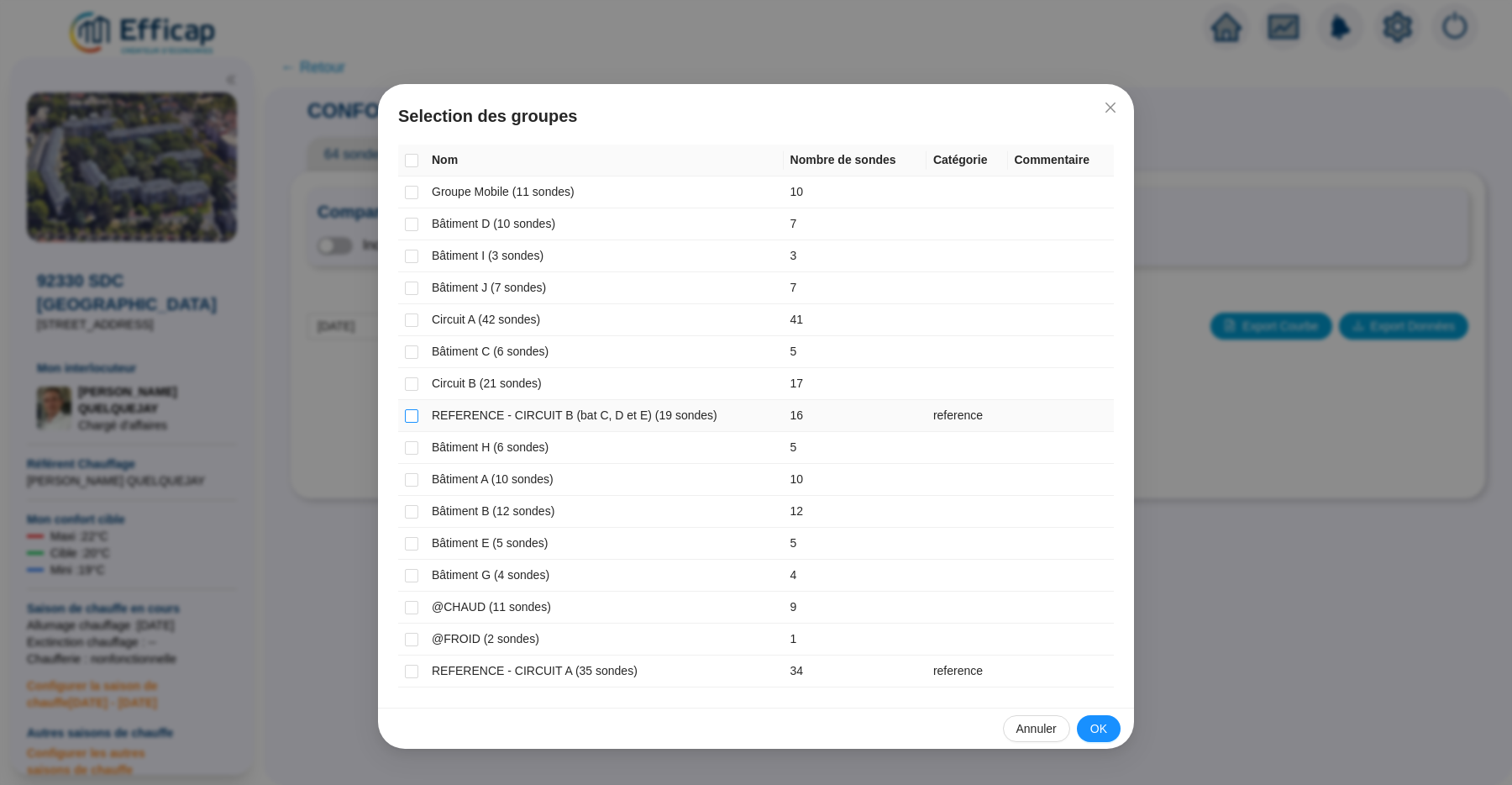
click at [412, 414] on input "checkbox" at bounding box center [412, 416] width 14 height 14
checkbox input "true"
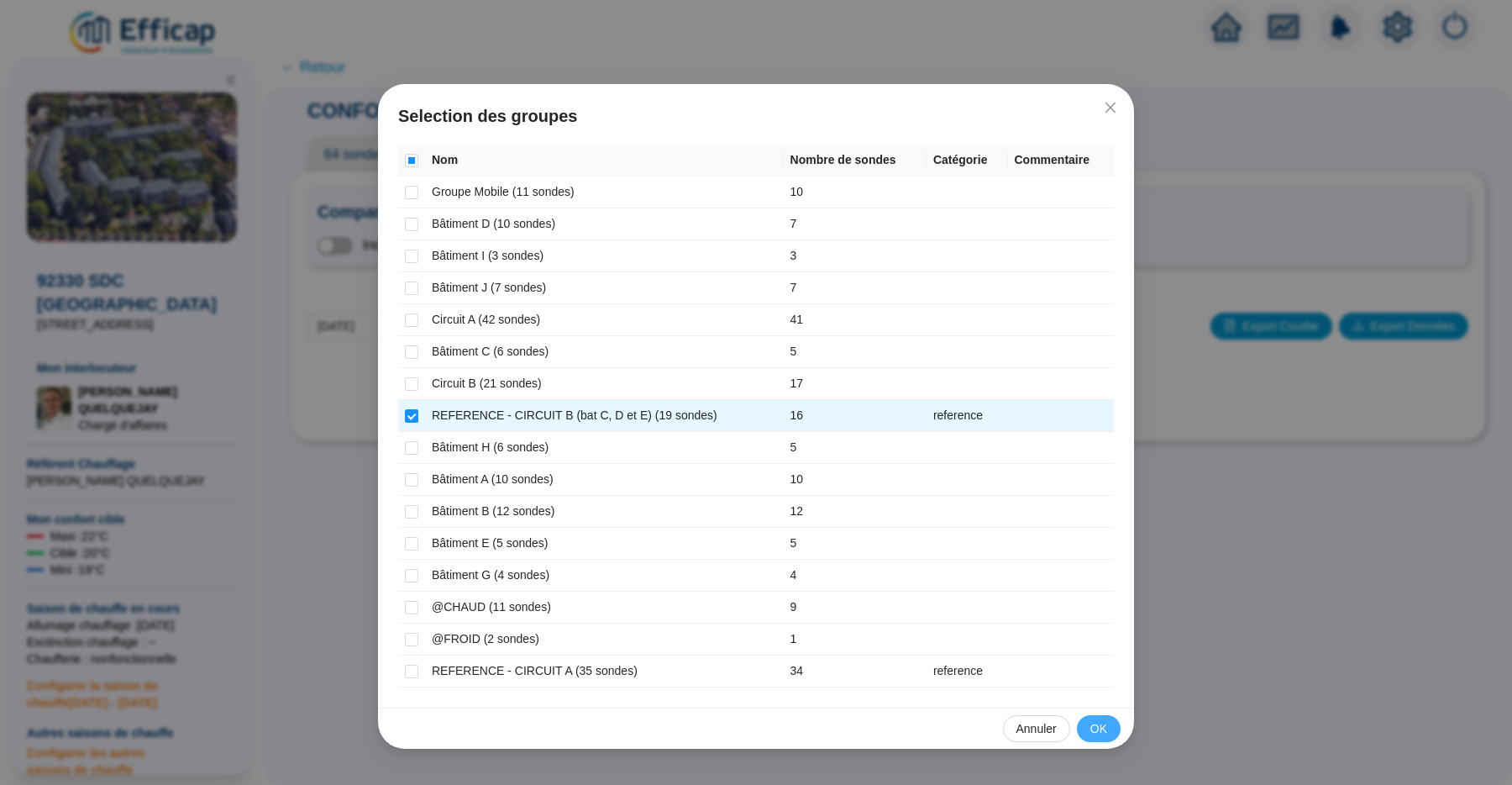
click at [1088, 724] on button "OK" at bounding box center [1098, 728] width 43 height 27
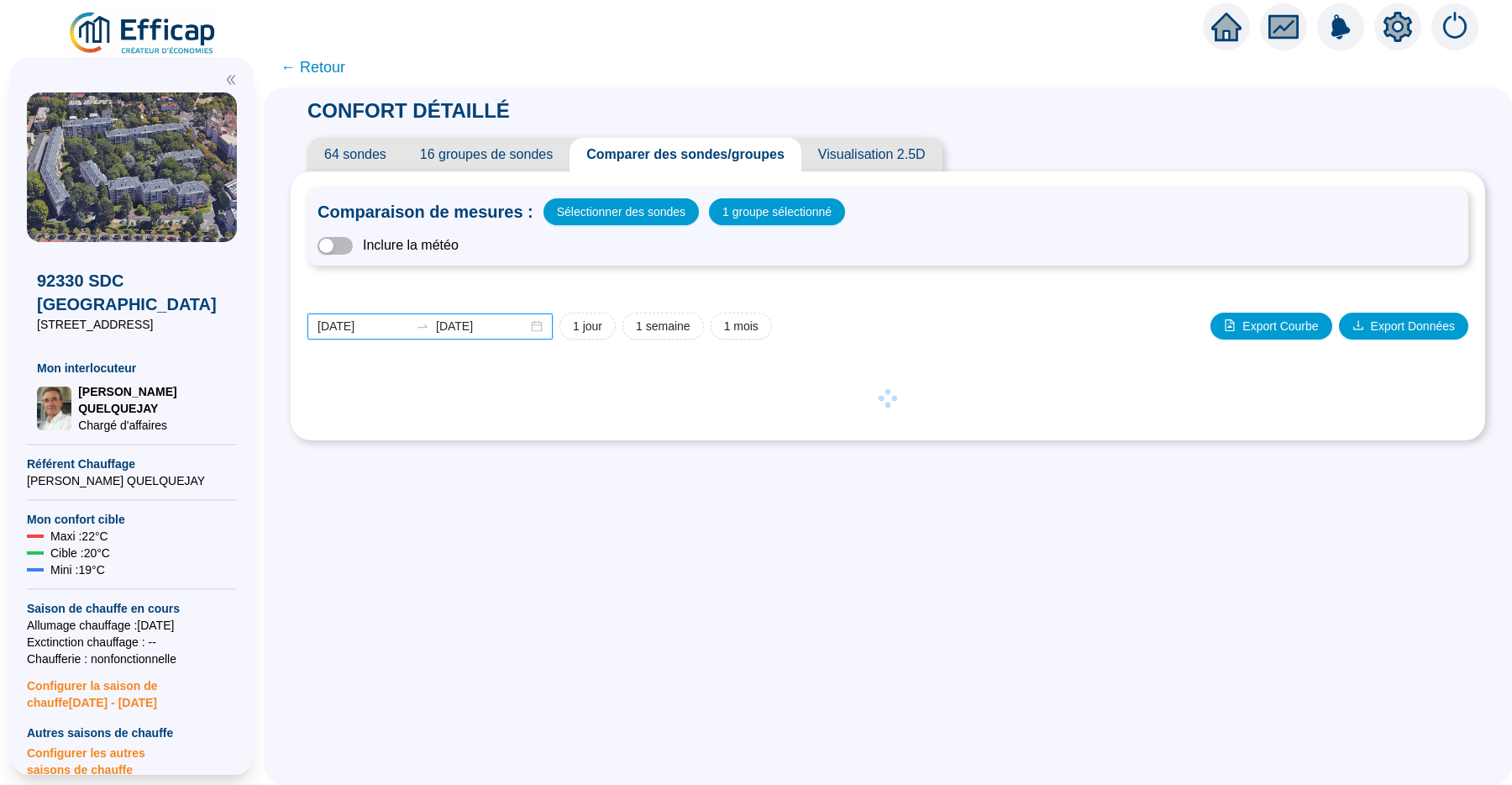
click at [384, 326] on input "2025-08-18" at bounding box center [364, 326] width 92 height 17
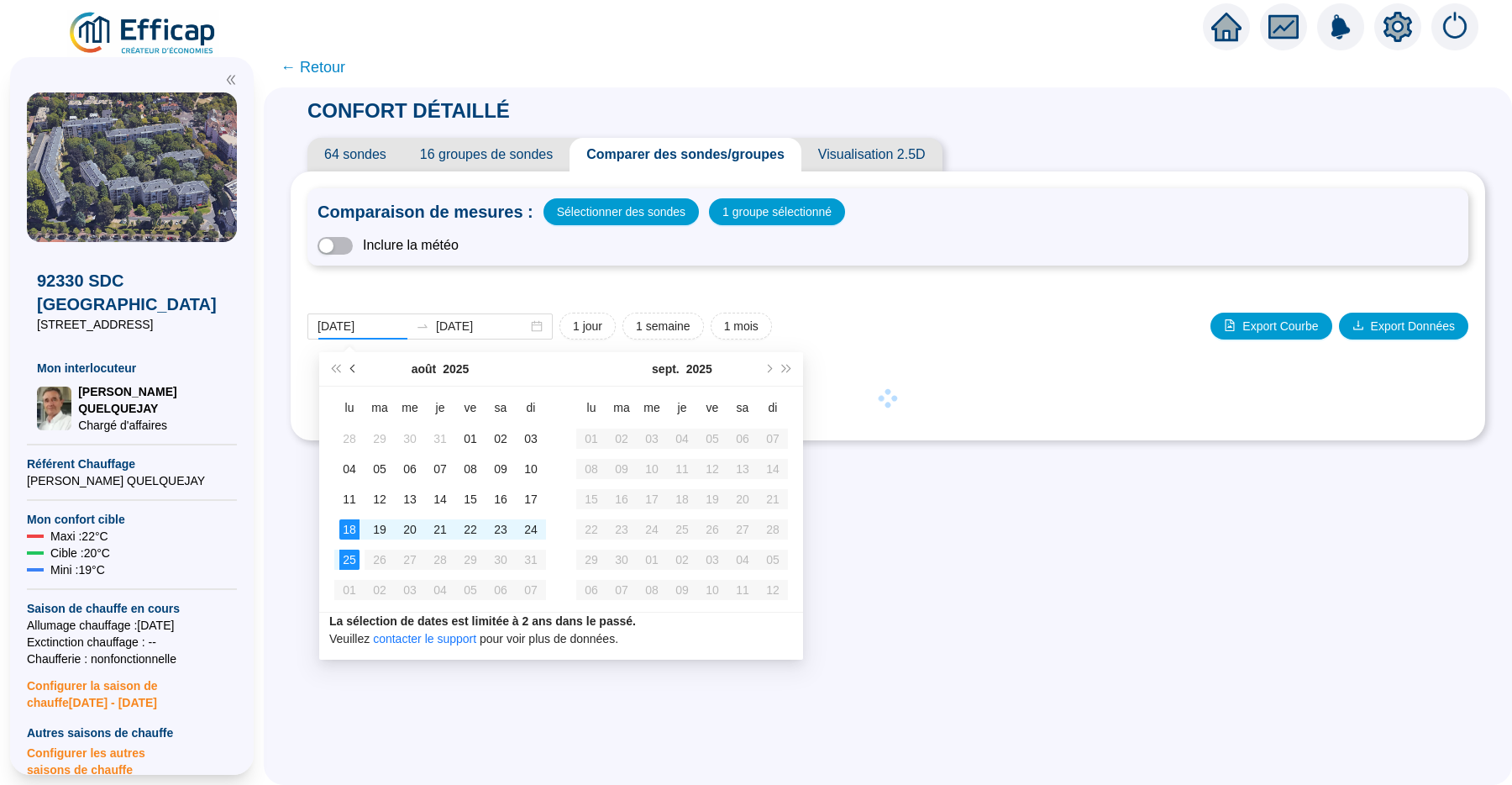
click at [355, 362] on button "Mois précédent (PageUp)" at bounding box center [353, 369] width 18 height 34
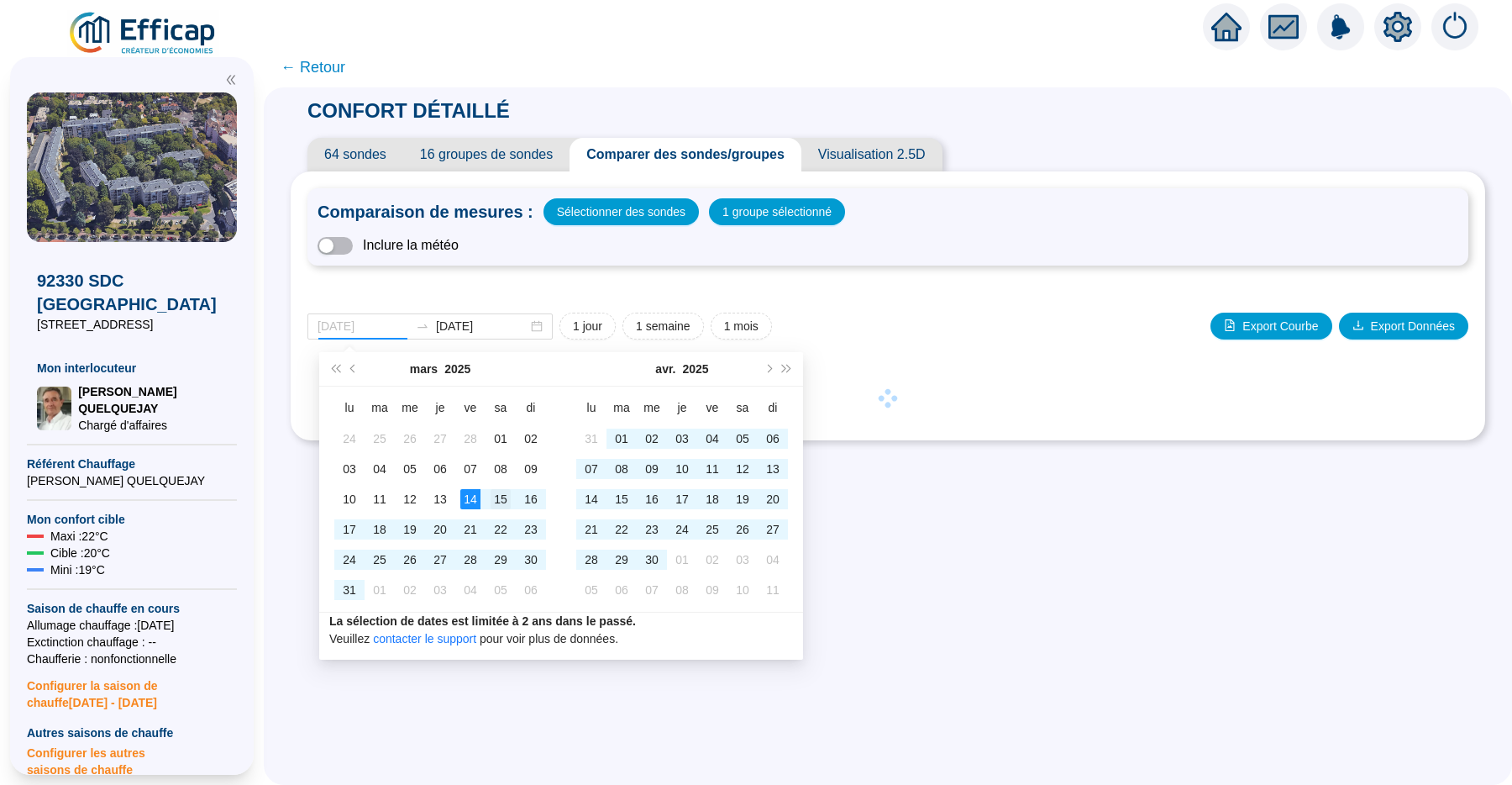
type input "2025-03-15"
click at [493, 495] on div "15" at bounding box center [500, 499] width 20 height 20
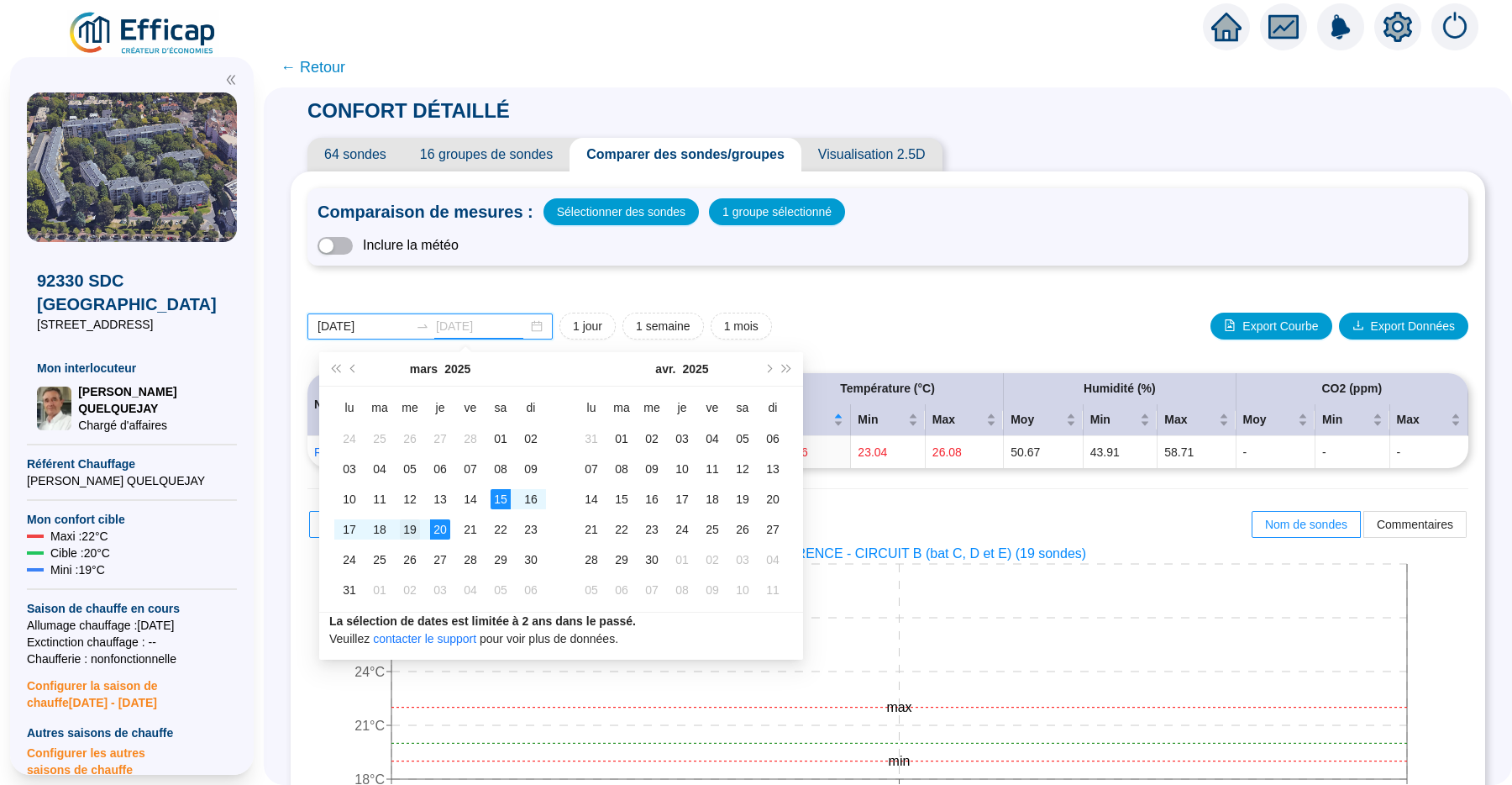
type input "2025-03-19"
click at [414, 528] on div "19" at bounding box center [409, 529] width 20 height 20
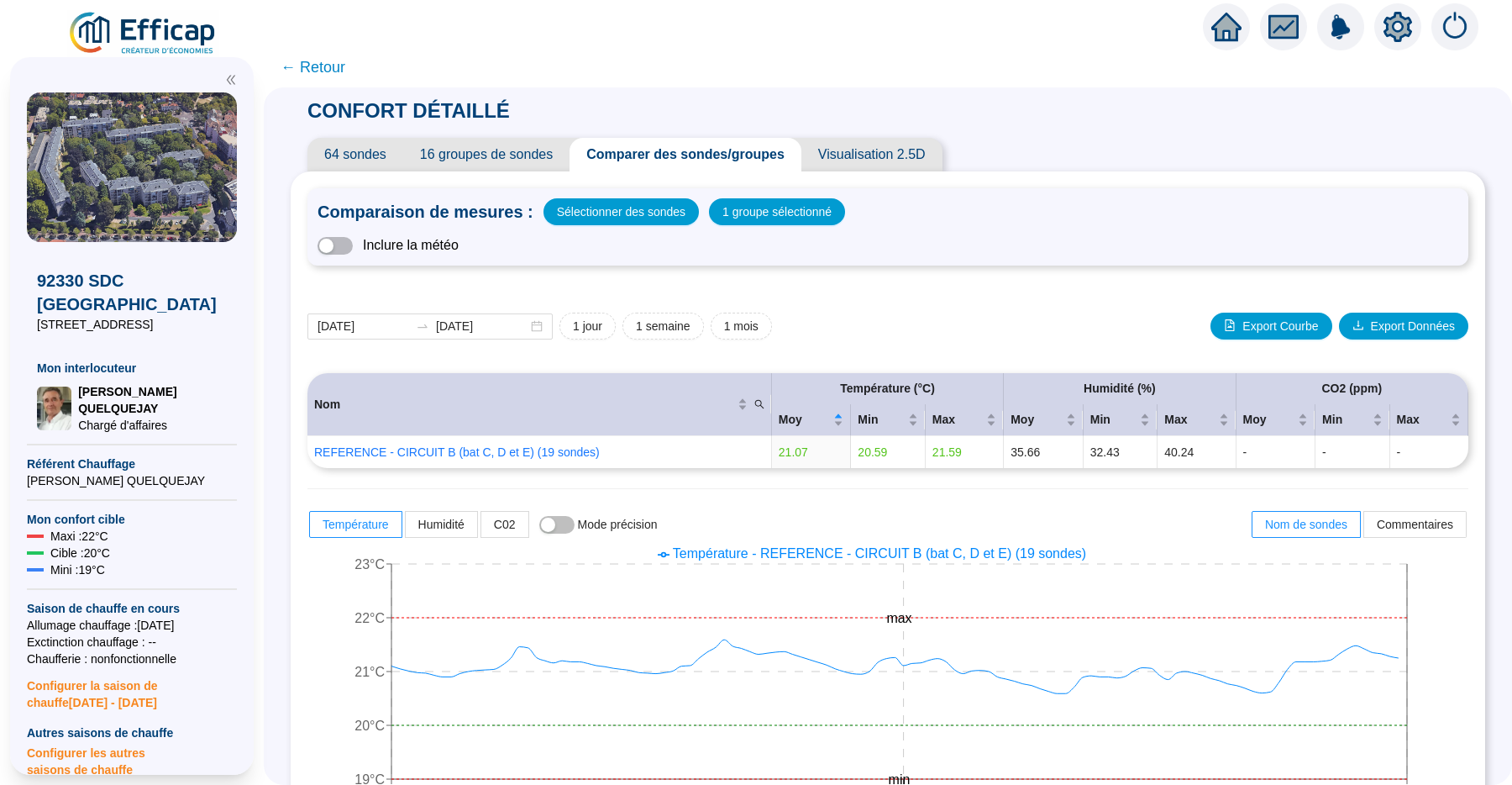
click at [519, 157] on span "16 groupes de sondes" at bounding box center [486, 154] width 166 height 34
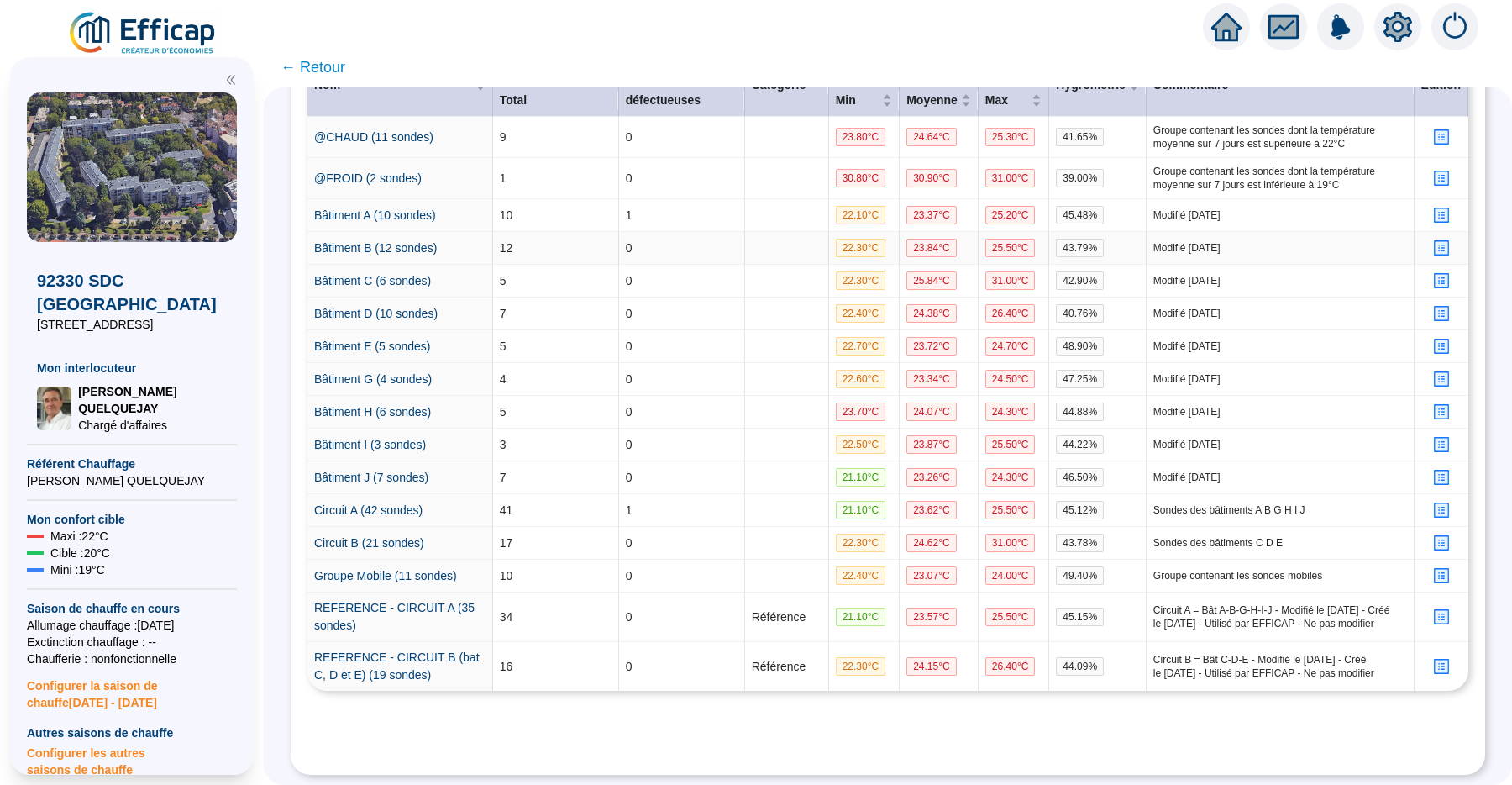
scroll to position [425, 0]
click at [432, 650] on link "REFERENCE - CIRCUIT B (bat C, D et E) (19 sondes)" at bounding box center [396, 666] width 165 height 31
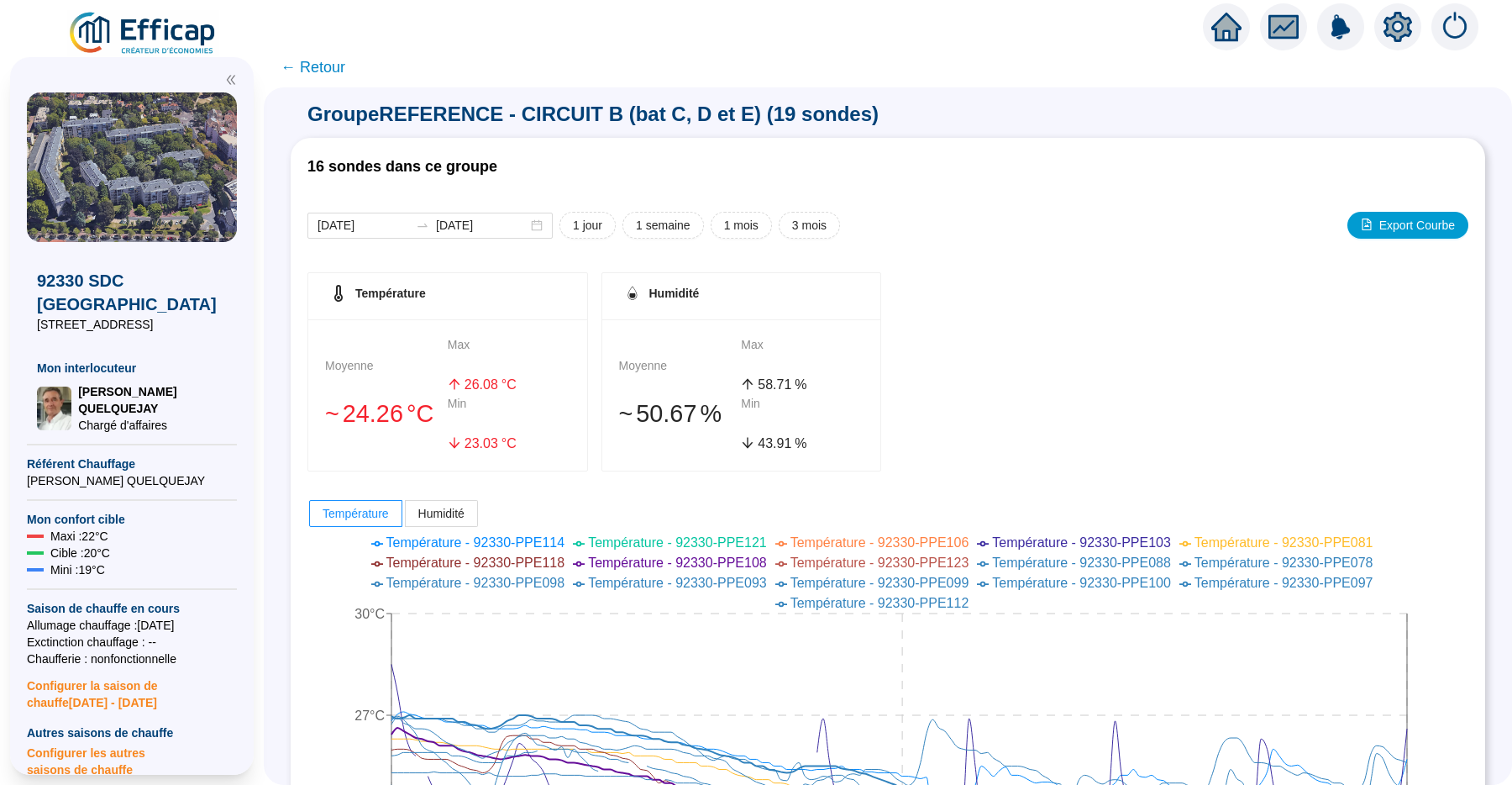
click at [342, 71] on span "← Retour" at bounding box center [312, 67] width 65 height 23
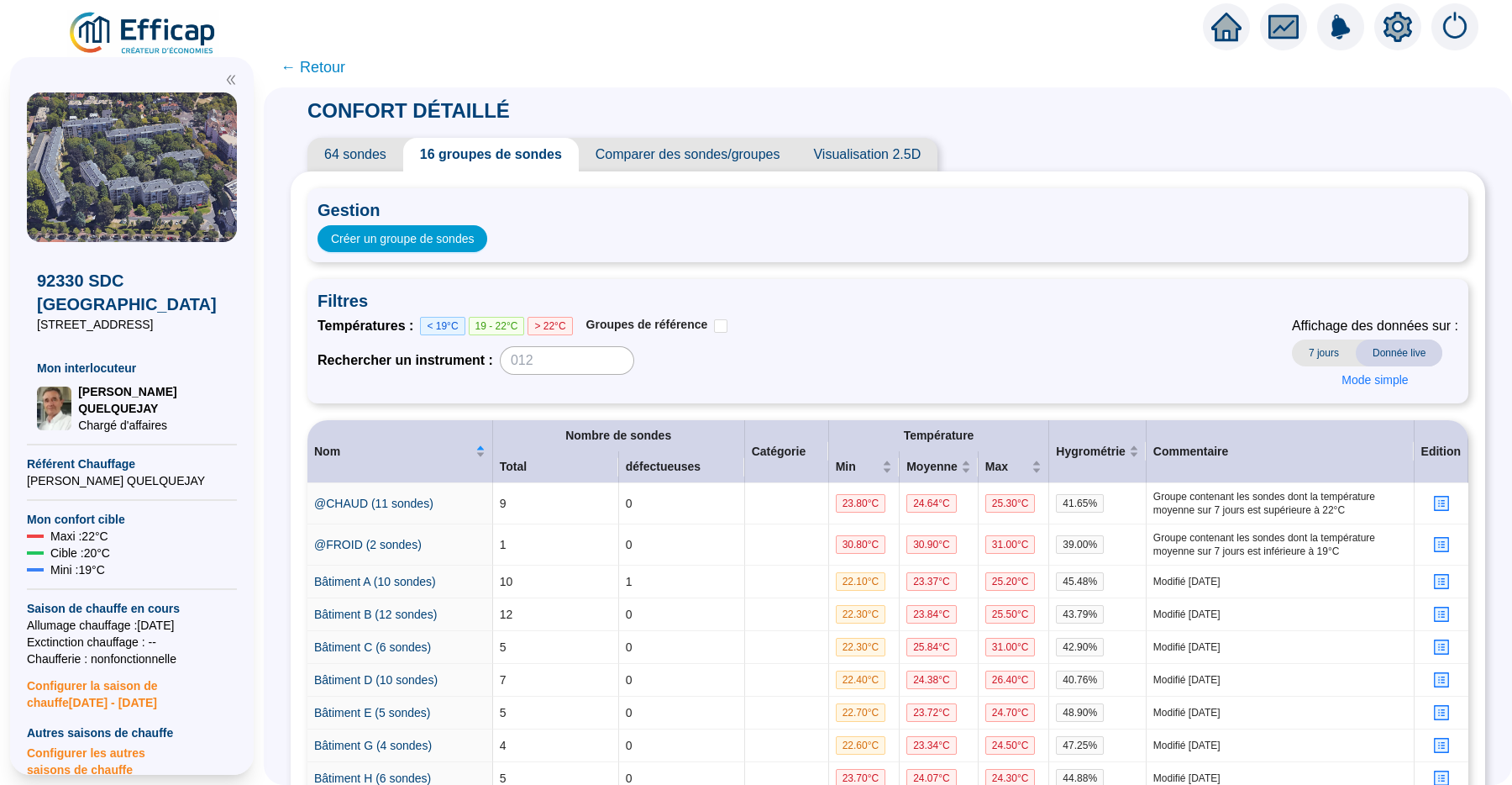
click at [342, 71] on span "← Retour" at bounding box center [312, 67] width 65 height 23
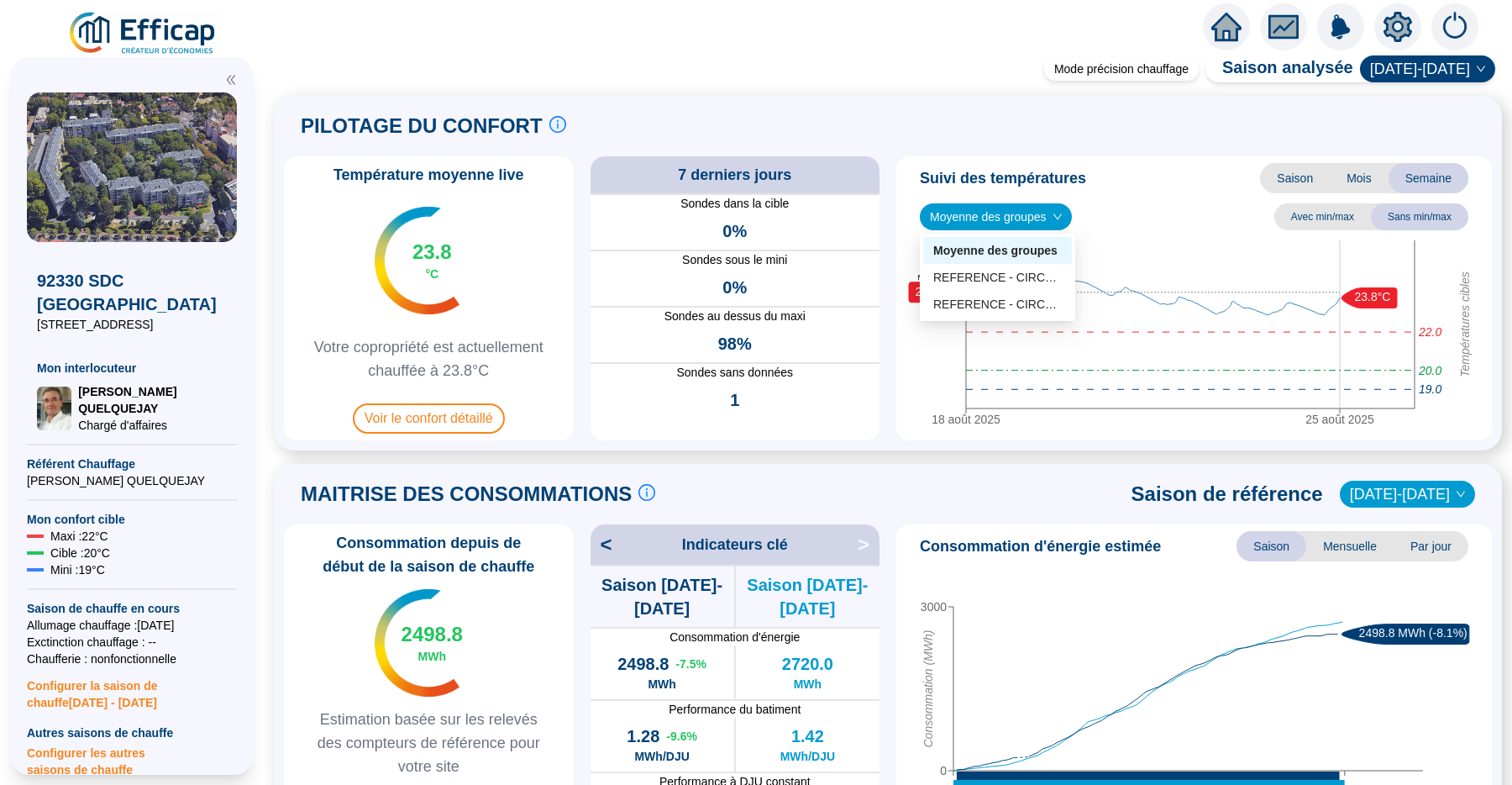
click at [1031, 228] on span "Moyenne des groupes" at bounding box center [995, 216] width 132 height 25
click at [1030, 277] on div "REFERENCE - CIRCUIT B (bat C, D et E) (19 sondes)" at bounding box center [997, 278] width 128 height 17
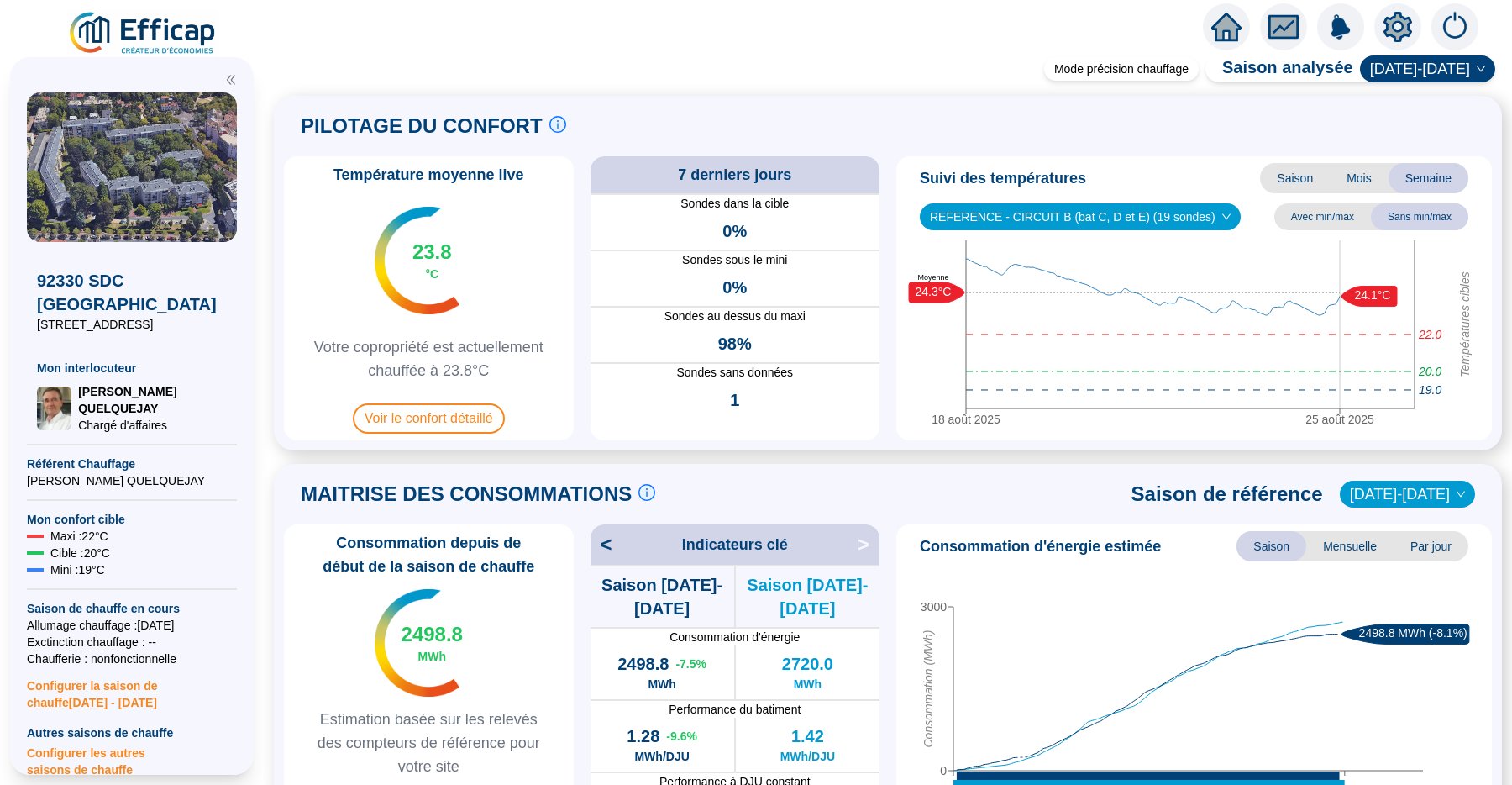
click at [1294, 180] on span "Saison" at bounding box center [1295, 177] width 70 height 30
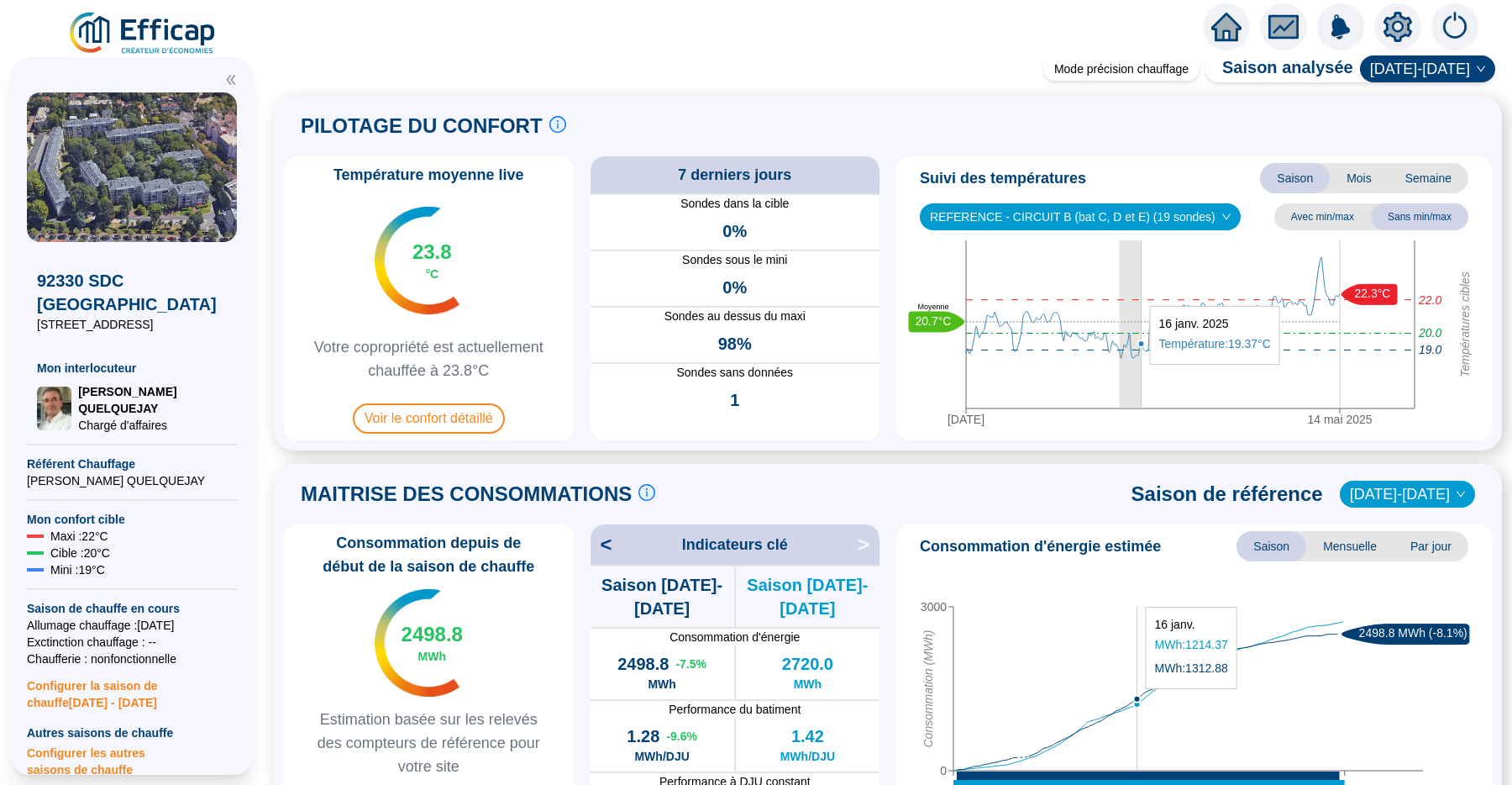
drag, startPoint x: 1119, startPoint y: 373, endPoint x: 1141, endPoint y: 373, distance: 22.0
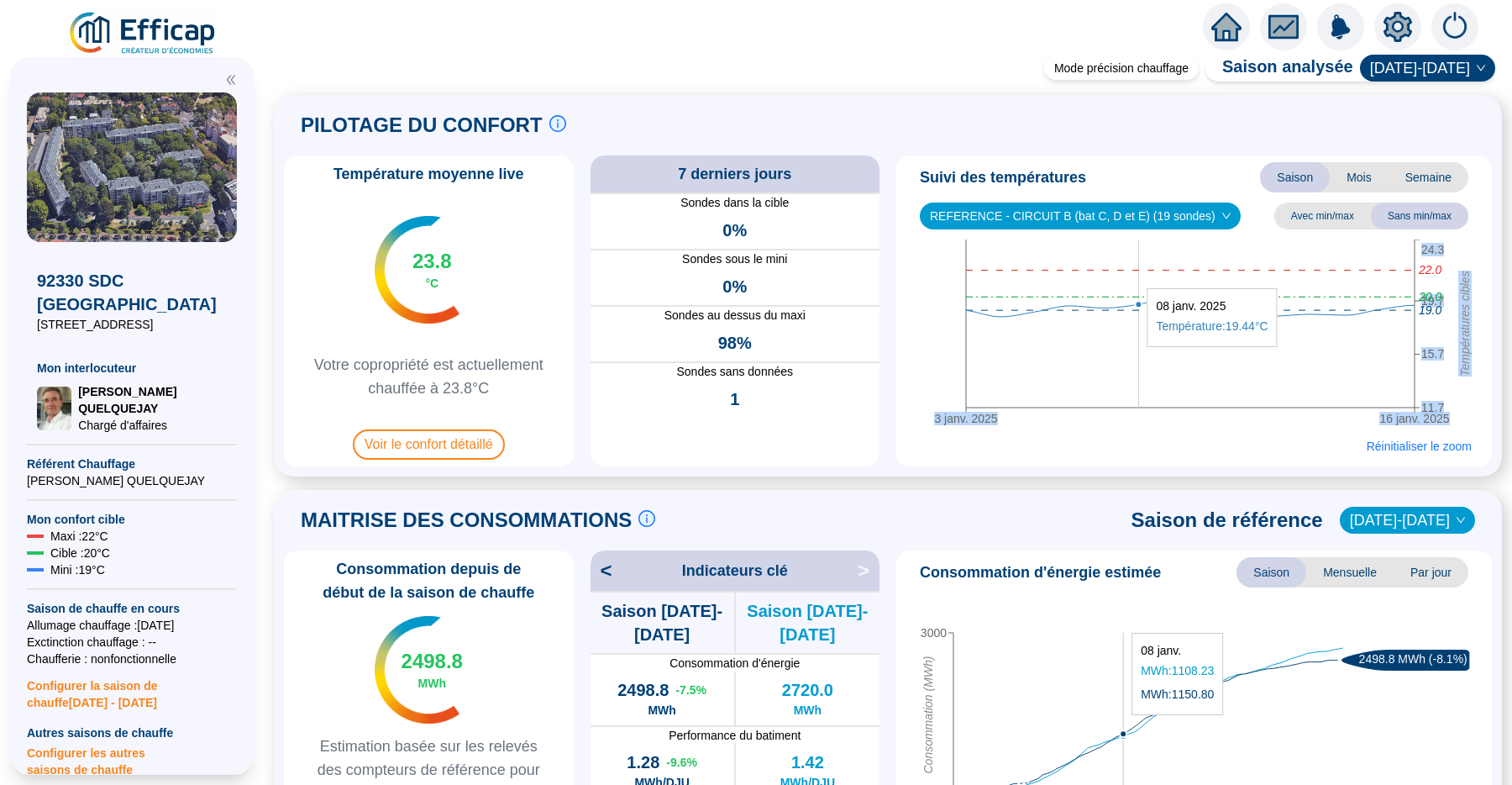
click at [1142, 356] on icon "3 janv. 2025 16 janv. 2025 11.7 15.7 19.7 24.3 Températures cibles 20.0 22.0 19…" at bounding box center [1187, 336] width 570 height 193
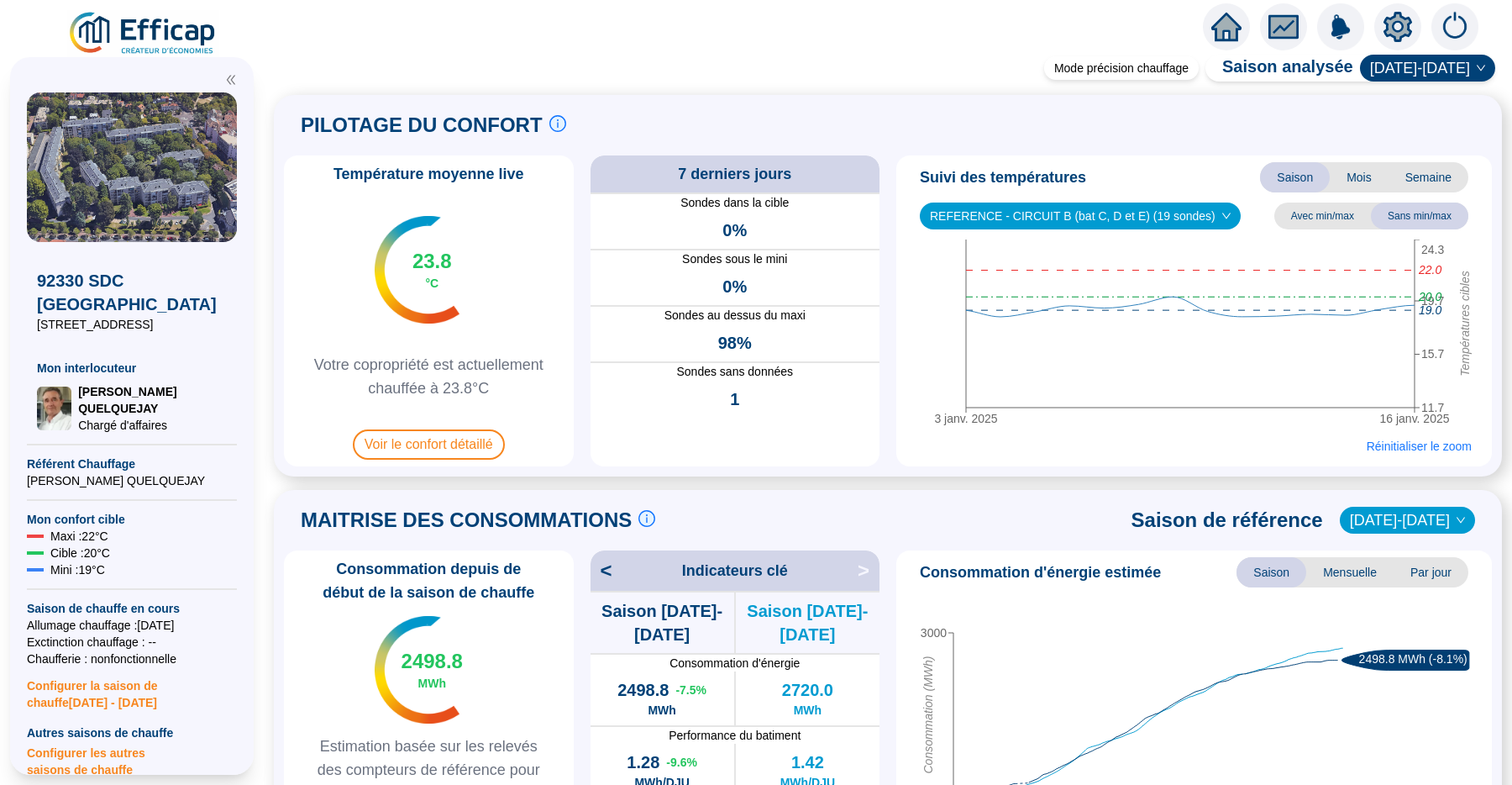
click at [1410, 185] on span "Semaine" at bounding box center [1428, 177] width 80 height 30
click at [1389, 442] on span "Réinitialiser le zoom" at bounding box center [1419, 446] width 105 height 16
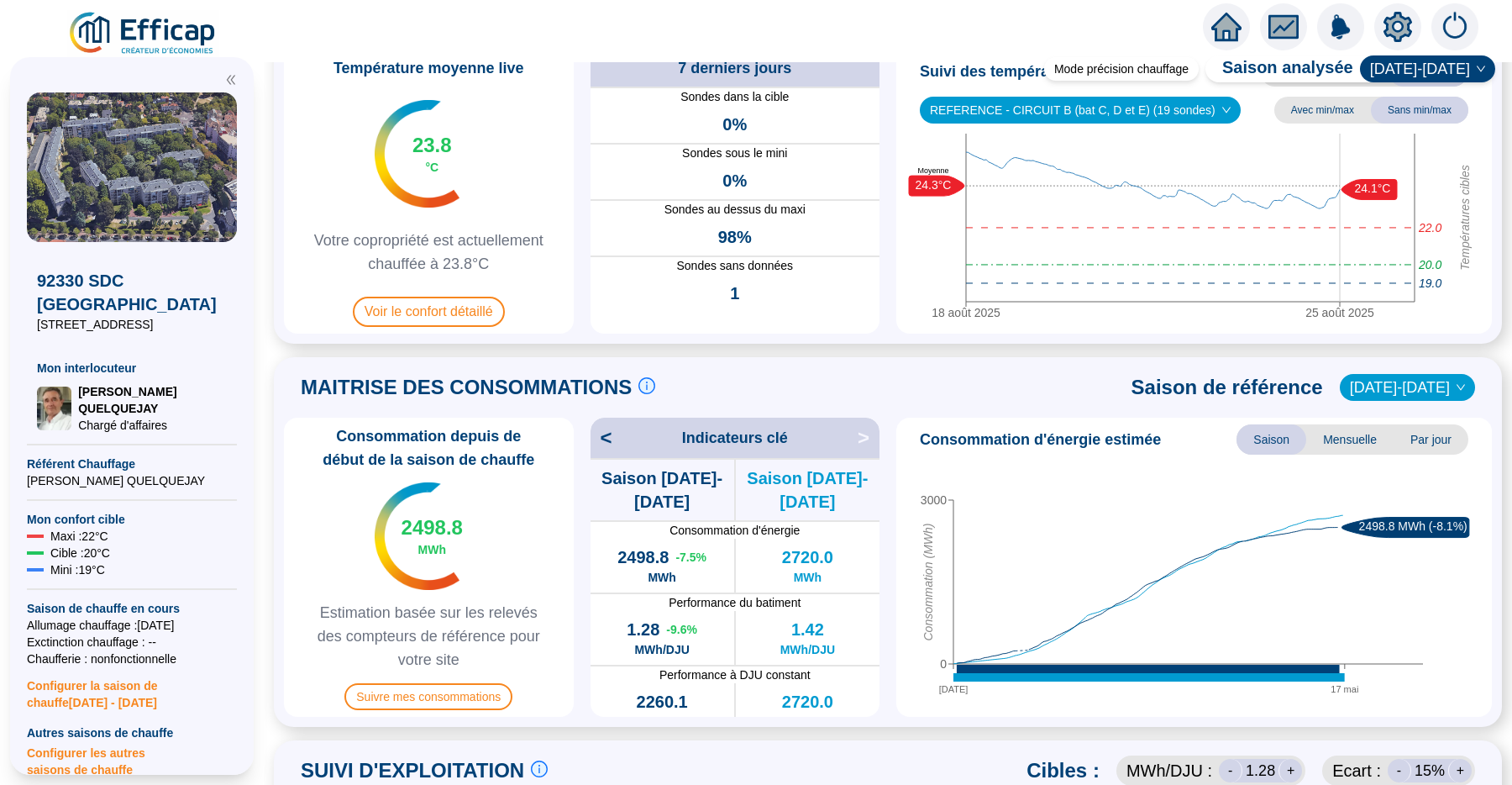
scroll to position [9, 0]
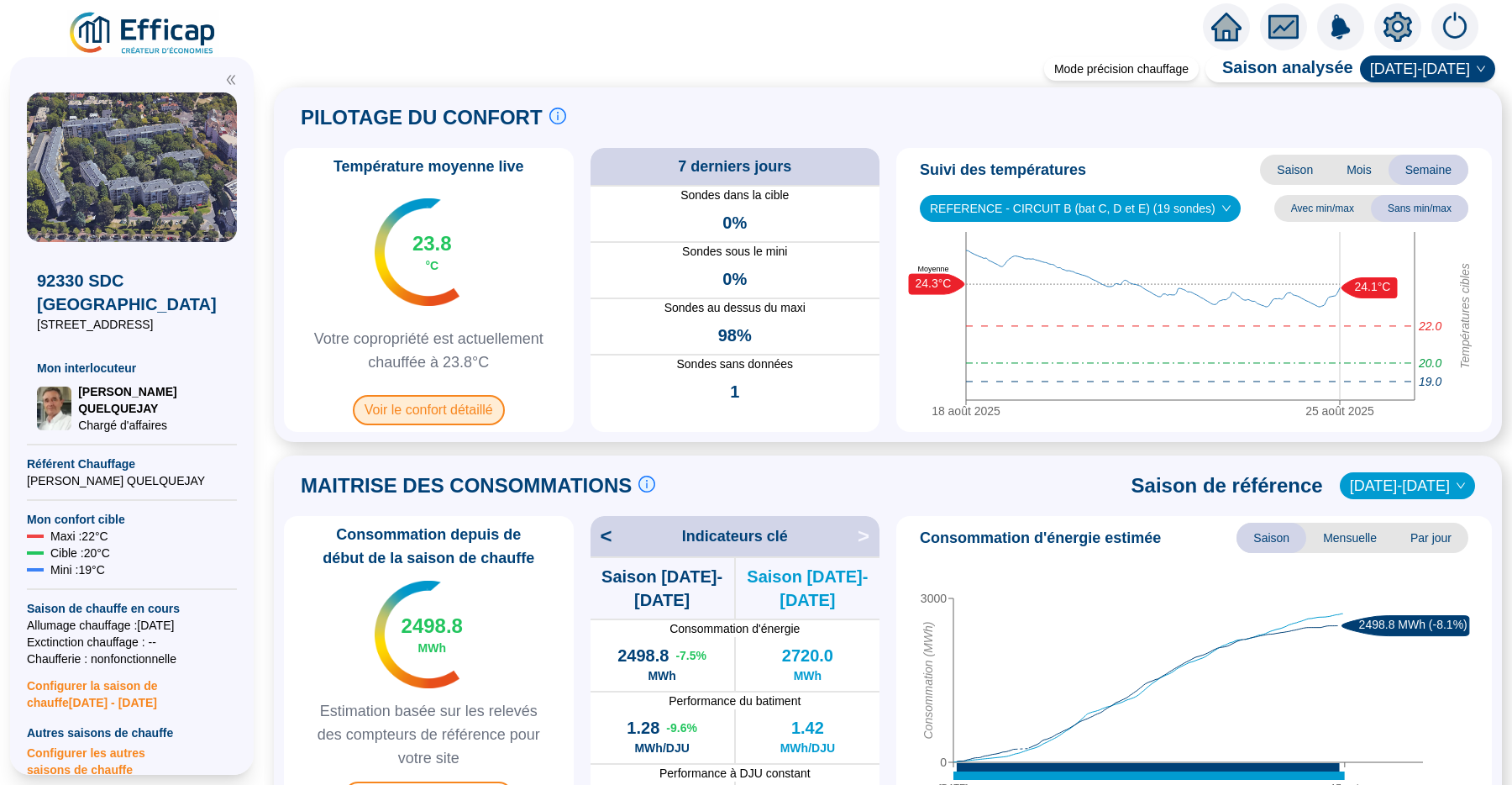
click at [477, 403] on span "Voir le confort détaillé" at bounding box center [429, 409] width 152 height 30
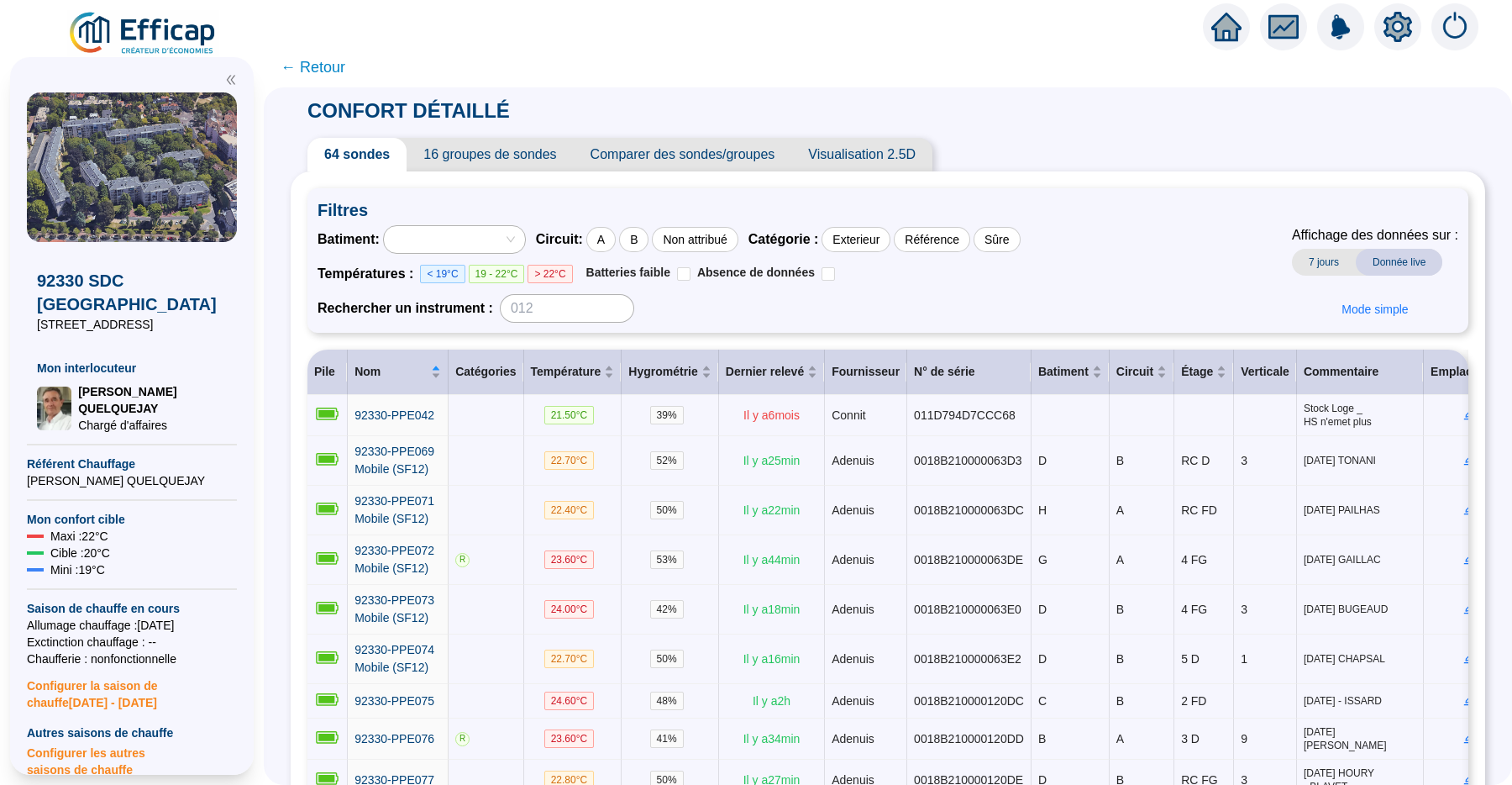
click at [334, 58] on span "← Retour" at bounding box center [312, 67] width 65 height 23
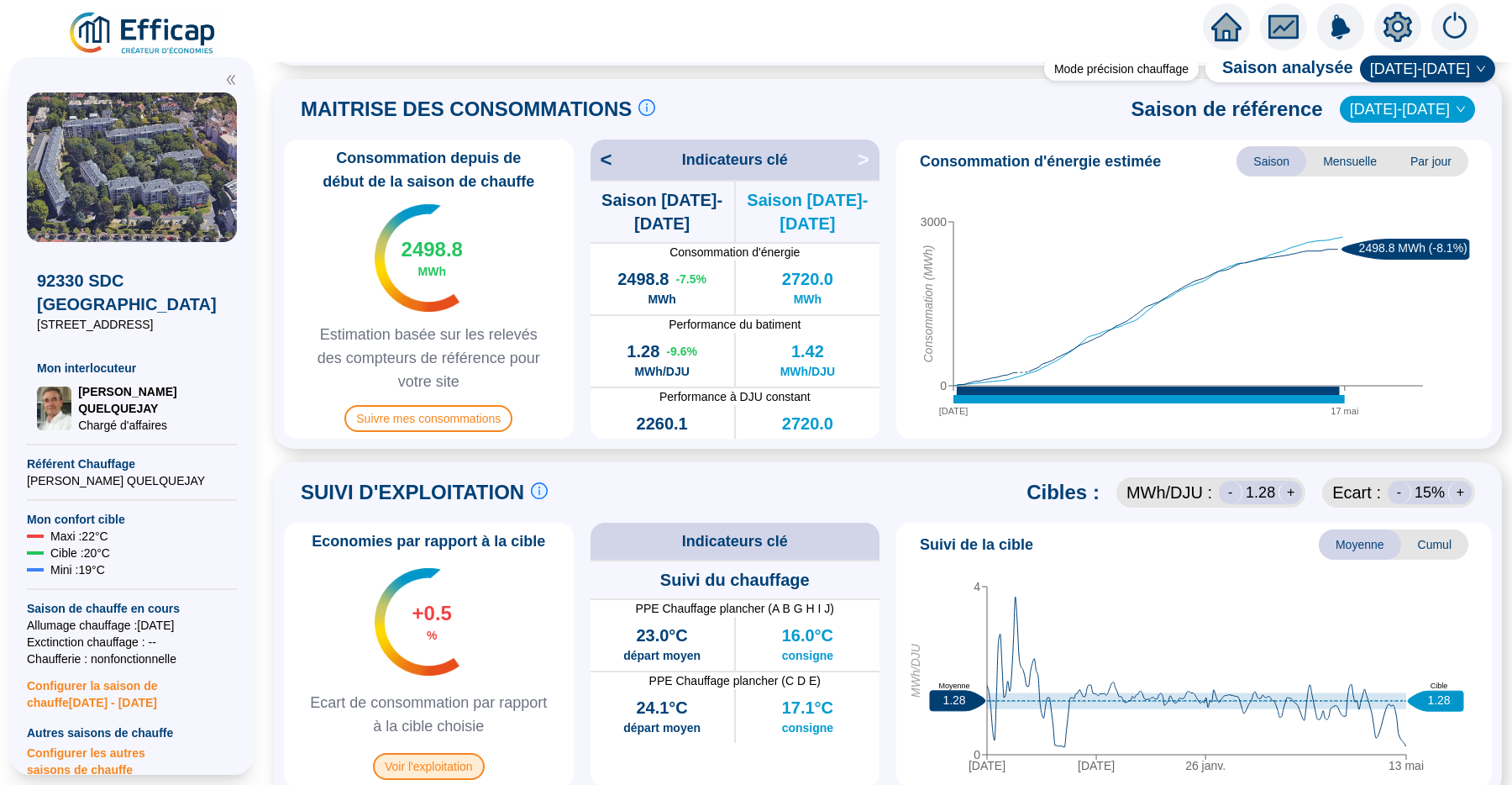
scroll to position [383, 0]
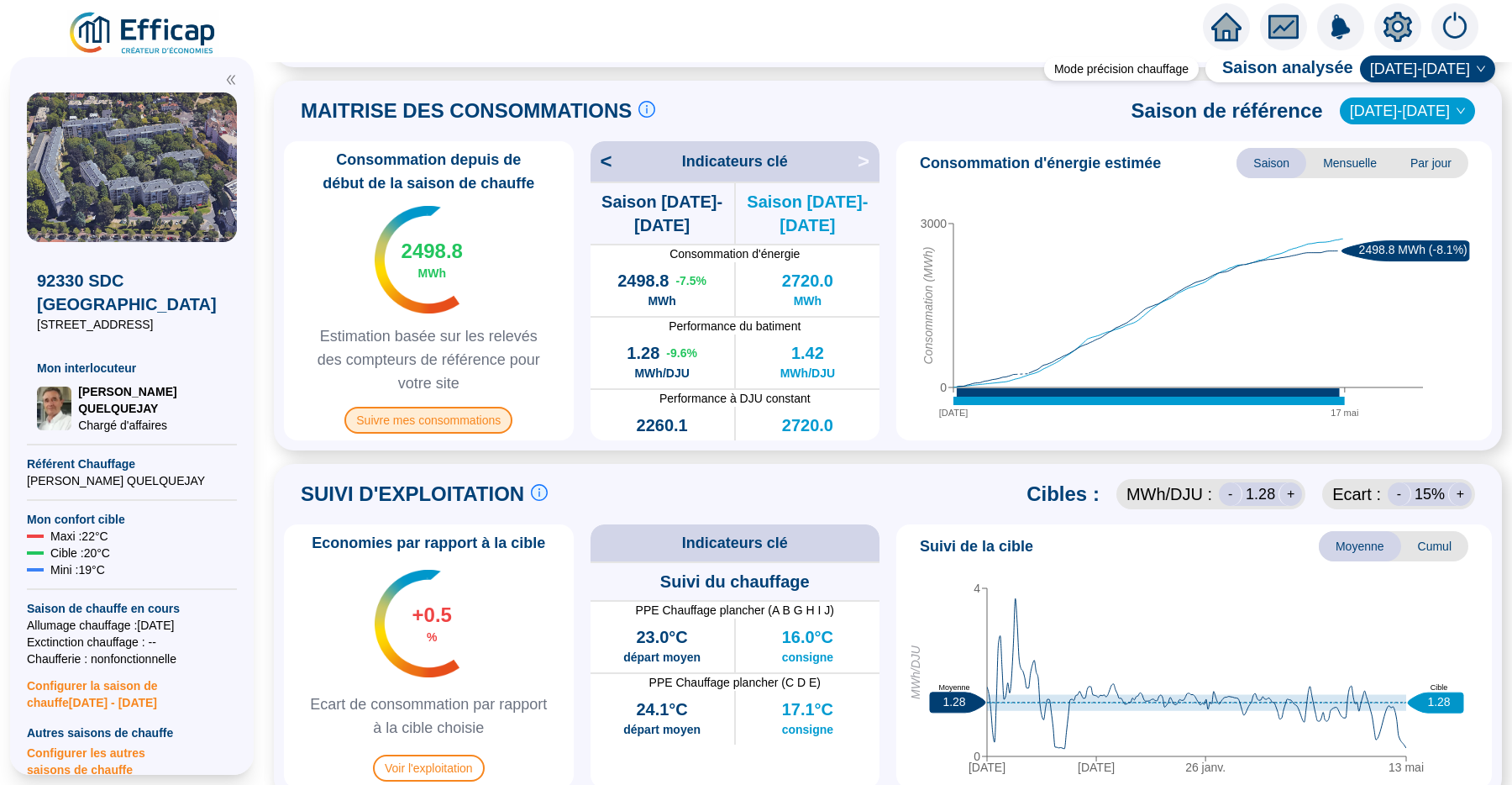
click at [451, 413] on span "Suivre mes consommations" at bounding box center [428, 420] width 168 height 27
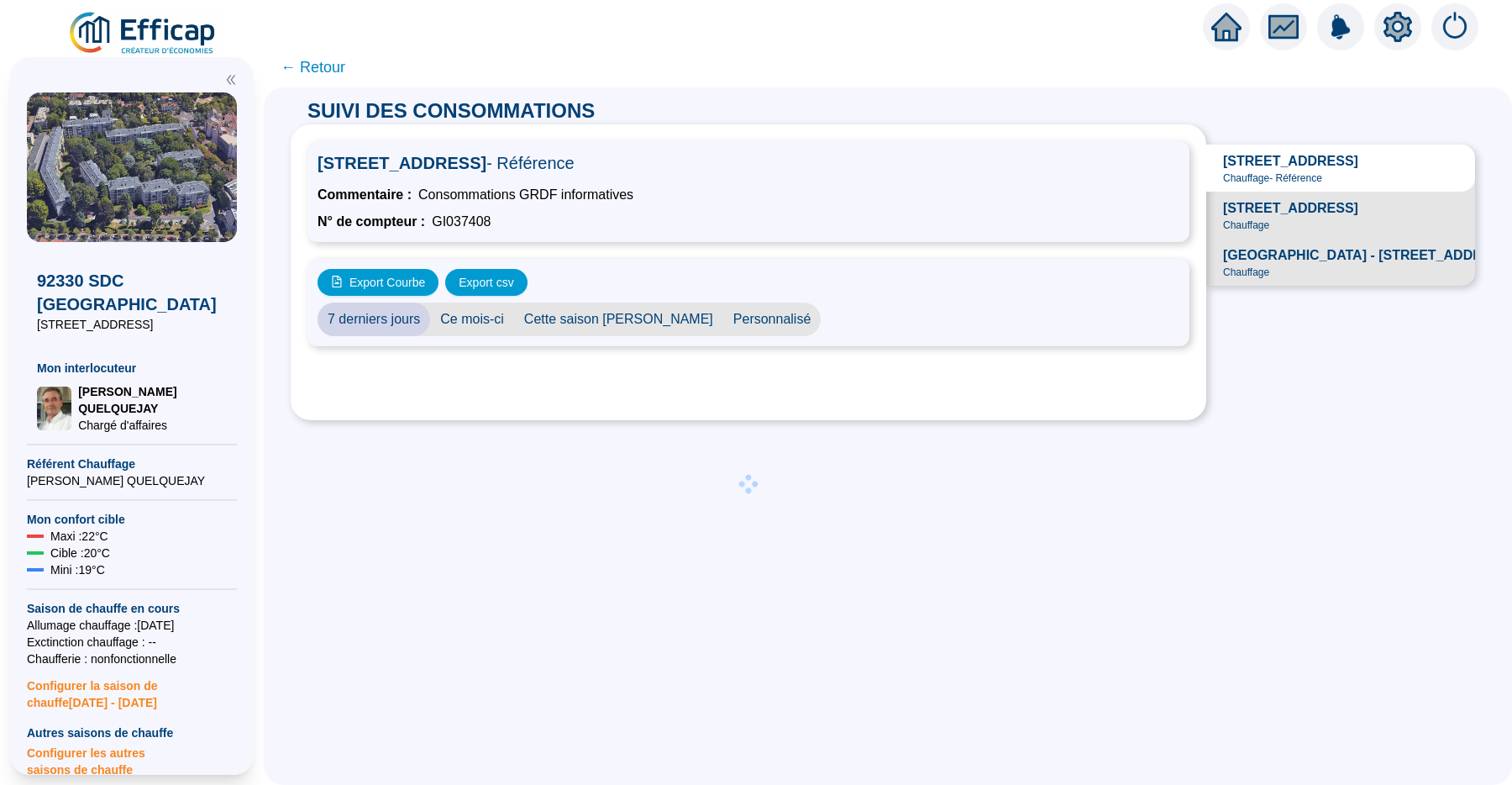
click at [625, 317] on span "Cette saison [PERSON_NAME]" at bounding box center [619, 319] width 209 height 34
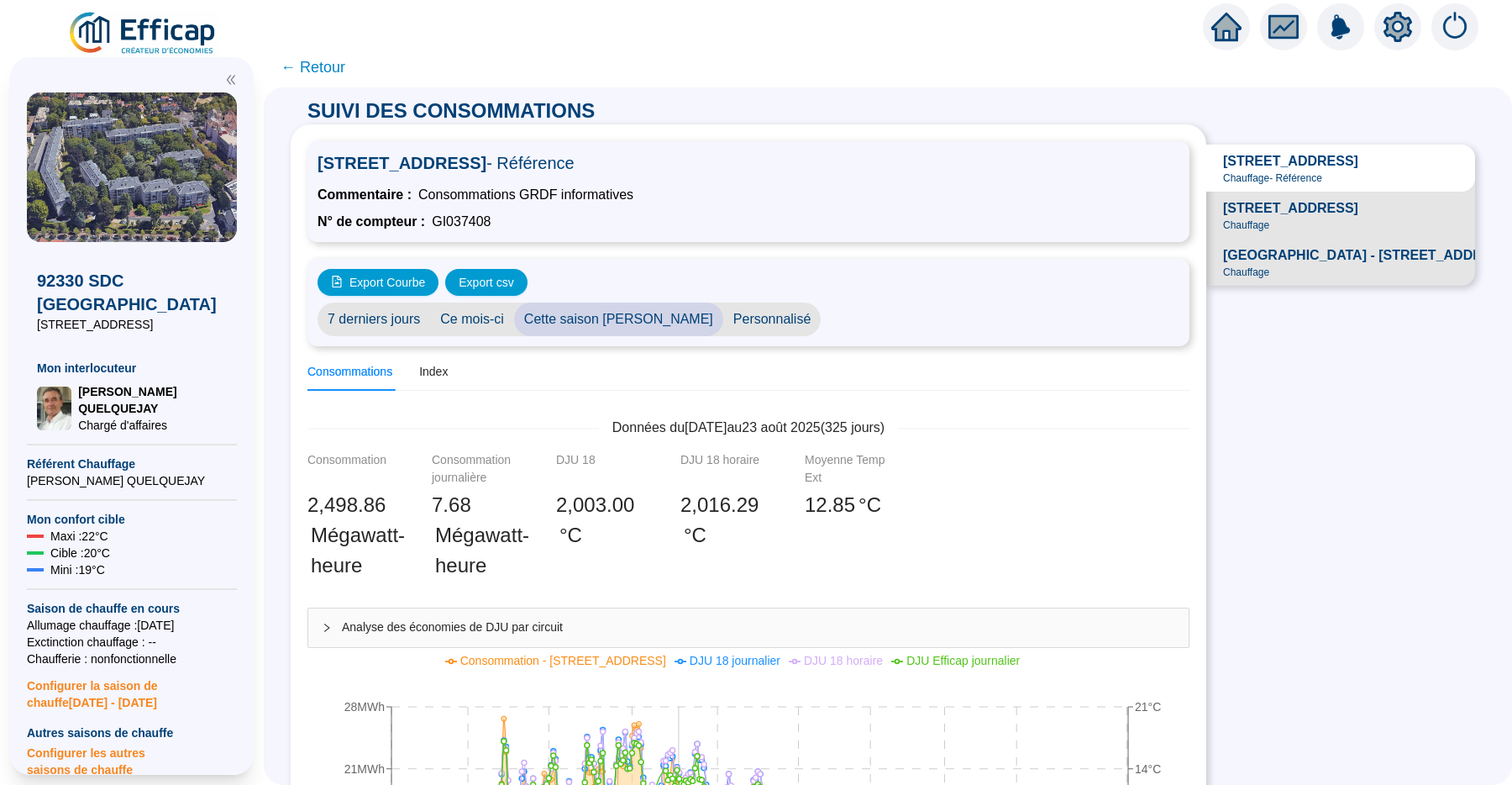
scroll to position [1272, 0]
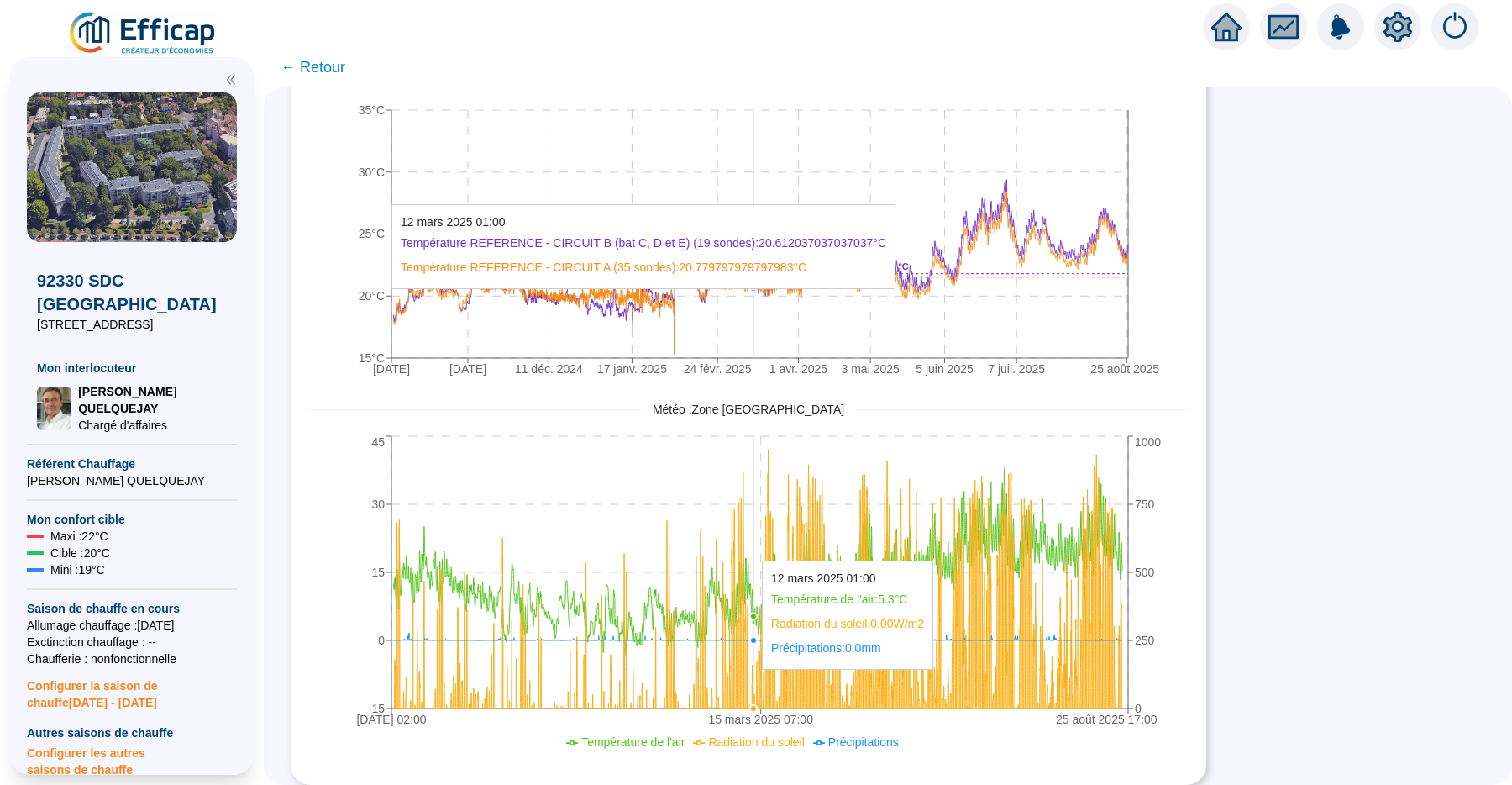
click at [765, 293] on icon "[DATE] [DATE] 11 déc. 2024 17 janv. 2025 24 févr. 2025 1 avr. 2025 3 mai 2025 5…" at bounding box center [737, 219] width 859 height 336
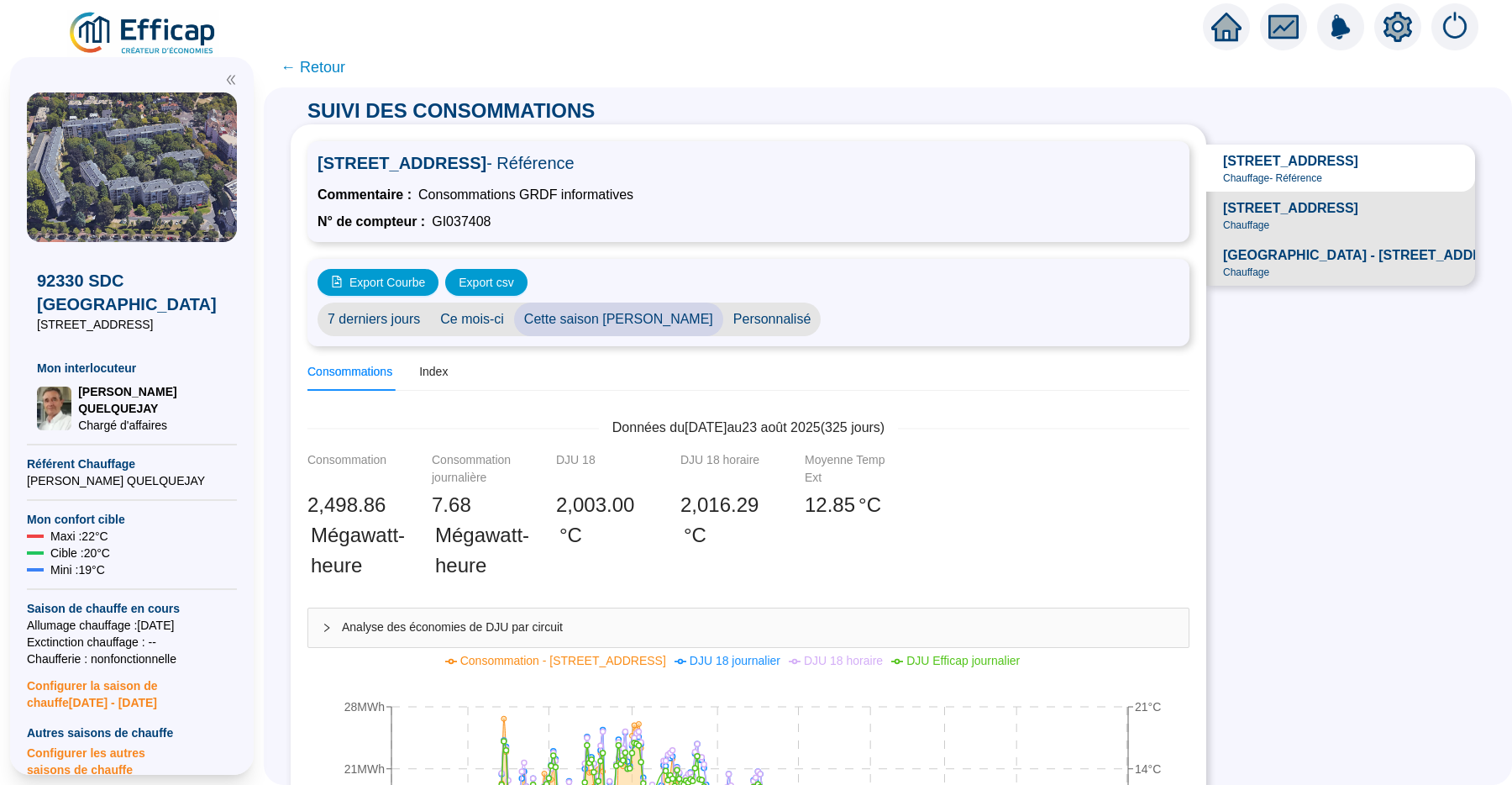
scroll to position [0, 0]
